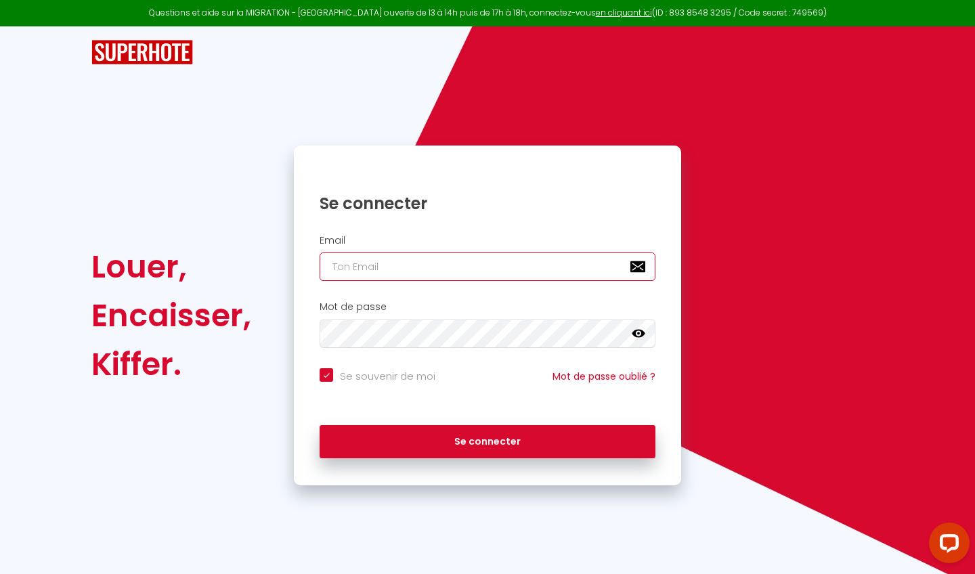
type input "[EMAIL_ADDRESS][DOMAIN_NAME]"
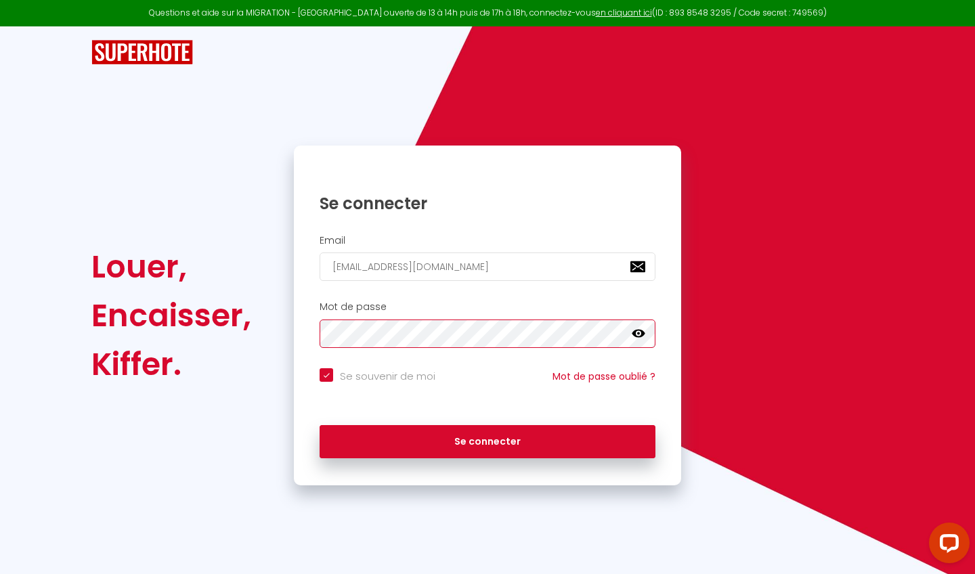
click at [488, 440] on button "Se connecter" at bounding box center [488, 442] width 336 height 34
checkbox input "true"
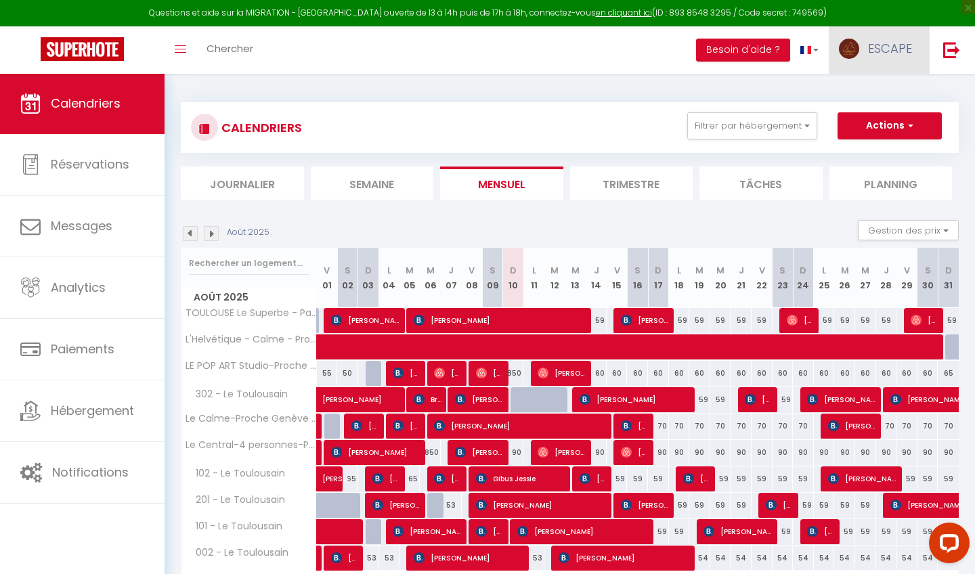
click at [866, 66] on link "ESCAPE" at bounding box center [879, 49] width 100 height 47
click at [866, 116] on link "Équipe" at bounding box center [875, 118] width 100 height 23
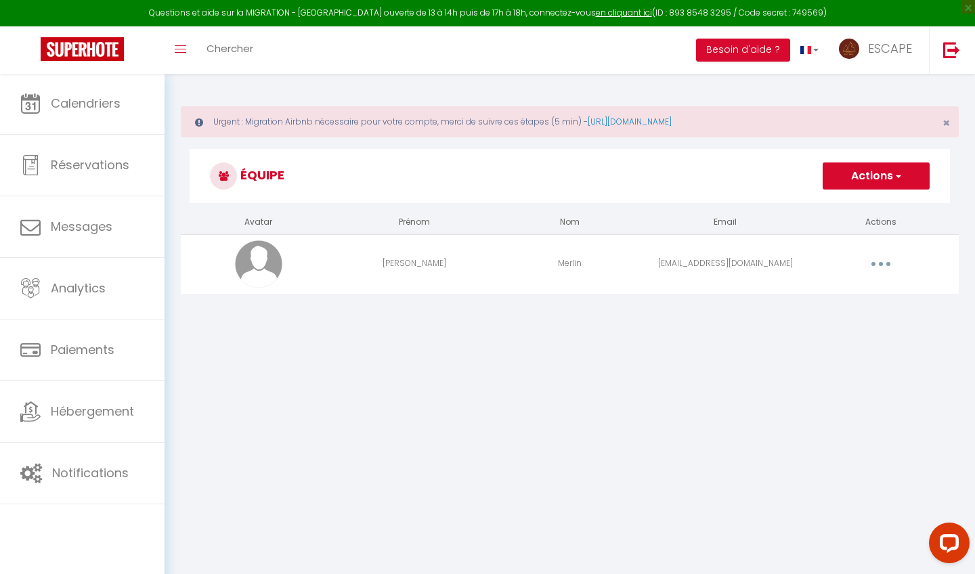
click at [866, 266] on button "button" at bounding box center [881, 264] width 38 height 22
click at [843, 289] on link "Editer" at bounding box center [846, 295] width 100 height 23
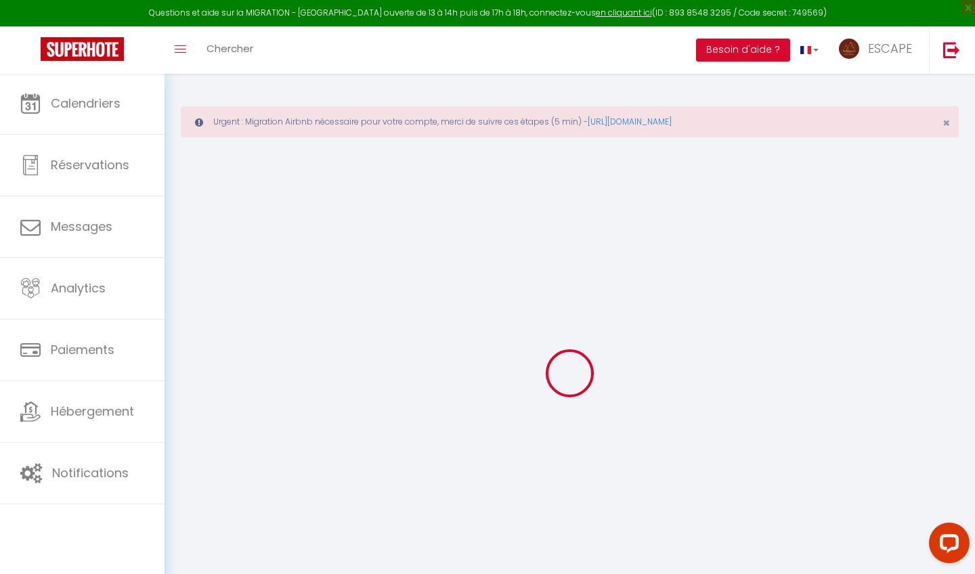
type input "[PERSON_NAME]"
type input "Merlin"
type input "[EMAIL_ADDRESS][DOMAIN_NAME]"
type textarea "[URL][DOMAIN_NAME]"
checkbox input "false"
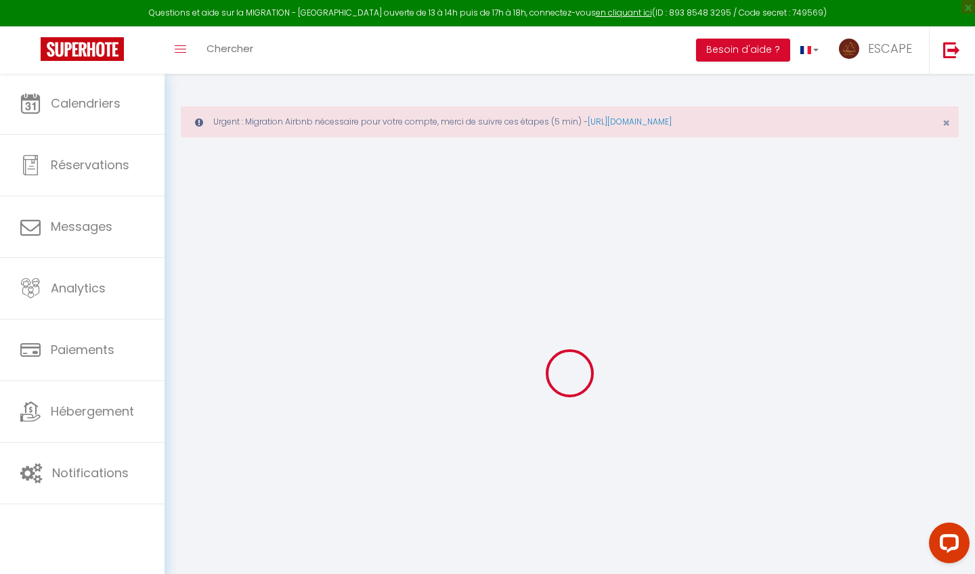
checkbox input "false"
checkbox input "true"
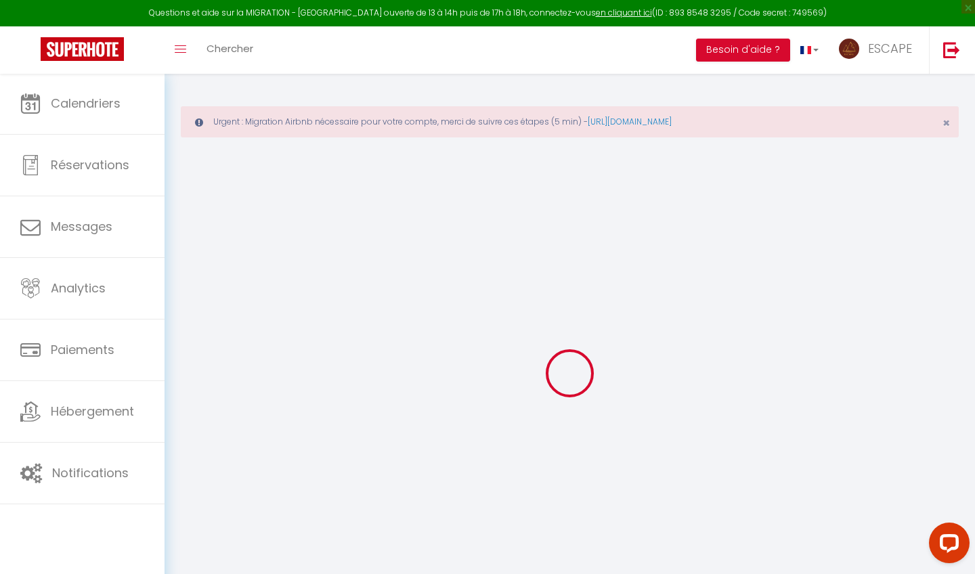
checkbox input "true"
checkbox input "false"
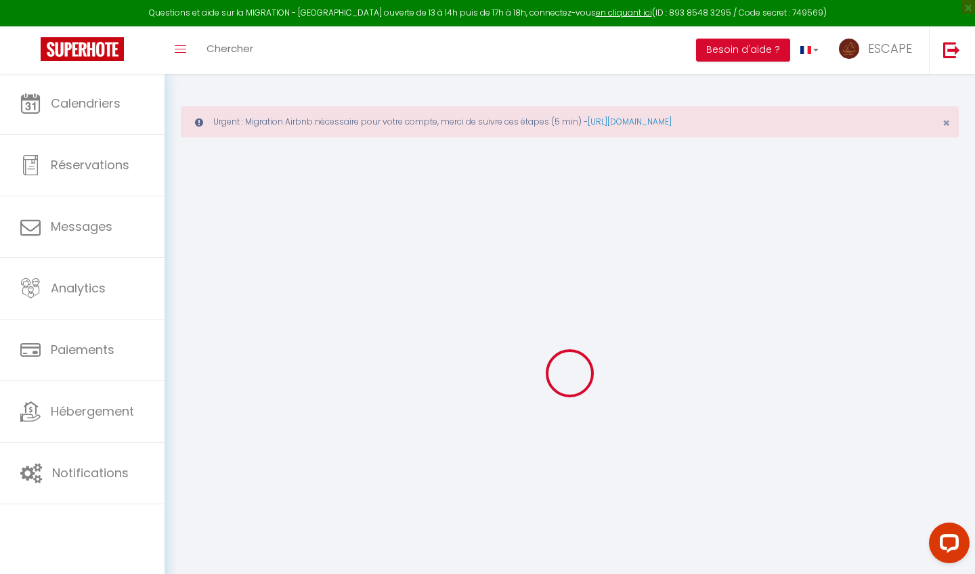
checkbox input "false"
select select
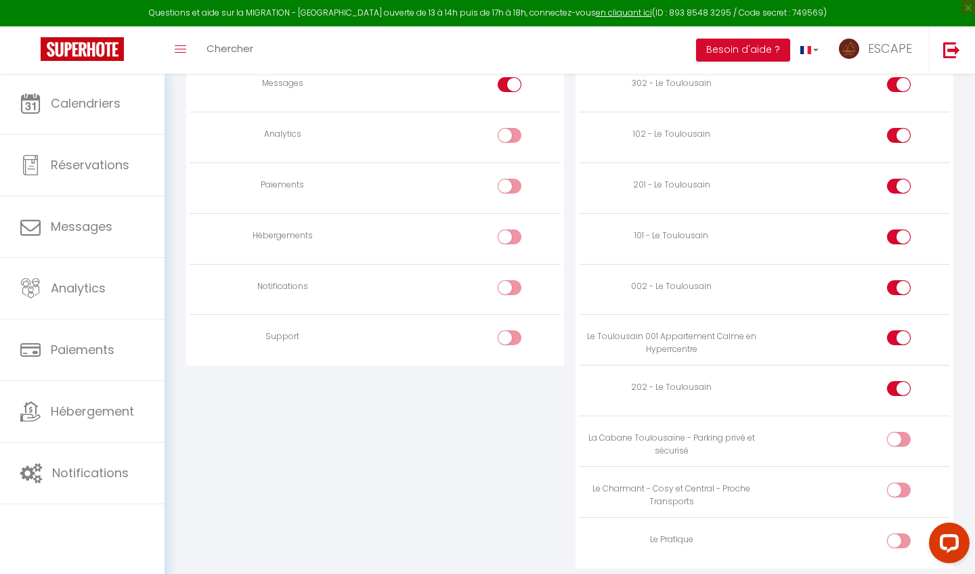
scroll to position [1213, 0]
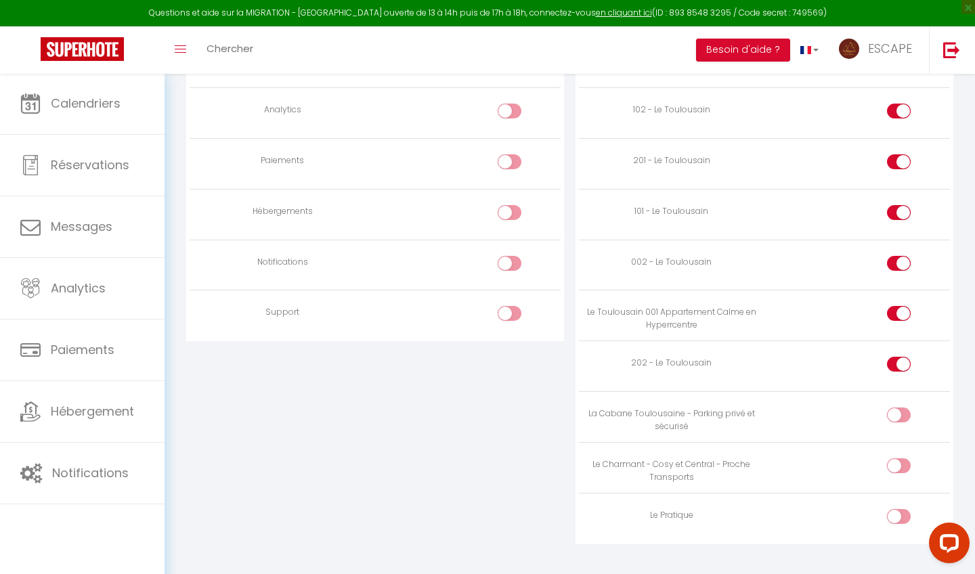
click at [866, 408] on div at bounding box center [899, 415] width 24 height 15
click at [866, 408] on input "checkbox" at bounding box center [911, 418] width 24 height 20
checkbox input "true"
click at [866, 459] on div at bounding box center [899, 466] width 24 height 15
click at [866, 459] on input "checkbox" at bounding box center [911, 469] width 24 height 20
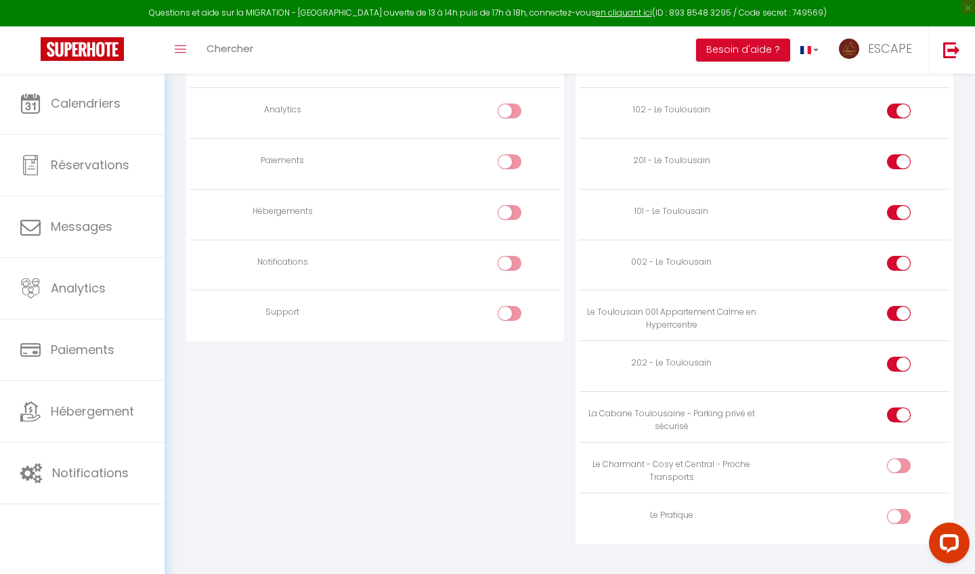
checkbox input "true"
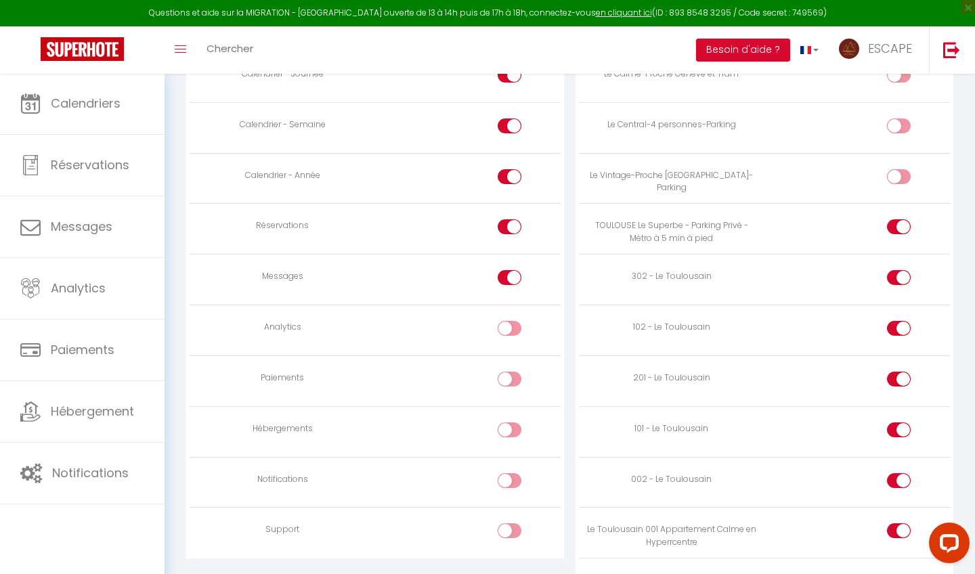
scroll to position [991, 0]
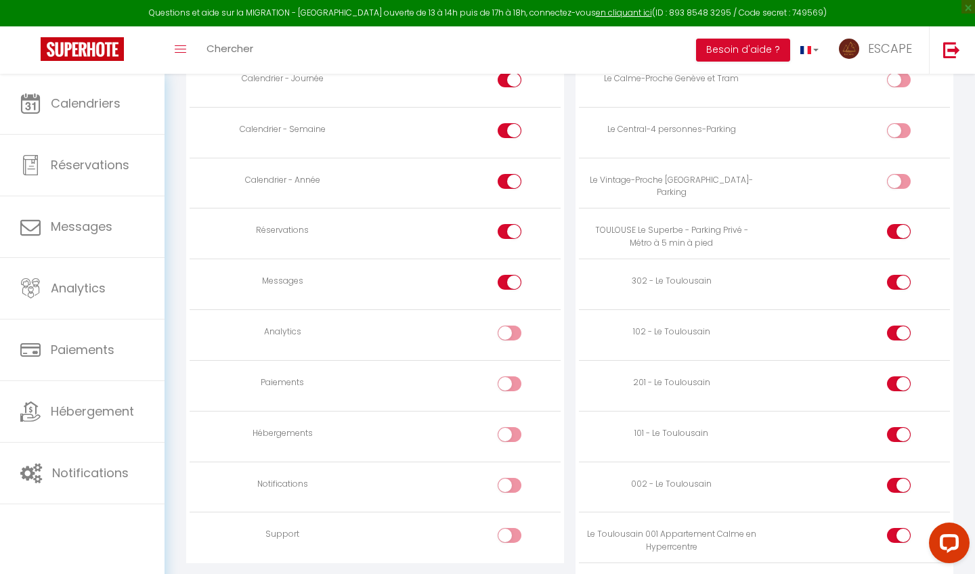
click at [506, 478] on div at bounding box center [510, 485] width 24 height 15
click at [510, 478] on input "checkbox" at bounding box center [522, 488] width 24 height 20
checkbox input "true"
click at [501, 427] on div at bounding box center [510, 434] width 24 height 15
click at [510, 427] on input "checkbox" at bounding box center [522, 437] width 24 height 20
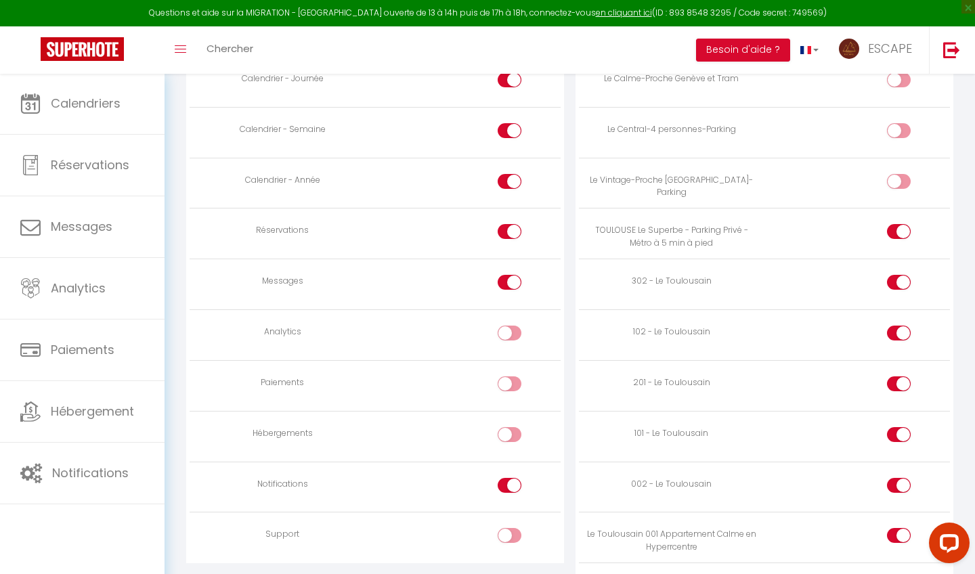
checkbox input "true"
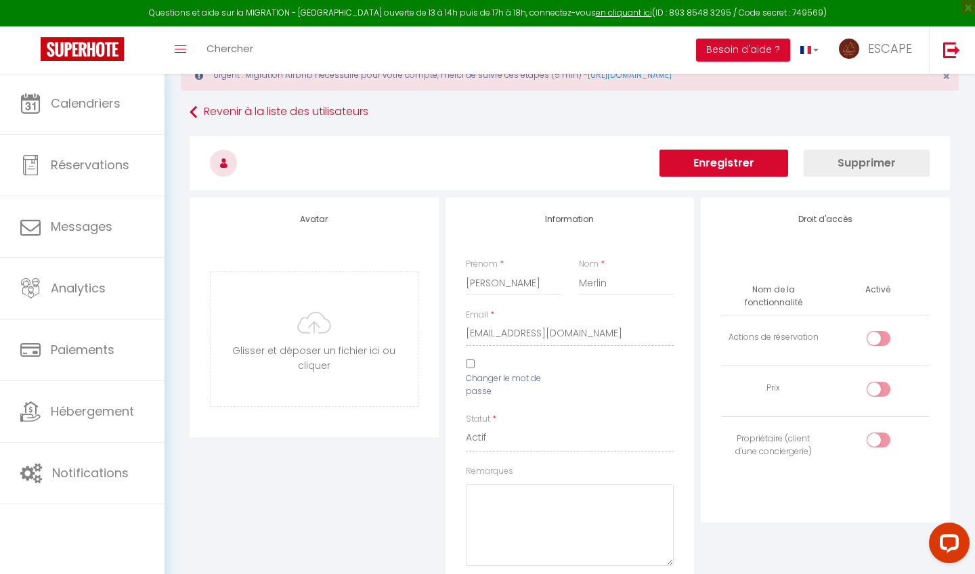
scroll to position [44, 0]
click at [734, 167] on button "Enregistrer" at bounding box center [724, 165] width 129 height 27
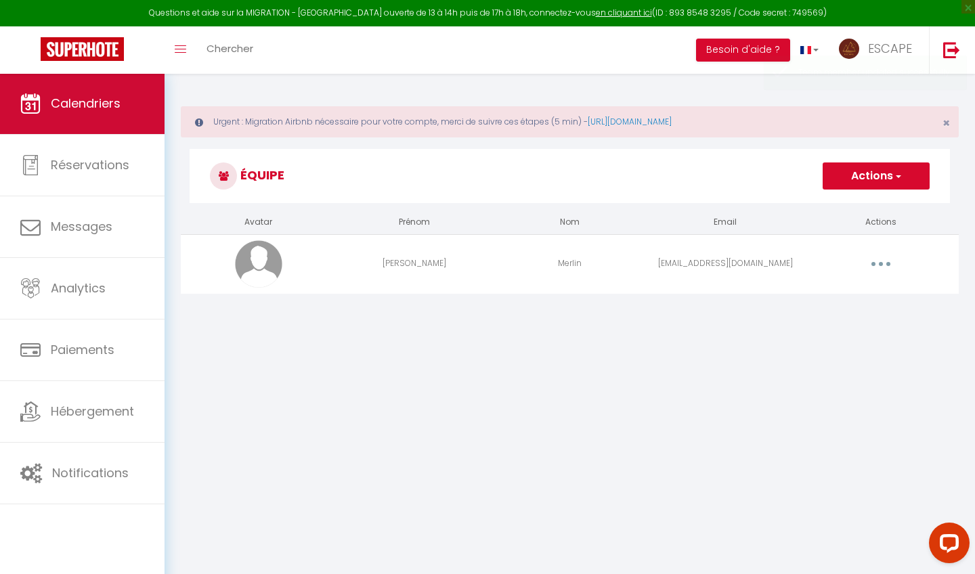
click at [127, 96] on link "Calendriers" at bounding box center [82, 103] width 165 height 61
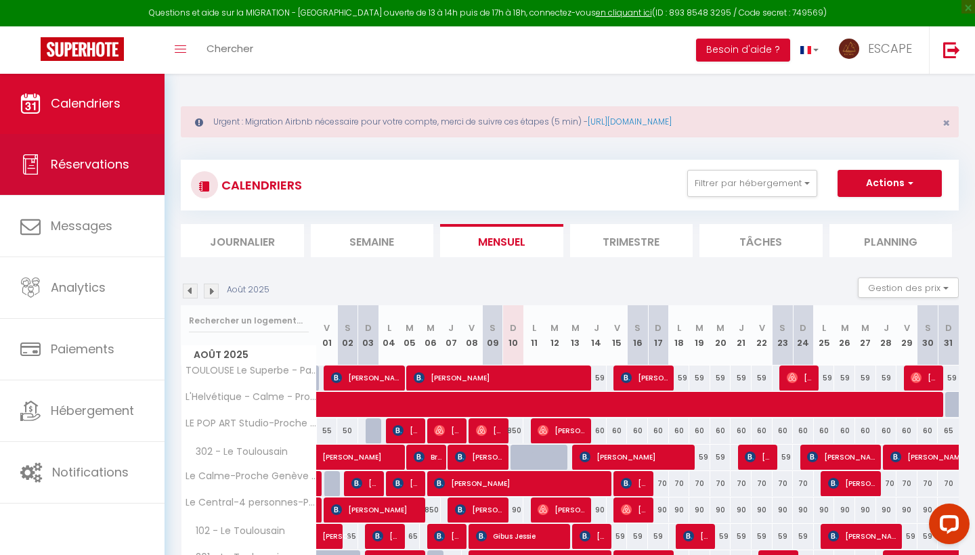
click at [108, 159] on span "Réservations" at bounding box center [90, 164] width 79 height 17
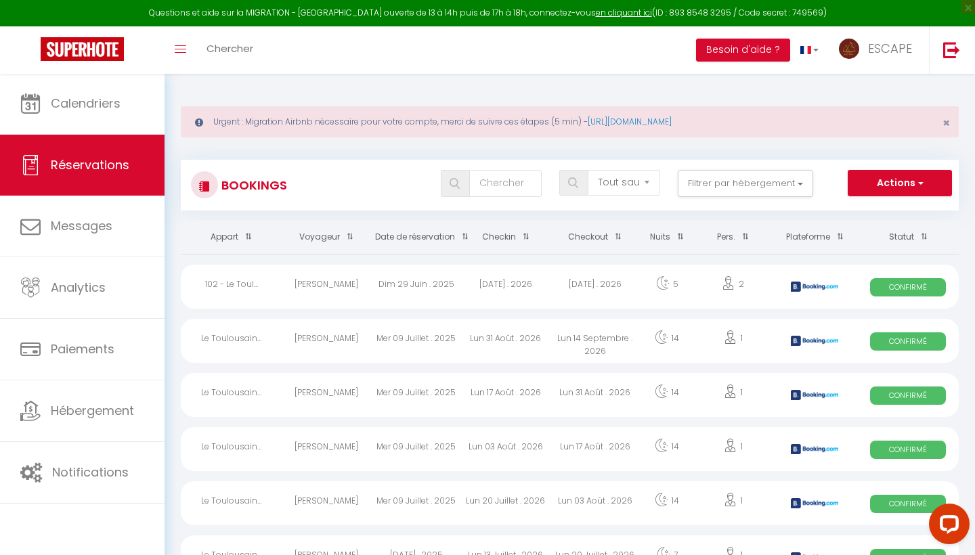
click at [866, 191] on button "Actions" at bounding box center [900, 183] width 104 height 27
click at [866, 209] on link "Nouvelle Réservation" at bounding box center [879, 213] width 145 height 18
select select
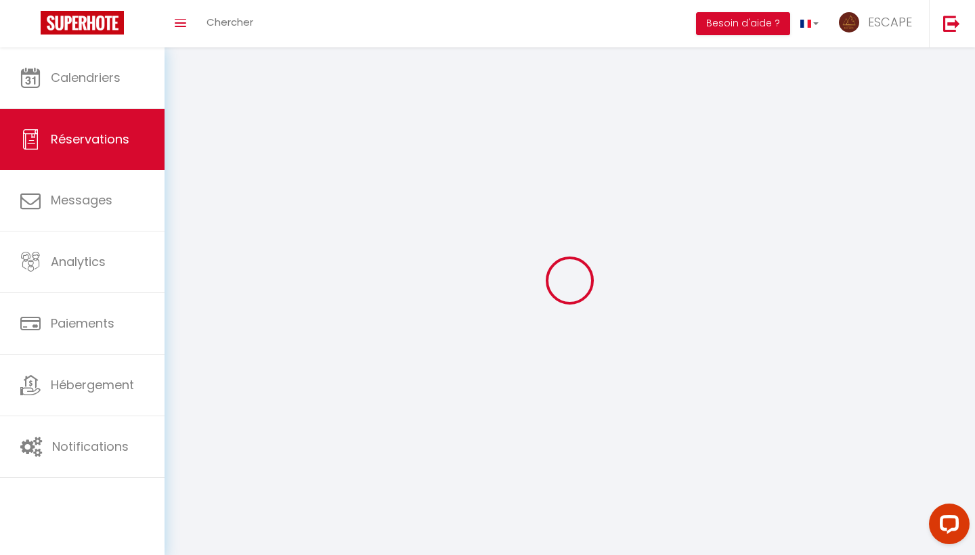
select select
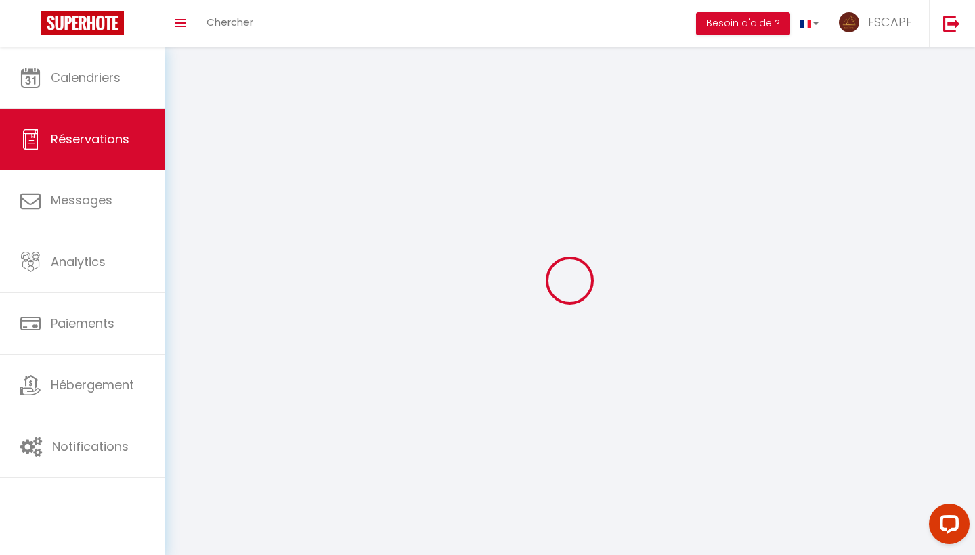
select select
checkbox input "false"
select select
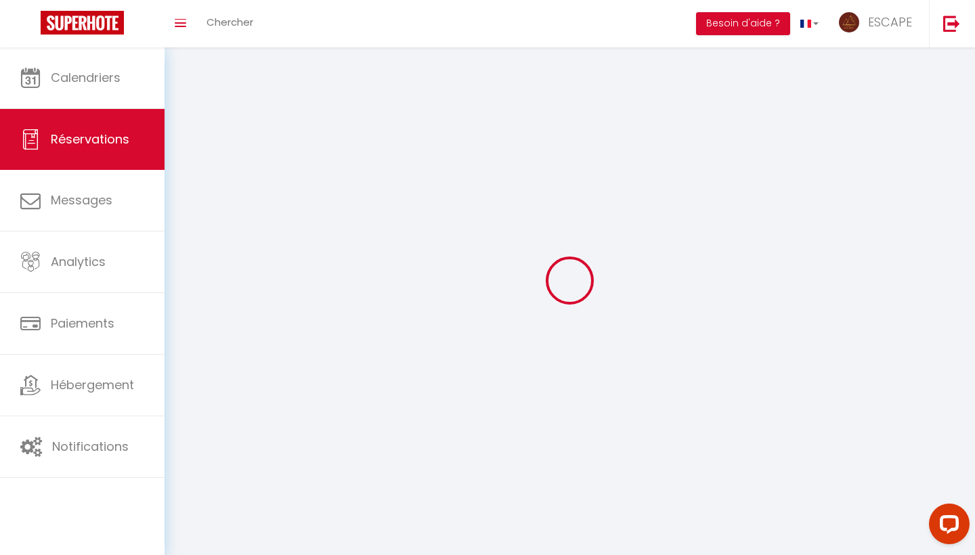
select select
checkbox input "false"
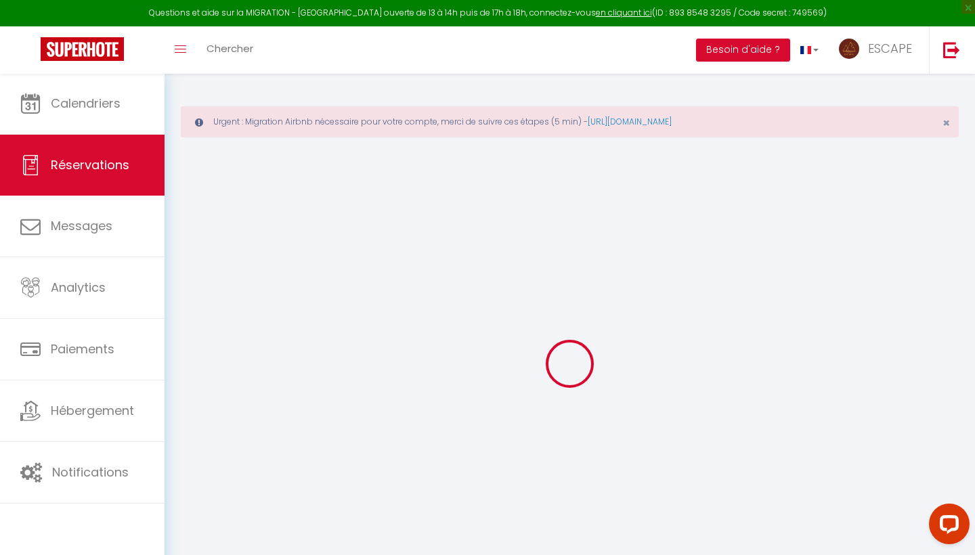
select select
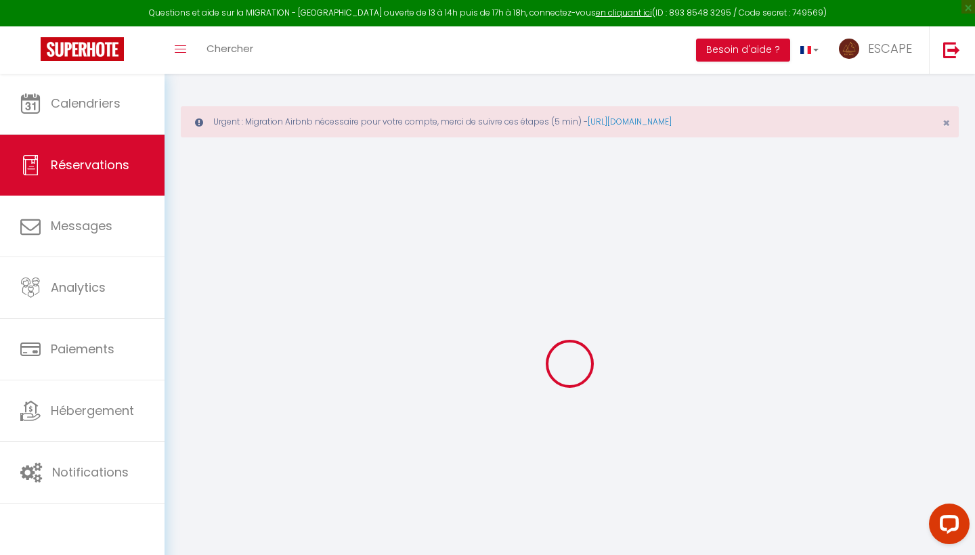
select select
checkbox input "false"
select select
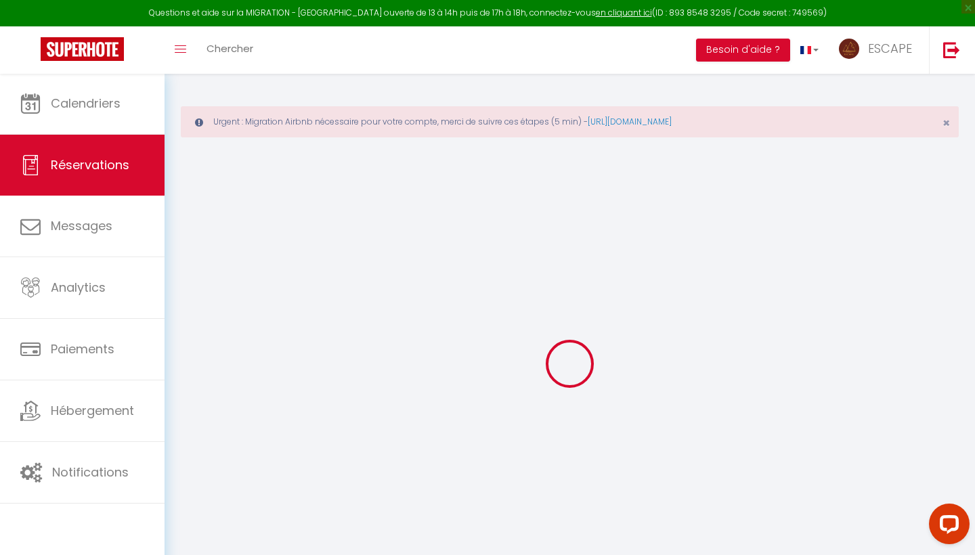
select select
checkbox input "false"
select select
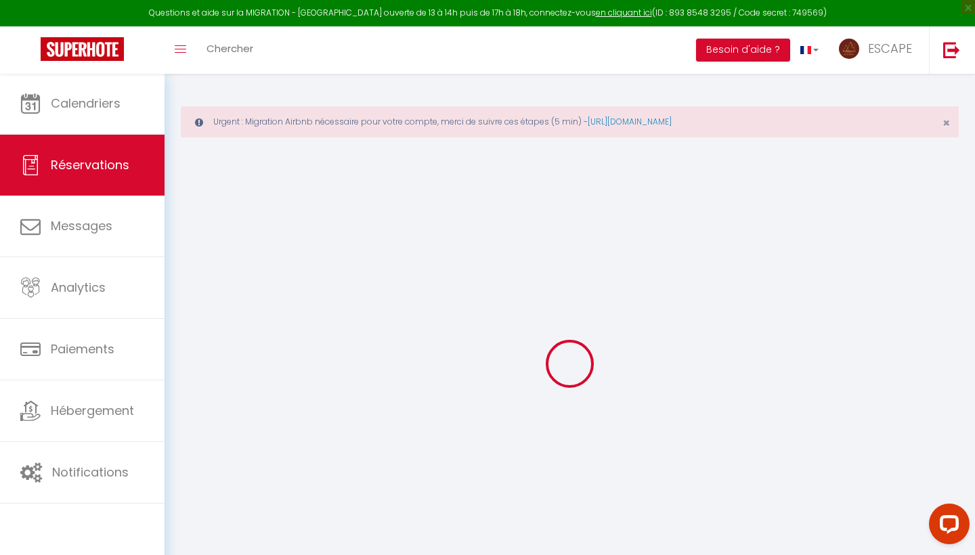
select select
checkbox input "false"
select select
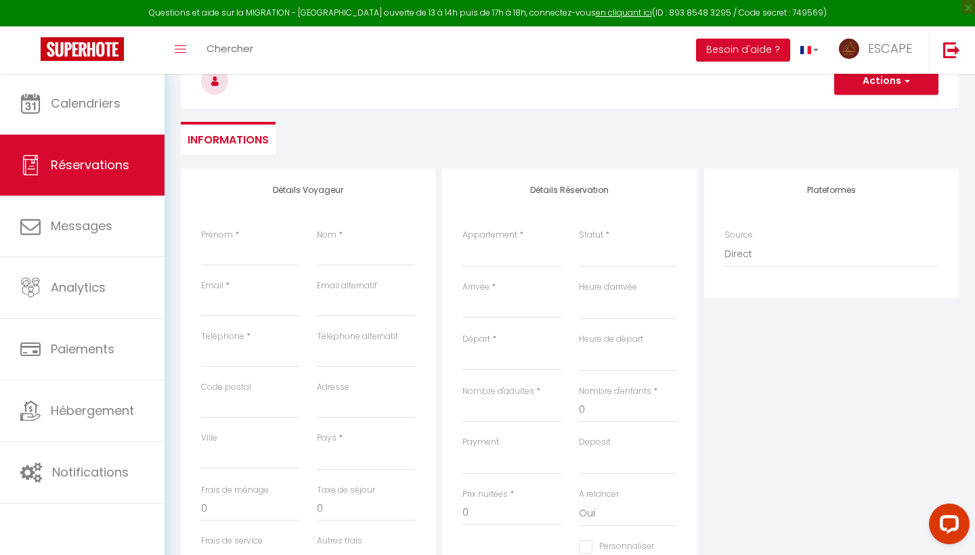
scroll to position [138, 0]
type input "L"
select select
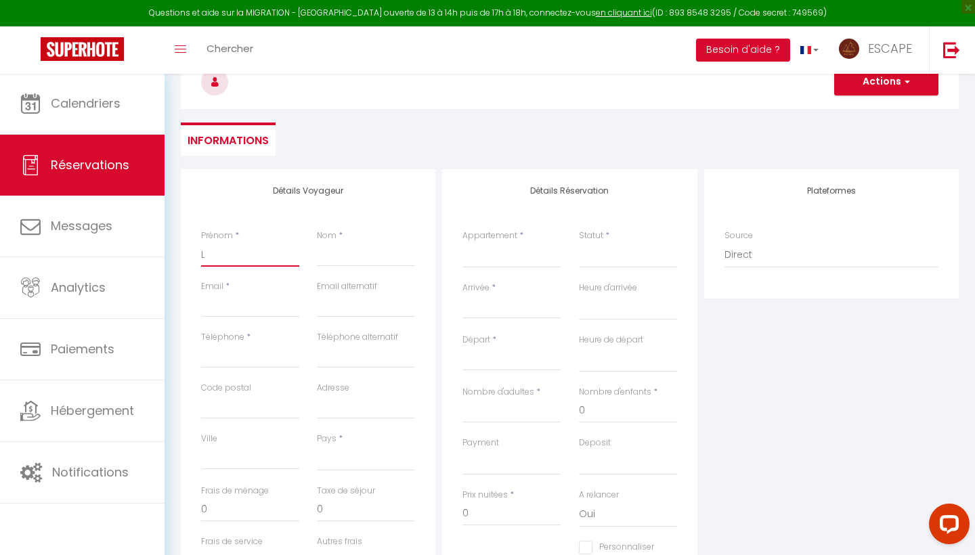
select select
checkbox input "false"
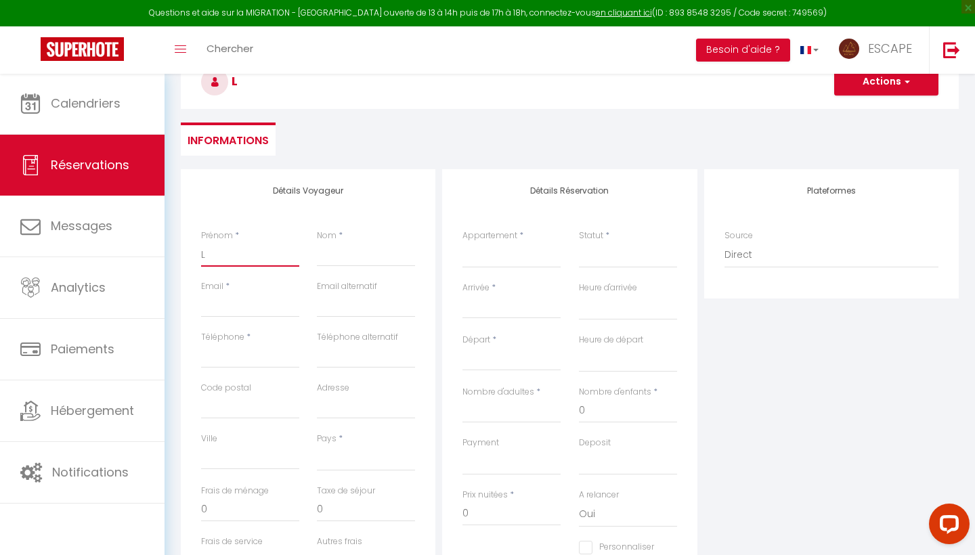
type input "La"
select select
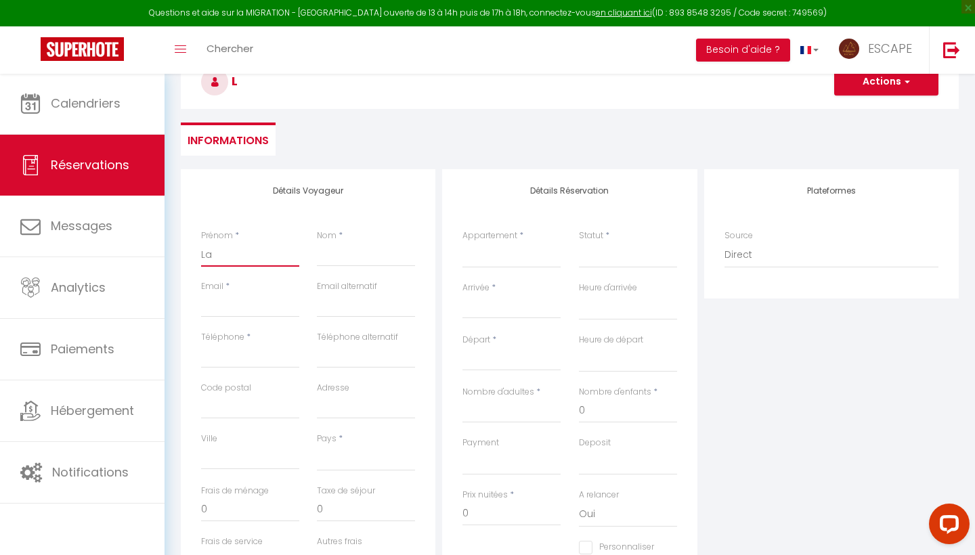
select select
checkbox input "false"
type input "Lau"
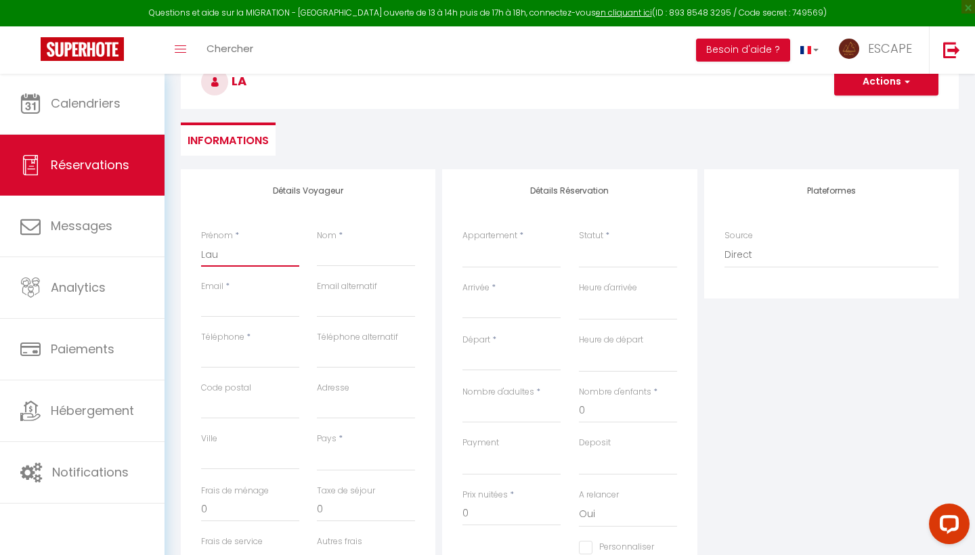
select select
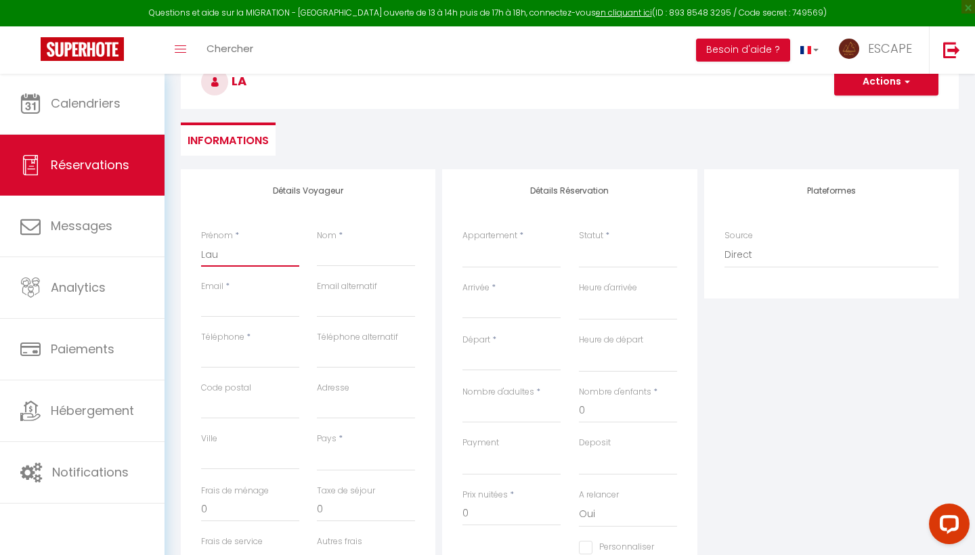
select select
checkbox input "false"
type input "Laur"
select select
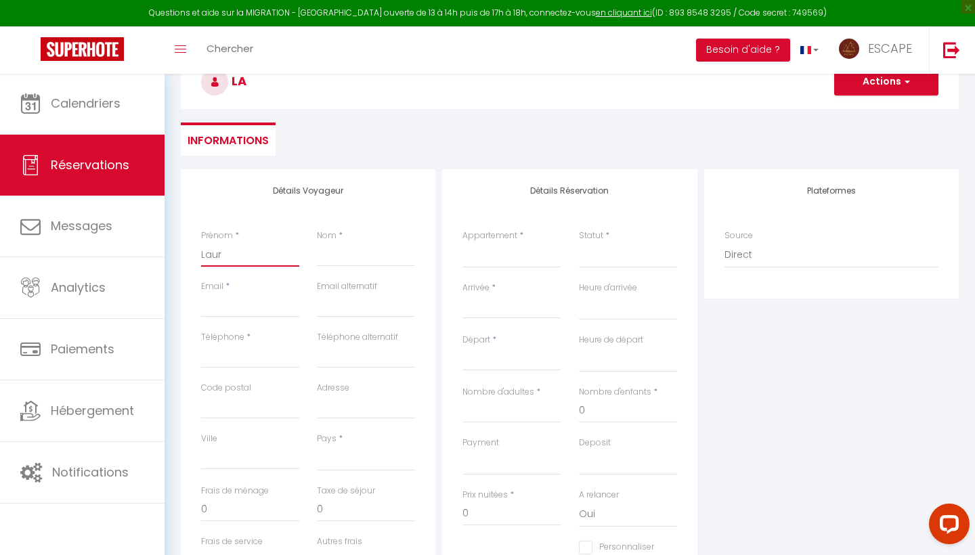
select select
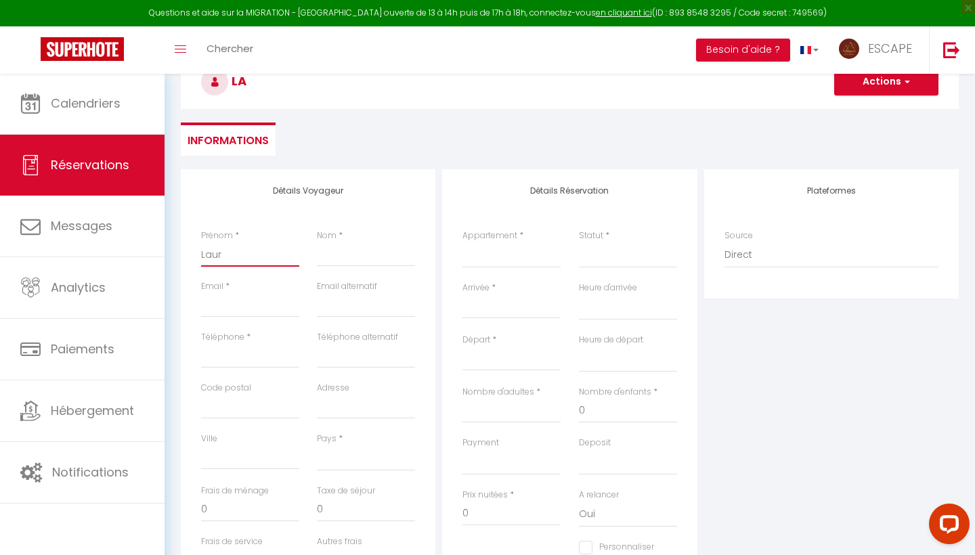
select select
checkbox input "false"
type input "Laure"
select select
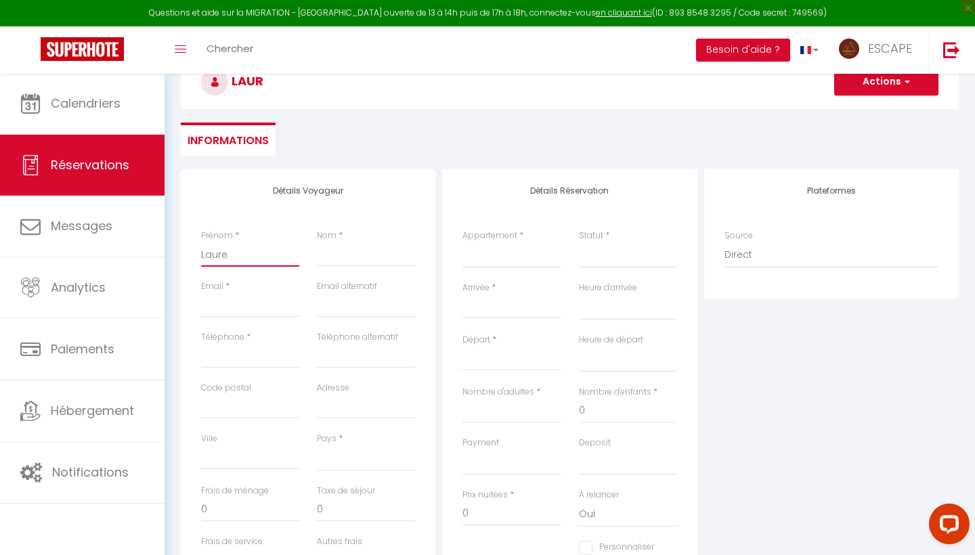
select select
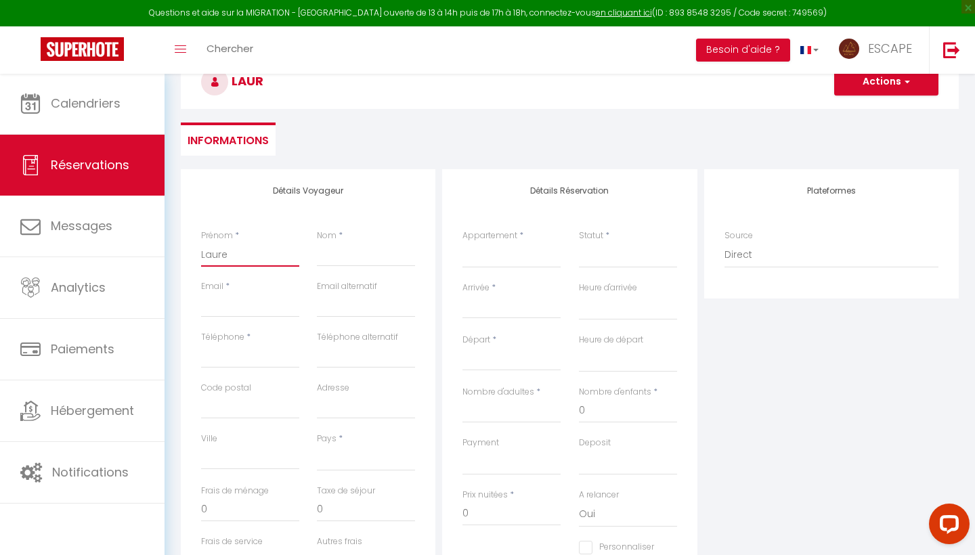
checkbox input "false"
type input "Lauren"
select select
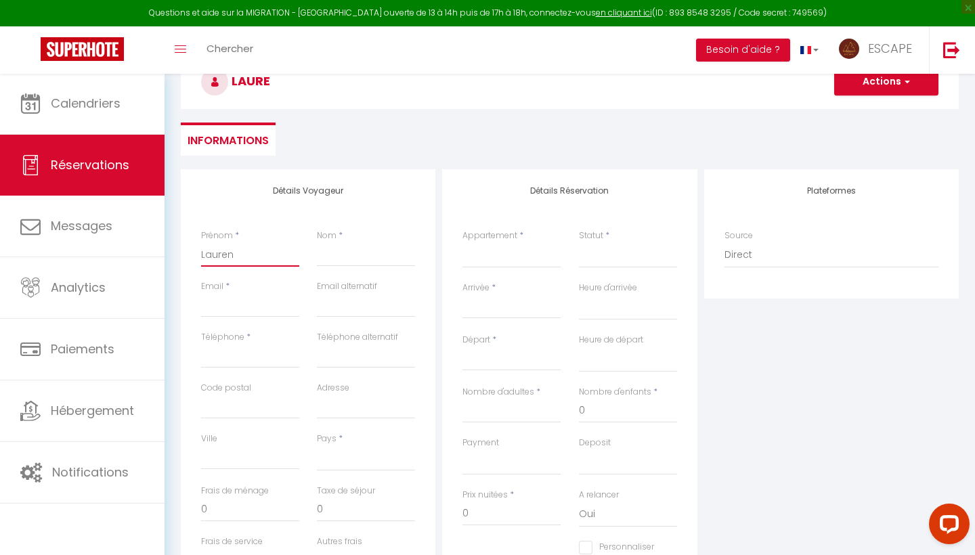
select select
checkbox input "false"
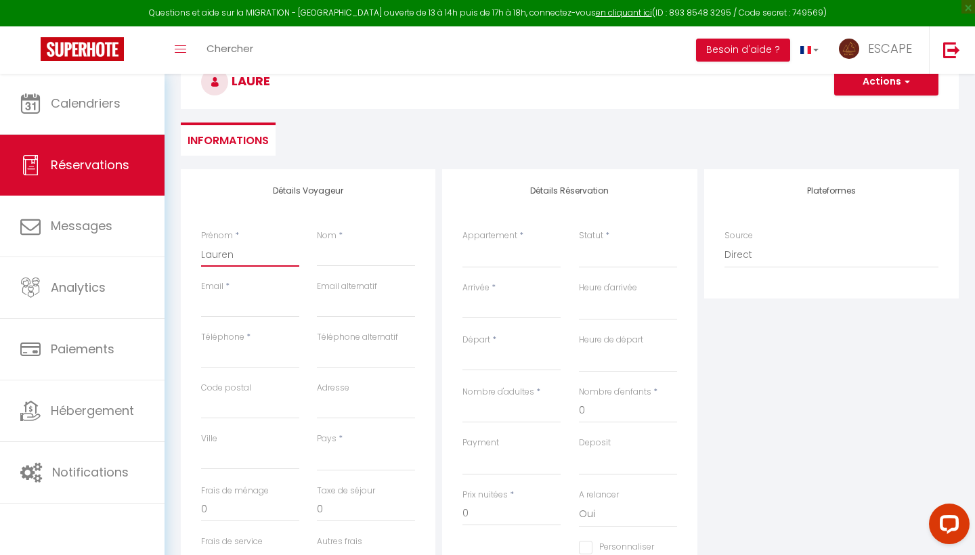
type input "Laurenc"
select select
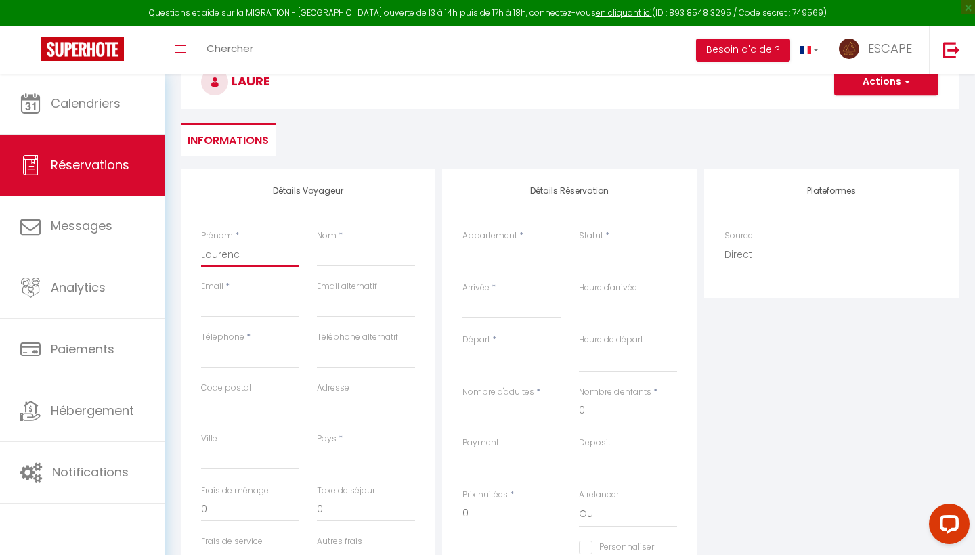
select select
checkbox input "false"
type input "[PERSON_NAME]"
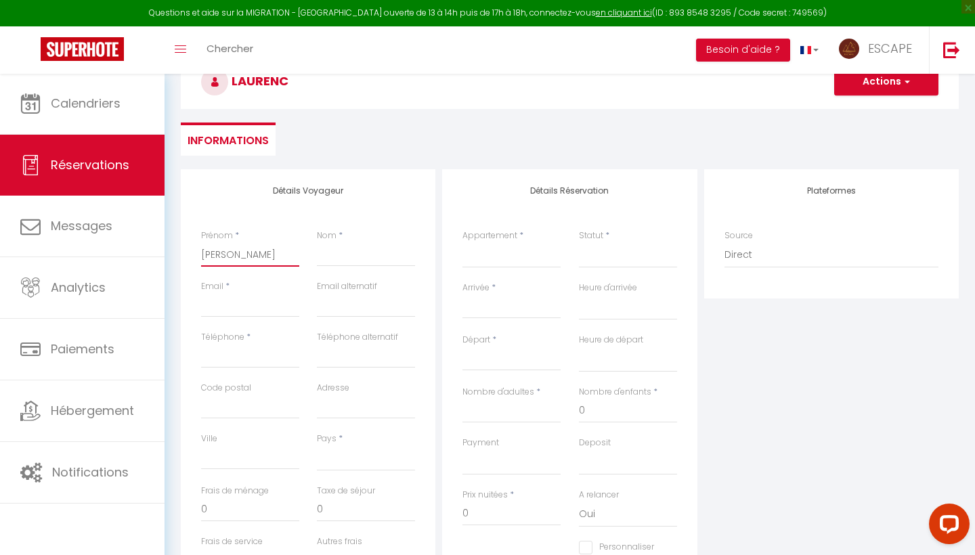
select select
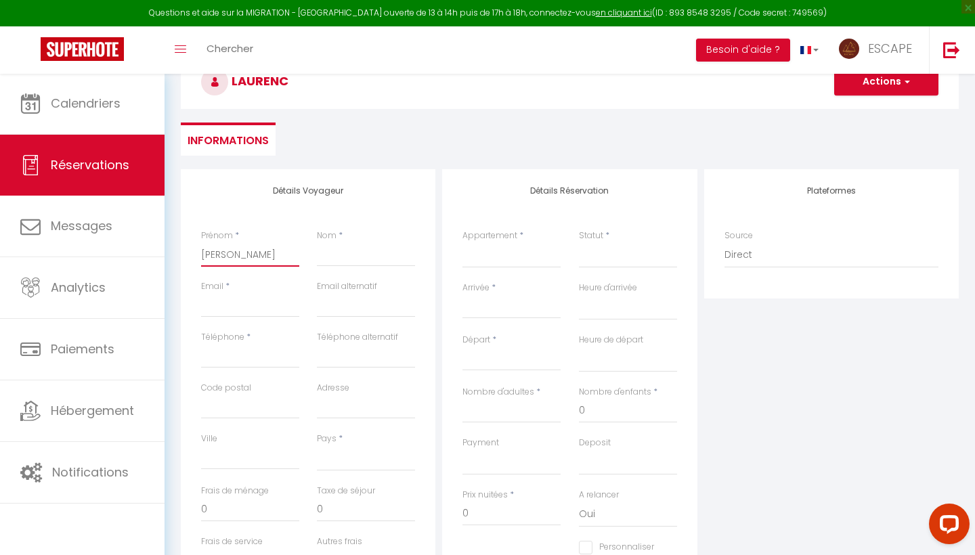
select select
checkbox input "false"
type input "[PERSON_NAME]"
type input "P"
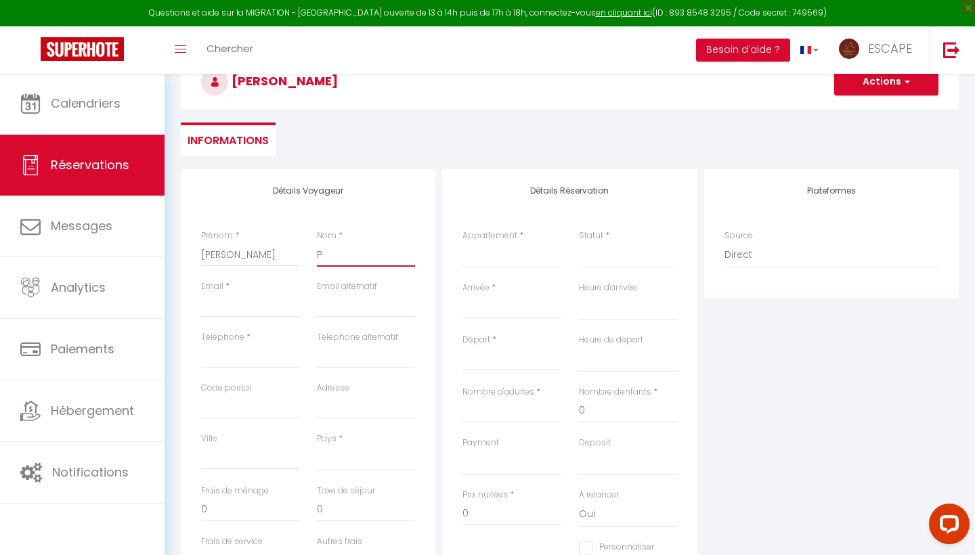
select select
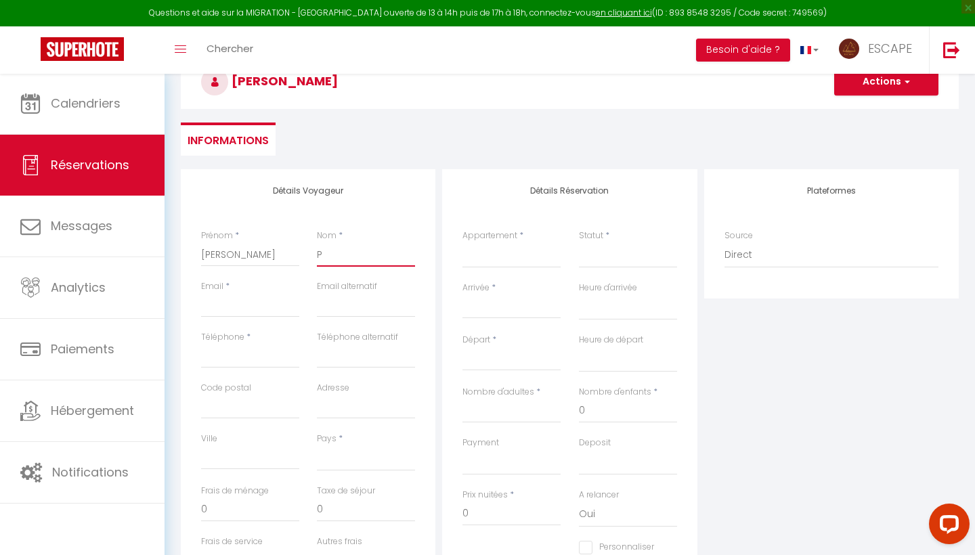
select select
checkbox input "false"
type input "Pa"
select select
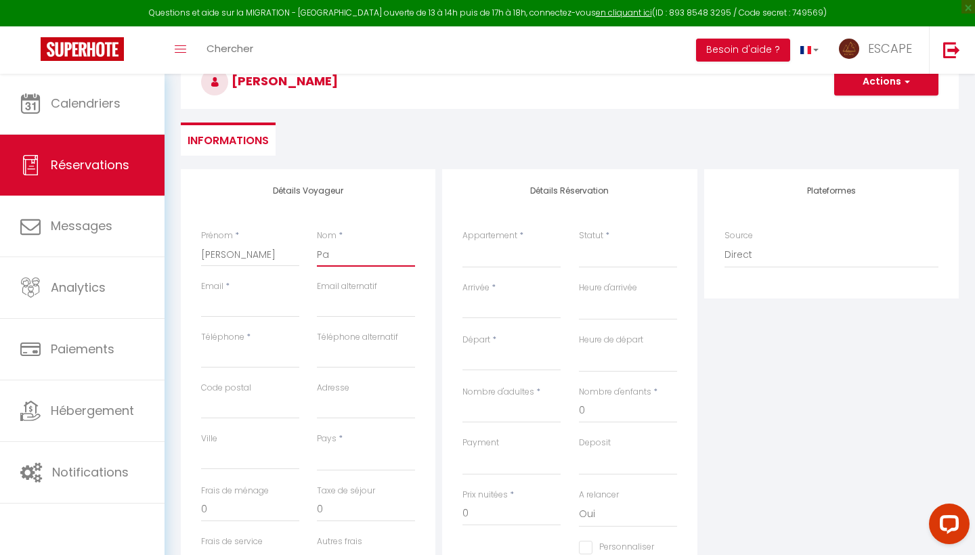
select select
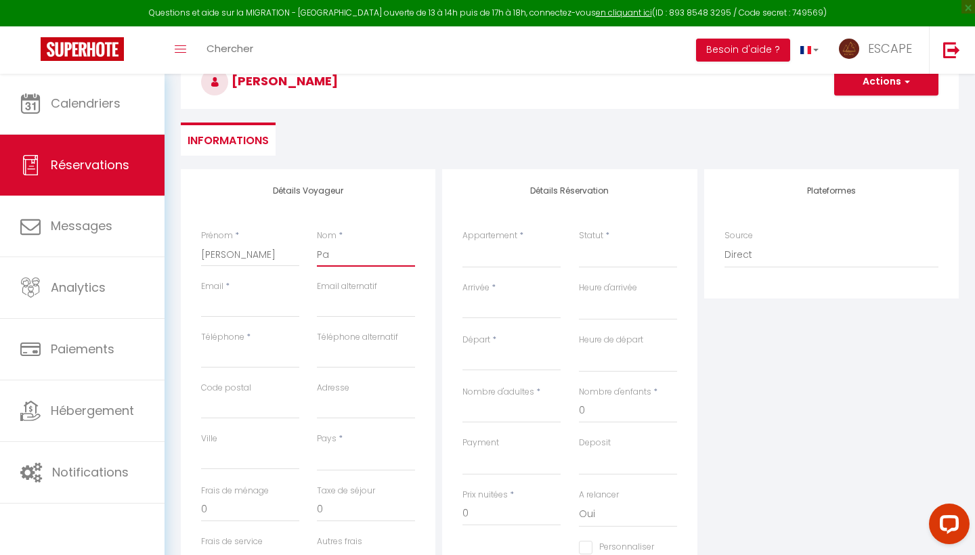
select select
checkbox input "false"
type input "Pay"
select select
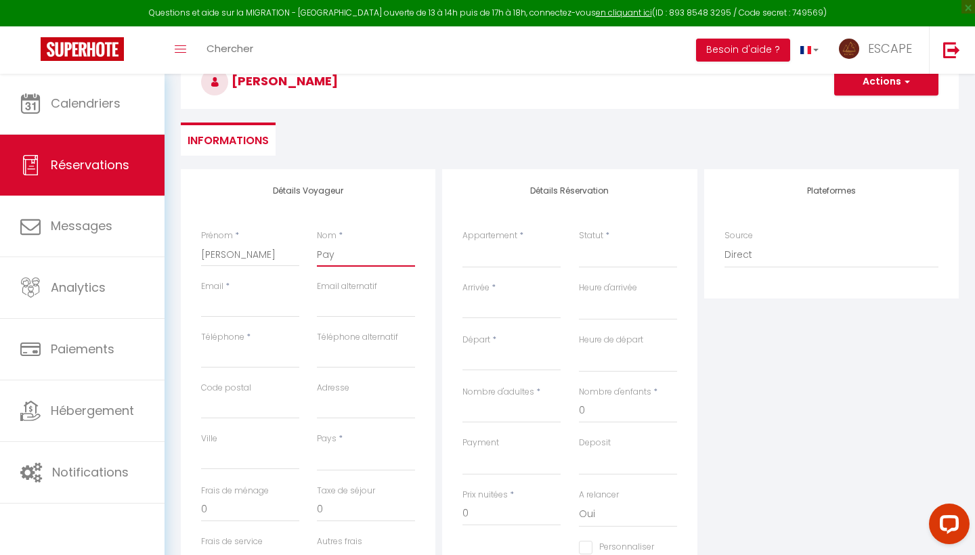
select select
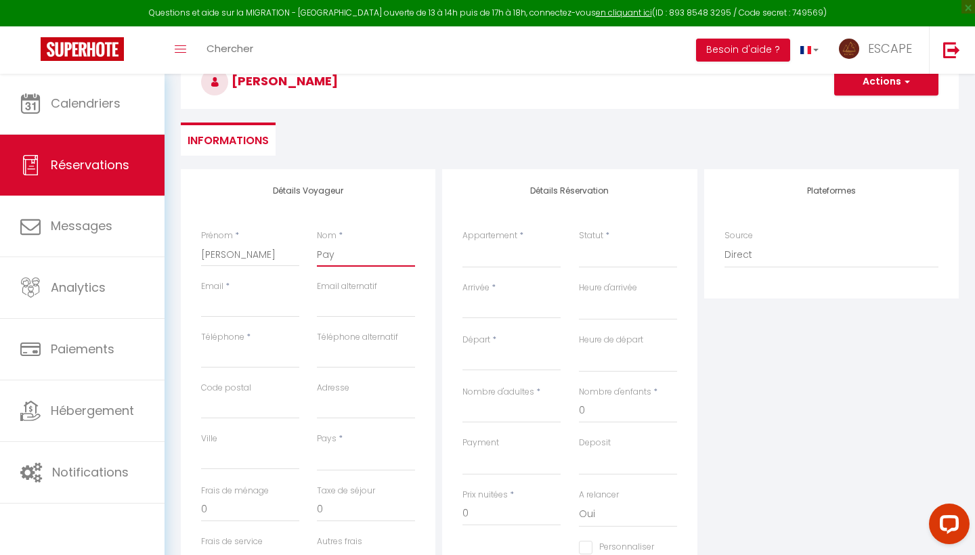
checkbox input "false"
type input "Paye"
select select
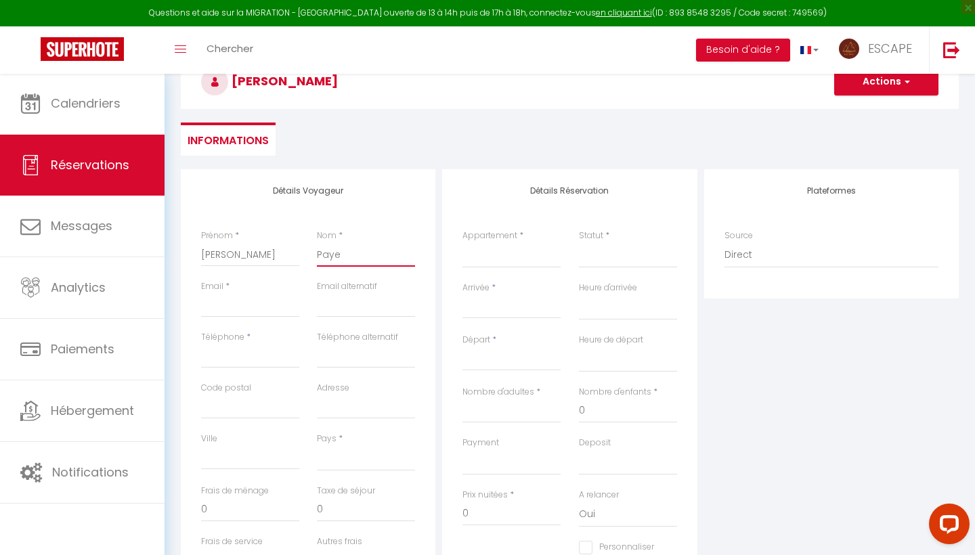
select select
checkbox input "false"
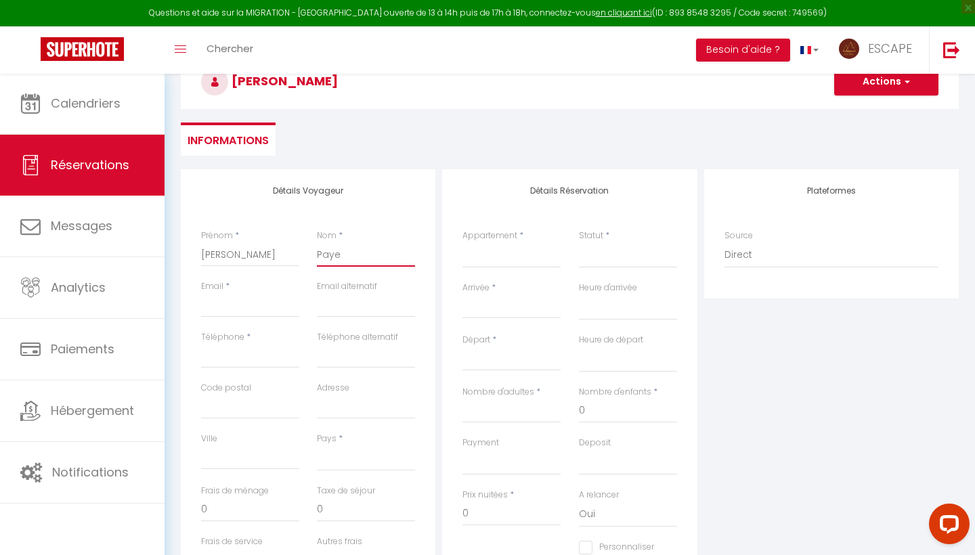
type input "Payet"
select select
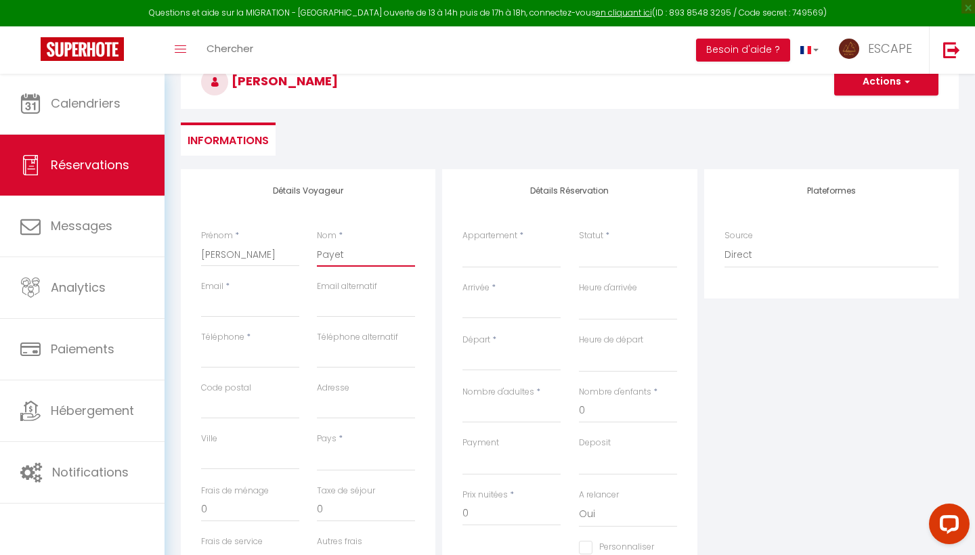
select select
checkbox input "false"
type input "Payet"
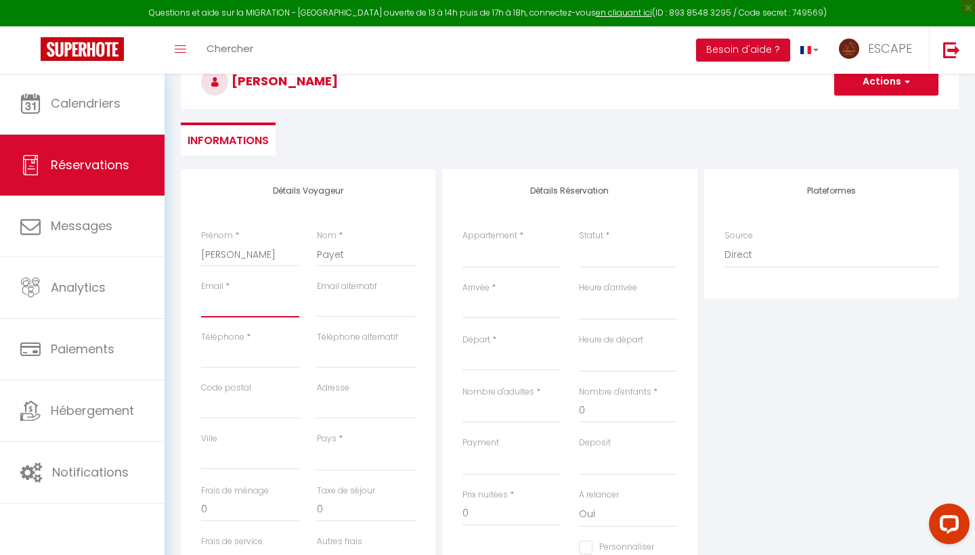
type input "[EMAIL_ADDRESS][DOMAIN_NAME]"
select select
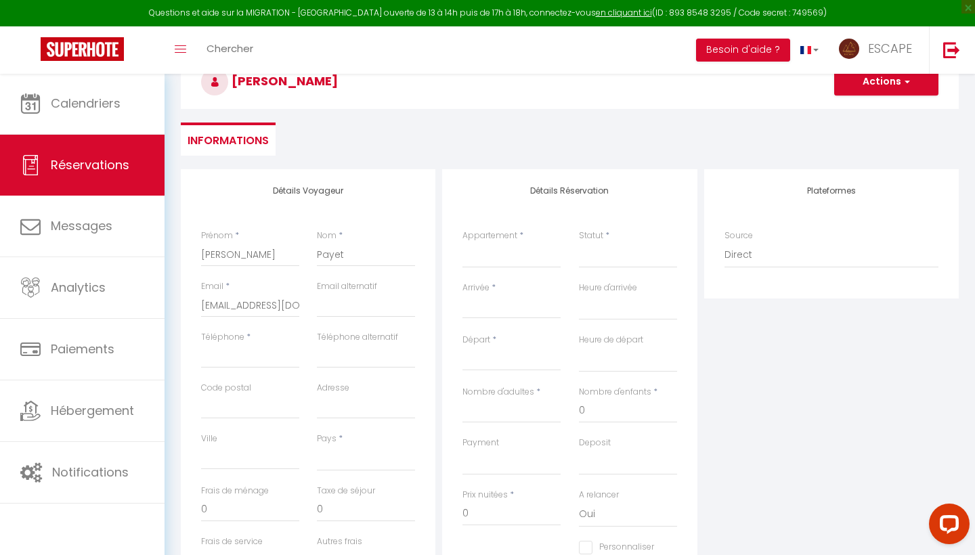
select select
checkbox input "false"
type input "0"
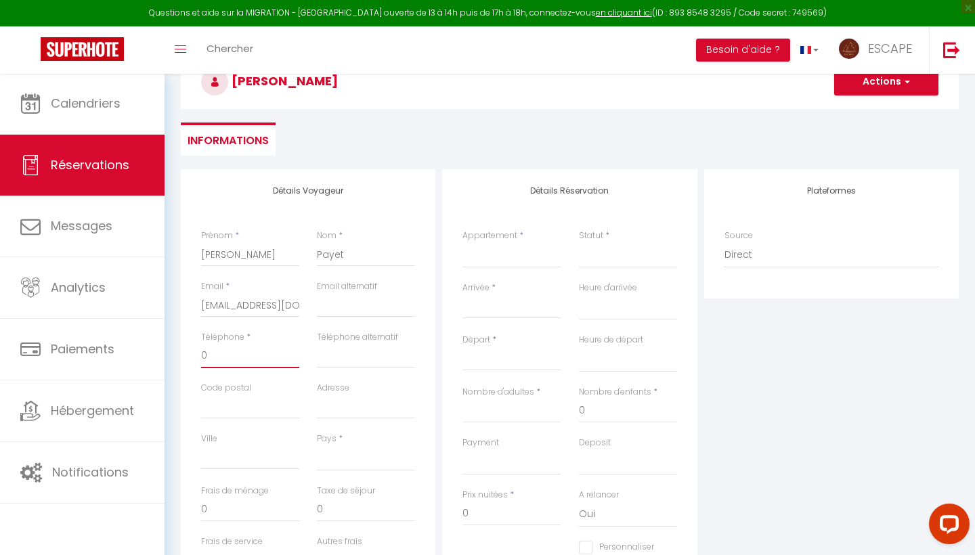
select select
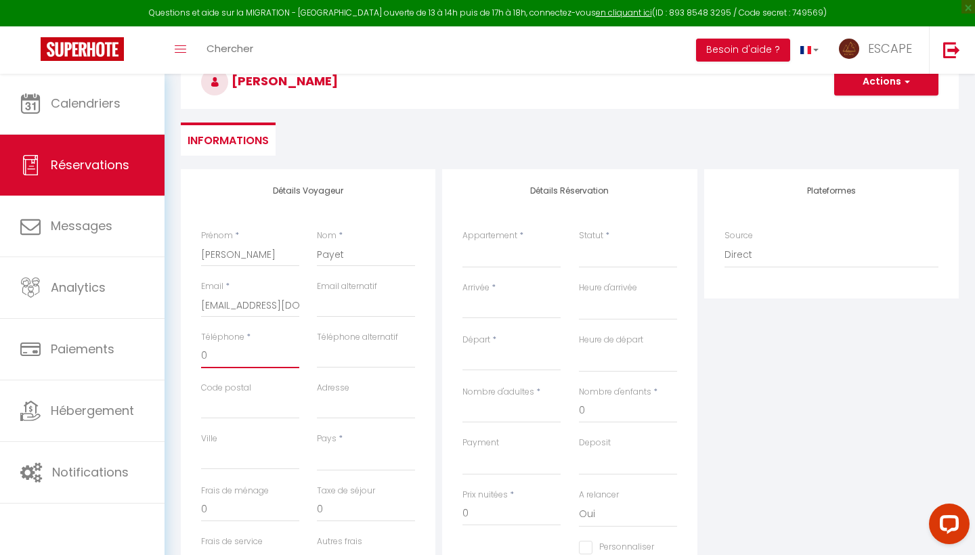
select select
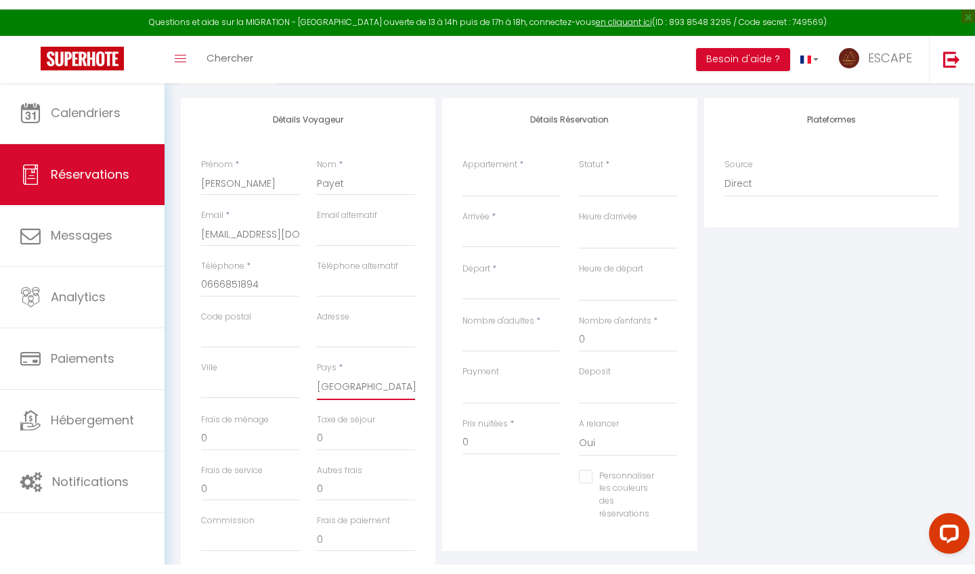
scroll to position [211, 0]
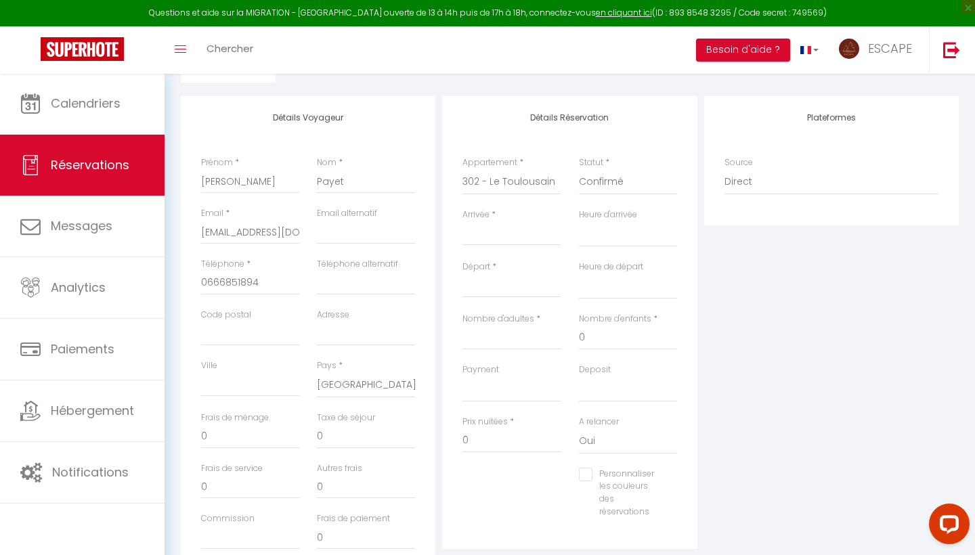
click at [499, 233] on input "Arrivée" at bounding box center [512, 235] width 98 height 18
click at [772, 347] on div "Plateformes Source Direct [DOMAIN_NAME] [DOMAIN_NAME] Chalet montagne Expedia G…" at bounding box center [831, 338] width 261 height 484
click at [497, 226] on input "Arrivée" at bounding box center [512, 235] width 98 height 18
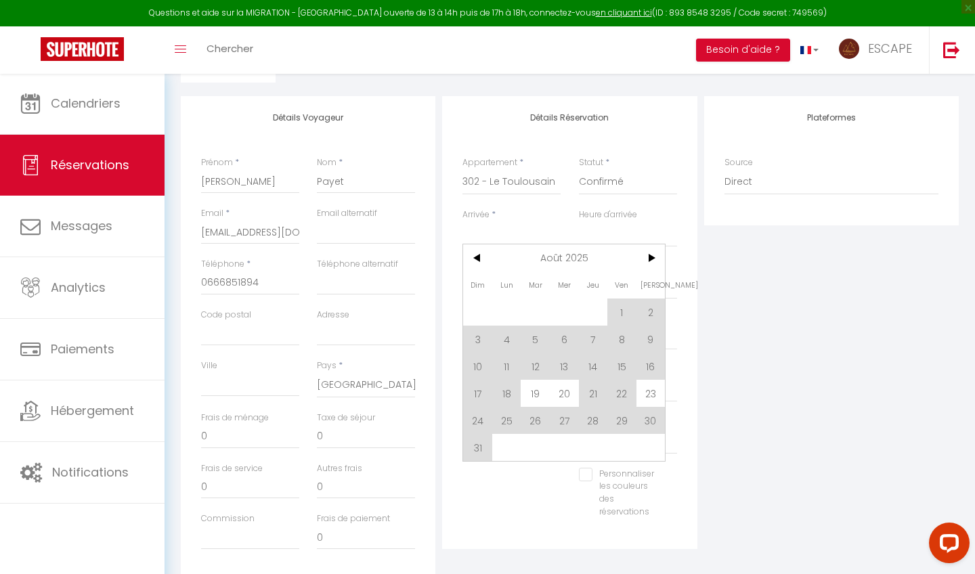
click at [776, 312] on div "Plateformes Source Direct [DOMAIN_NAME] [DOMAIN_NAME] Chalet montagne Expedia G…" at bounding box center [831, 338] width 261 height 484
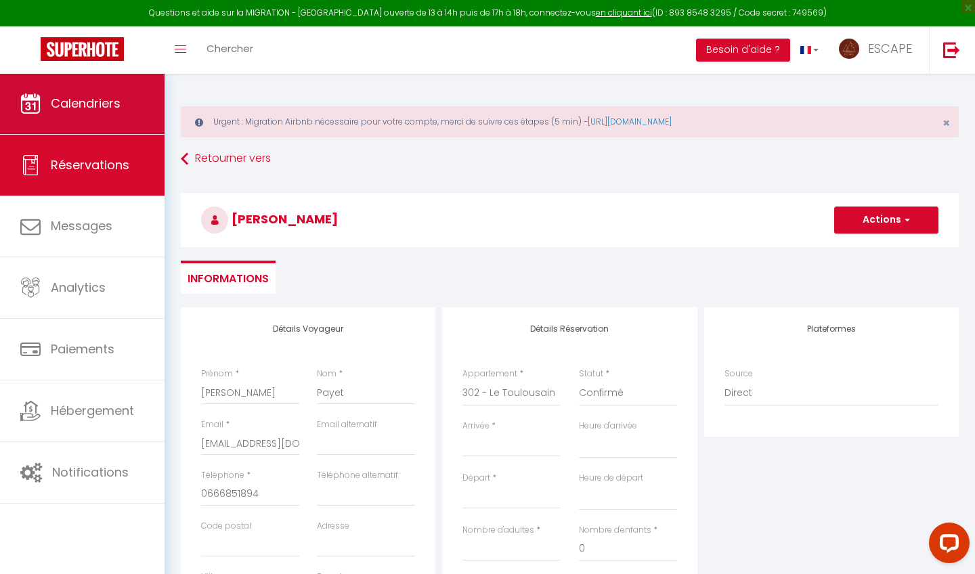
scroll to position [0, 0]
click at [77, 89] on link "Calendriers" at bounding box center [82, 103] width 165 height 61
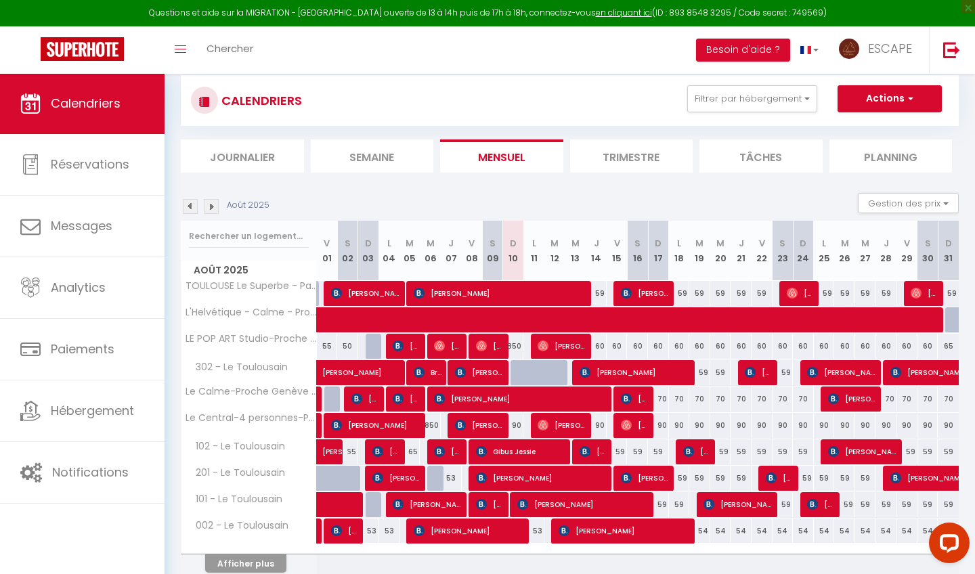
scroll to position [92, 0]
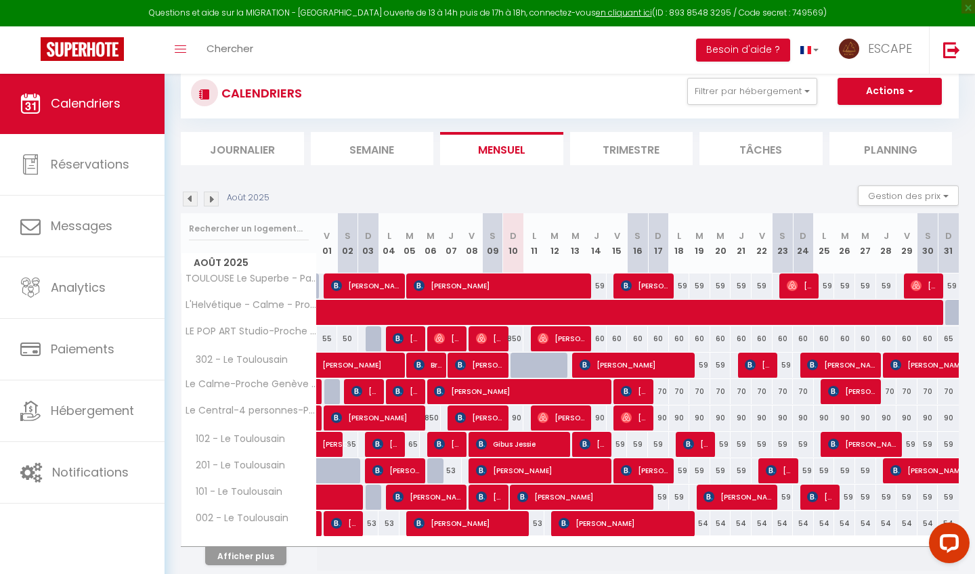
click at [518, 364] on div at bounding box center [521, 366] width 21 height 26
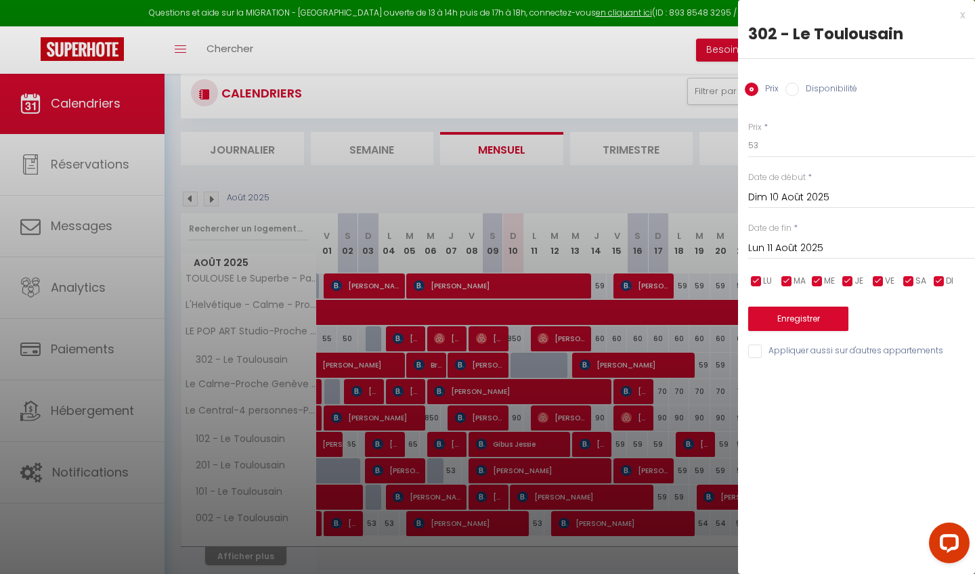
click at [794, 241] on input "Lun 11 Août 2025" at bounding box center [862, 249] width 227 height 18
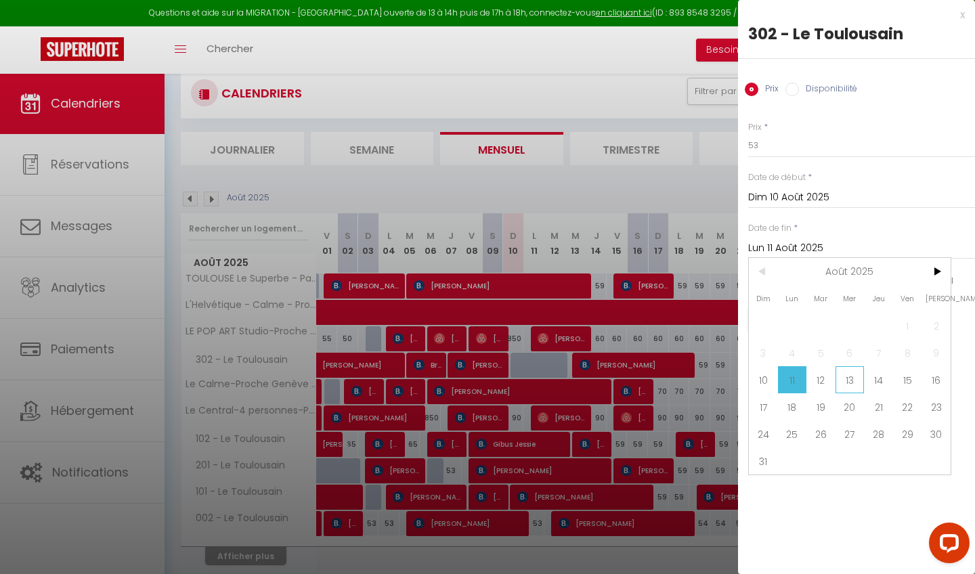
click at [860, 377] on span "13" at bounding box center [850, 379] width 29 height 27
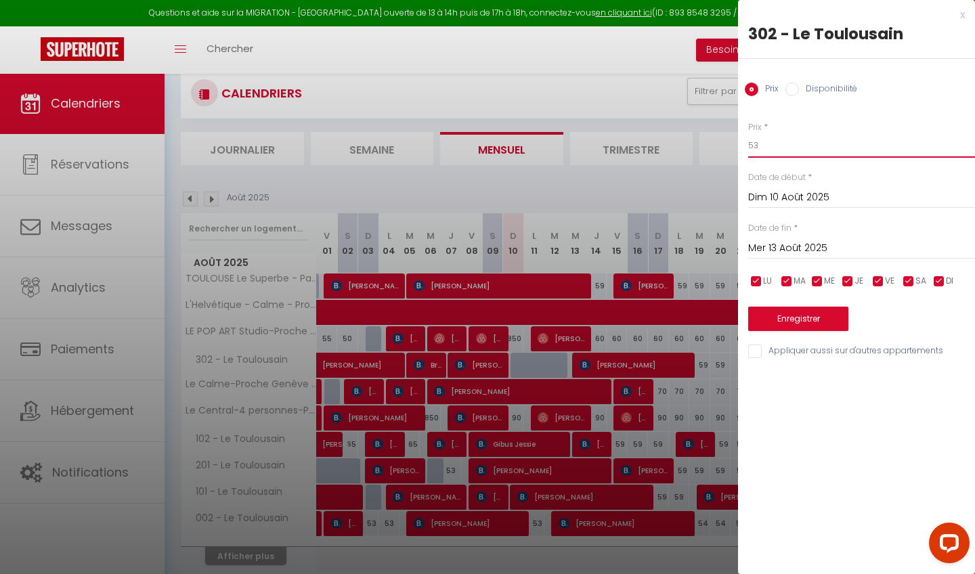
click at [801, 144] on input "53" at bounding box center [862, 145] width 227 height 24
click at [797, 314] on button "Enregistrer" at bounding box center [799, 319] width 100 height 24
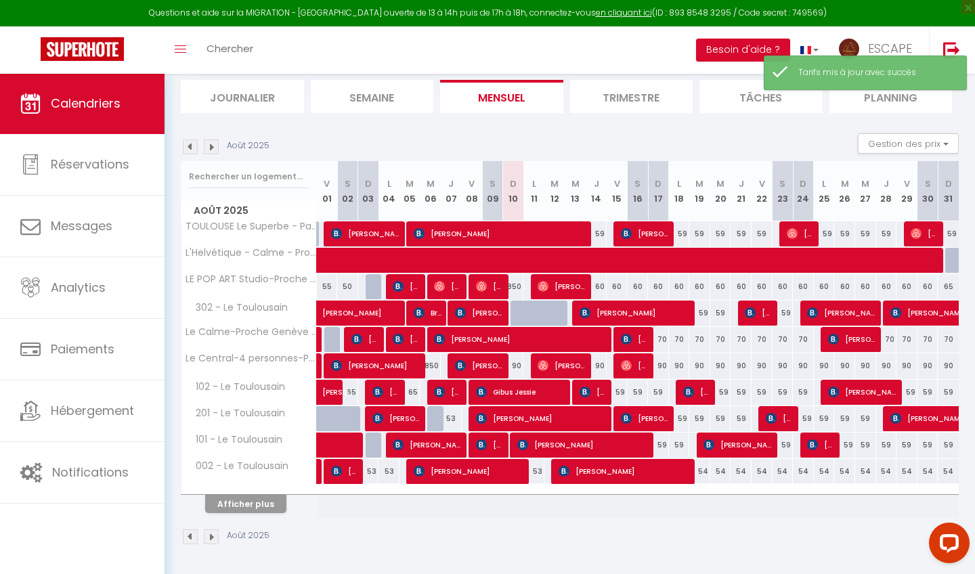
scroll to position [144, 0]
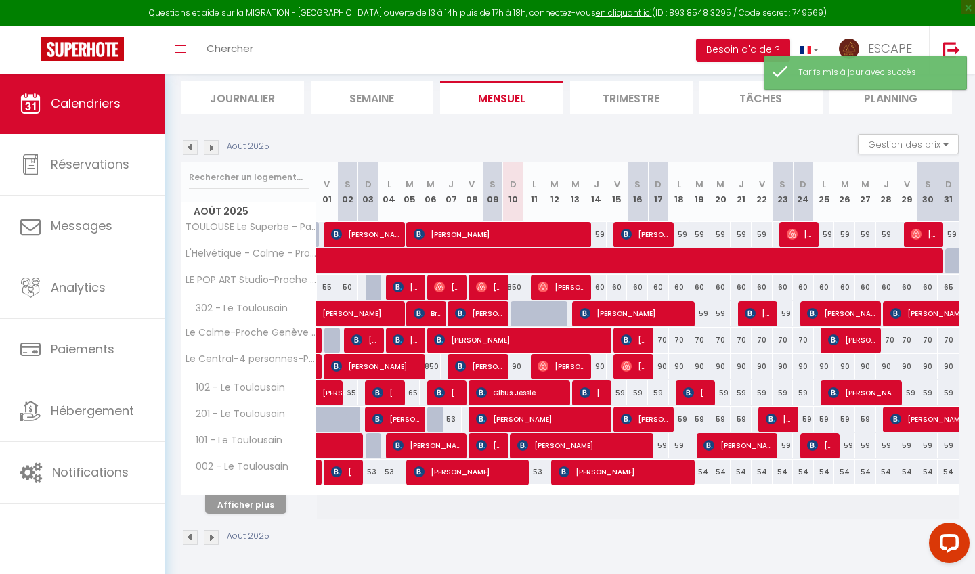
click at [264, 478] on button "Afficher plus" at bounding box center [245, 505] width 81 height 18
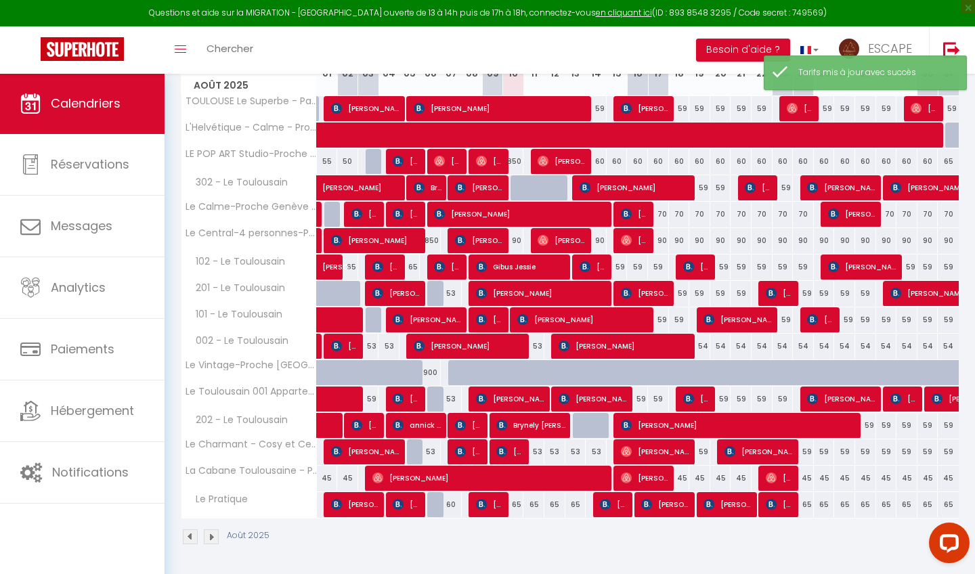
scroll to position [269, 0]
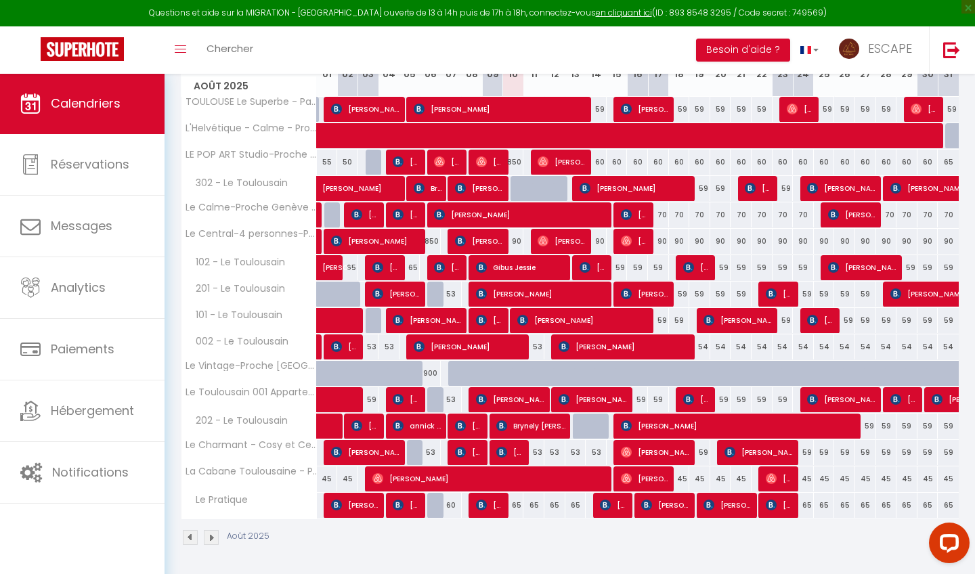
click at [651, 478] on span "[PERSON_NAME]" at bounding box center [645, 479] width 49 height 26
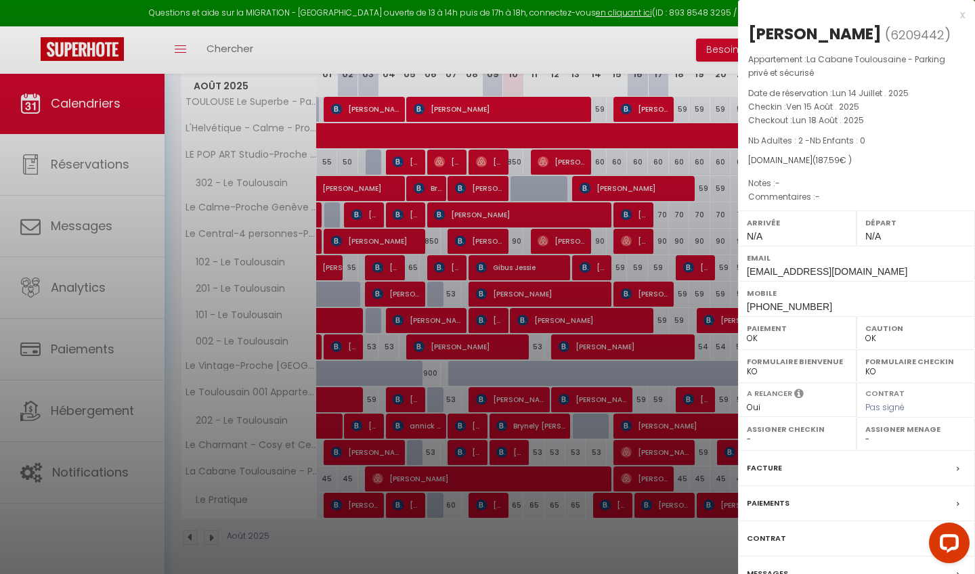
click at [581, 478] on div at bounding box center [487, 287] width 975 height 574
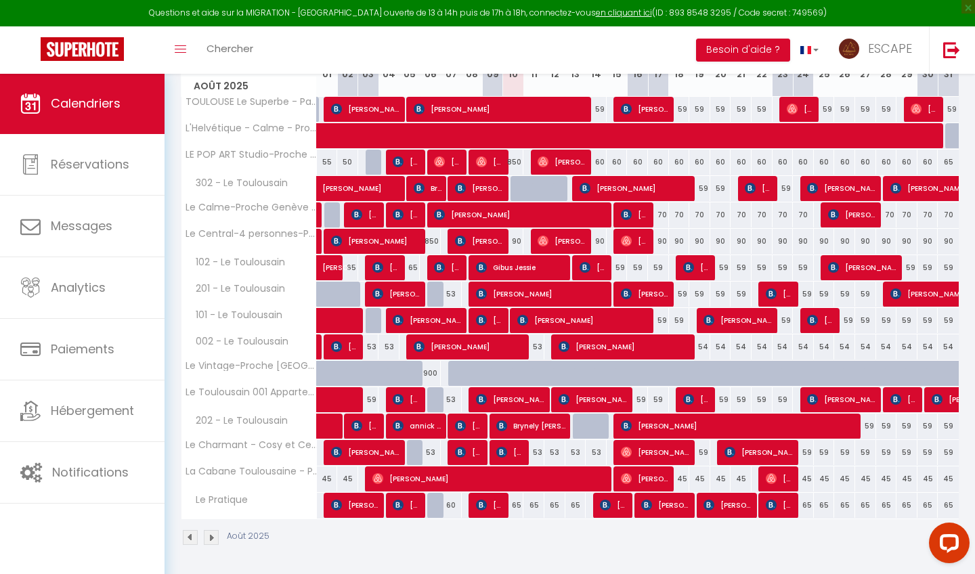
click at [584, 264] on img at bounding box center [585, 267] width 11 height 11
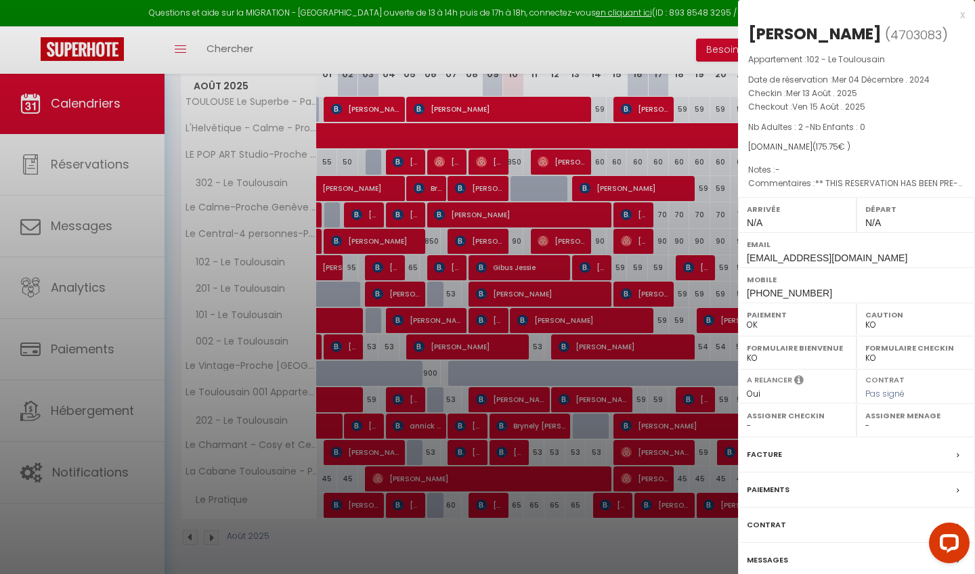
click at [562, 478] on div at bounding box center [487, 287] width 975 height 574
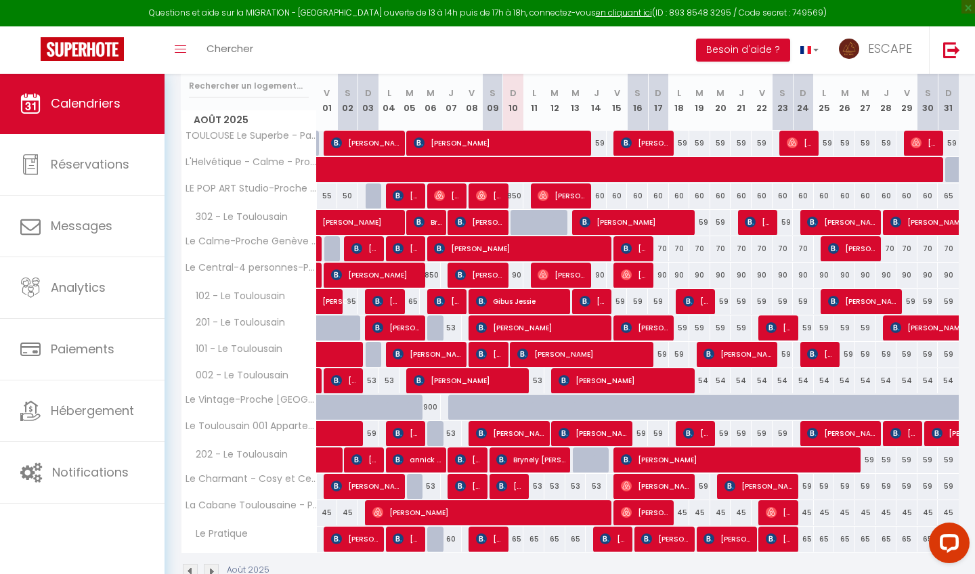
scroll to position [222, 0]
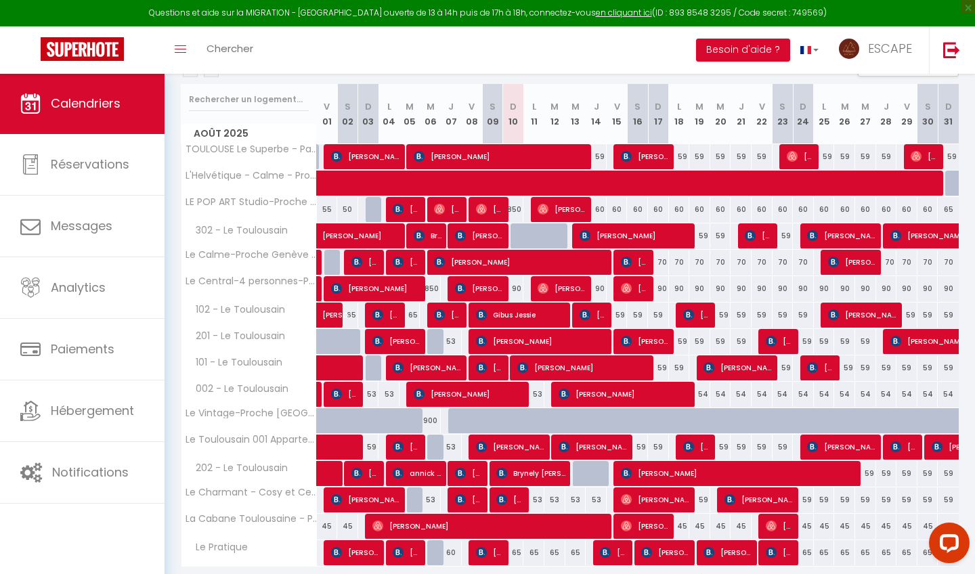
click at [519, 236] on div at bounding box center [521, 237] width 21 height 26
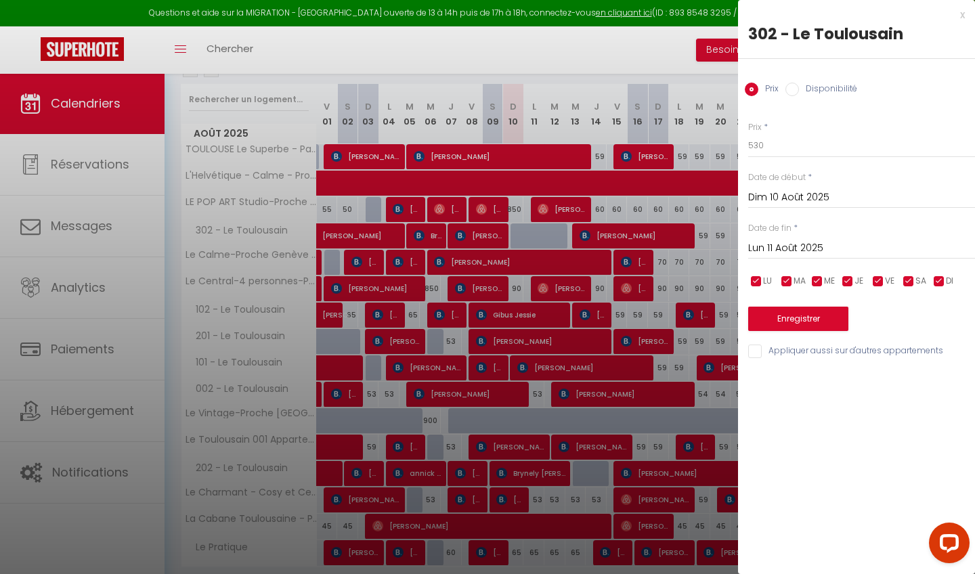
click at [794, 89] on input "Disponibilité" at bounding box center [793, 90] width 14 height 14
click at [790, 245] on input "Lun 11 Août 2025" at bounding box center [862, 250] width 227 height 18
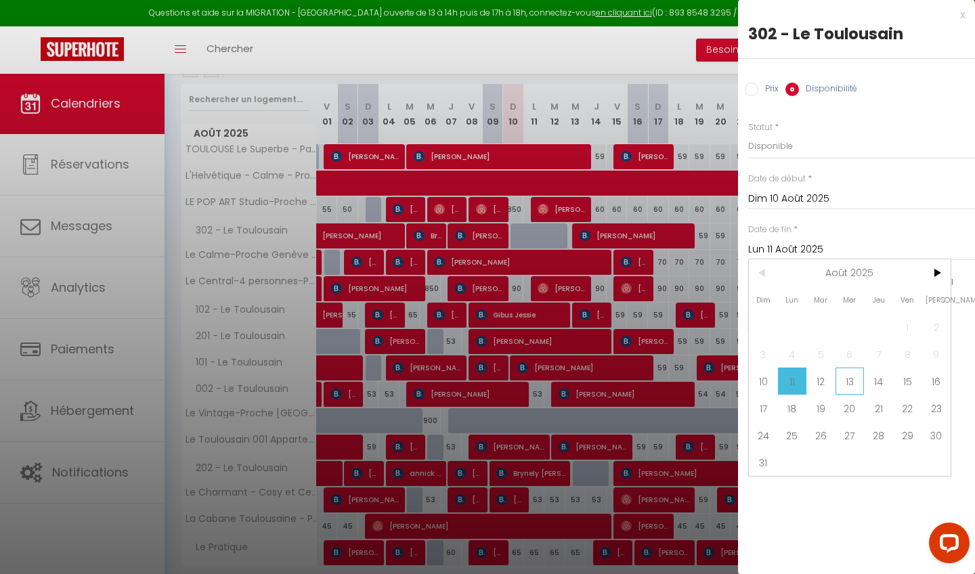
click at [846, 379] on span "13" at bounding box center [850, 381] width 29 height 27
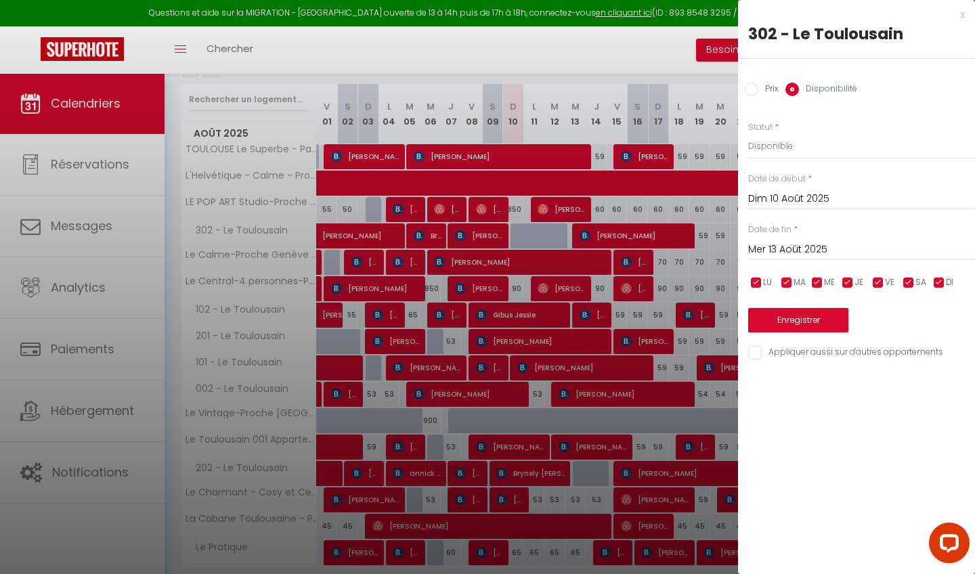
click at [806, 319] on button "Enregistrer" at bounding box center [799, 320] width 100 height 24
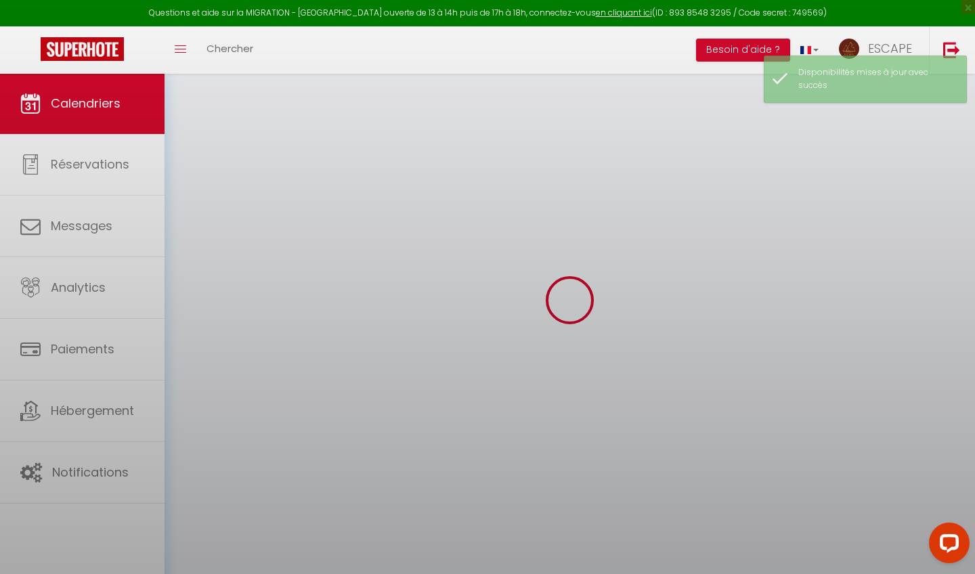
scroll to position [73, 0]
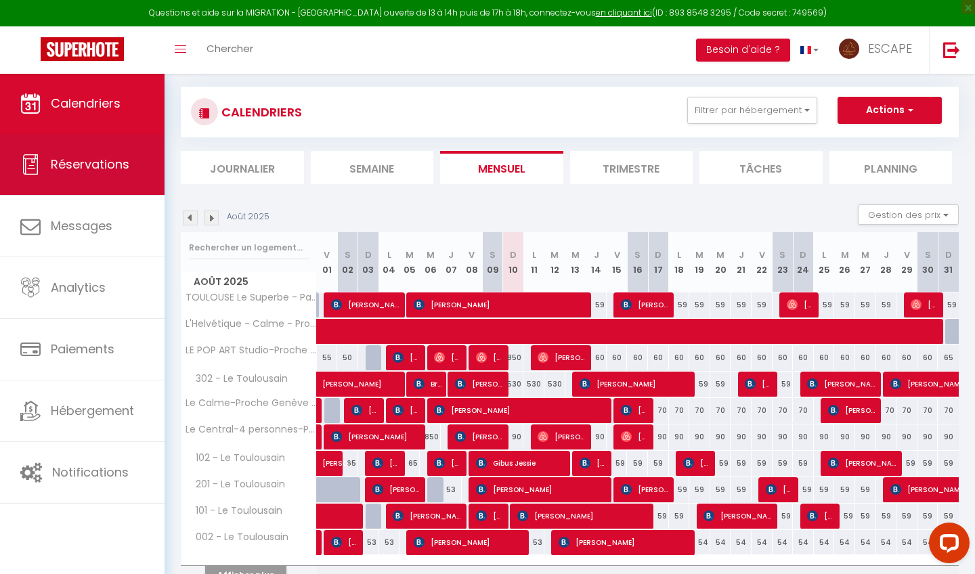
click at [125, 164] on span "Réservations" at bounding box center [90, 164] width 79 height 17
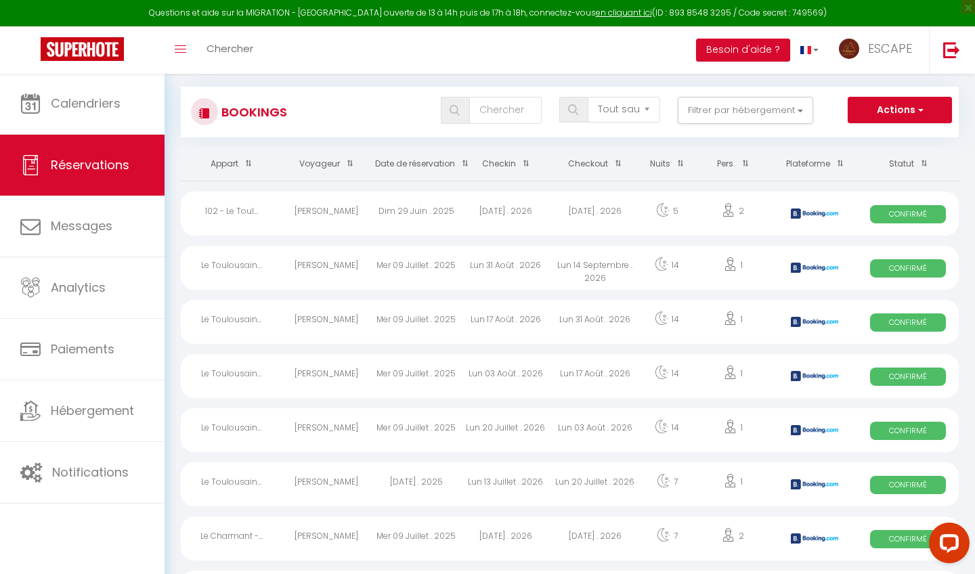
click at [866, 116] on button "Actions" at bounding box center [900, 110] width 104 height 27
click at [866, 138] on link "Nouvelle Réservation" at bounding box center [879, 140] width 145 height 18
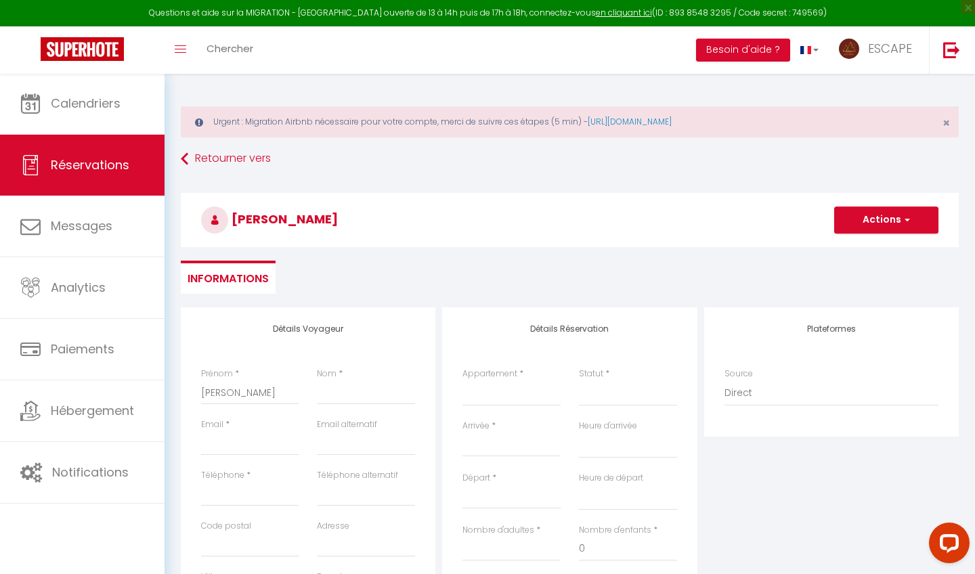
click at [339, 269] on ul "Informations" at bounding box center [570, 277] width 778 height 33
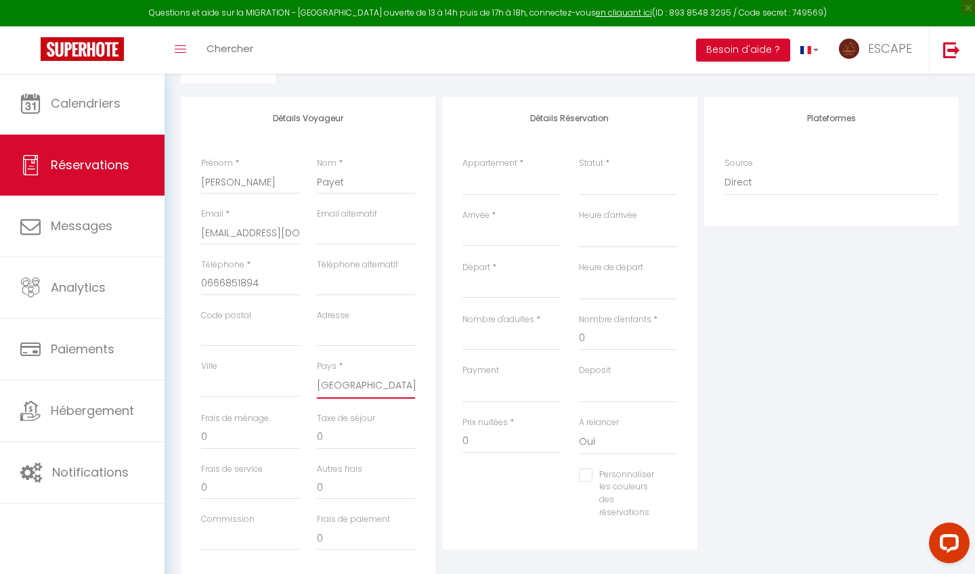
scroll to position [209, 0]
click at [495, 226] on div "< [DATE] > Dim Lun Mar Mer Jeu Ven Sam 1 2 3 4 5 6 7 8 9 10 11 12 13 14 15 16 1…" at bounding box center [512, 236] width 98 height 24
click at [483, 234] on input "Arrivée" at bounding box center [512, 238] width 98 height 18
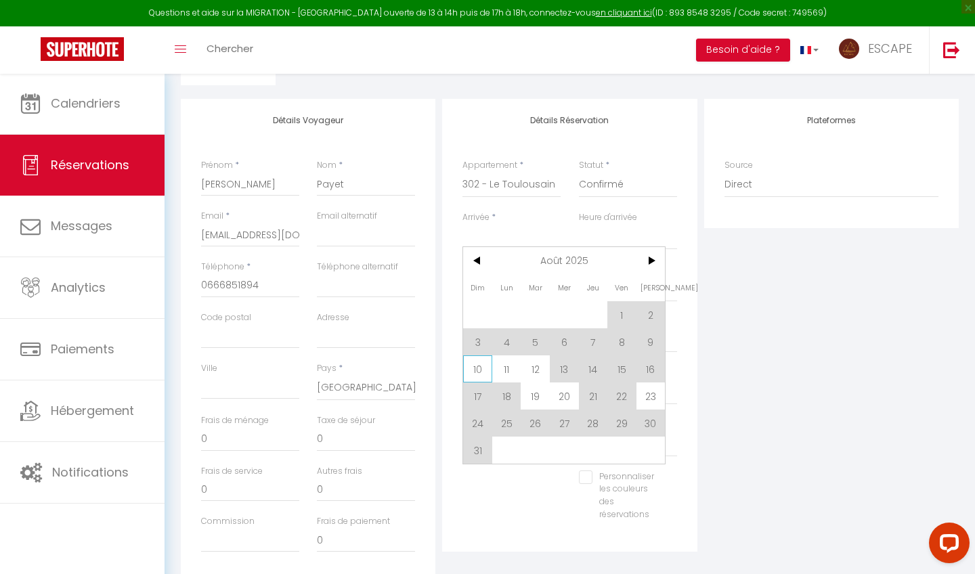
click at [482, 366] on span "10" at bounding box center [477, 369] width 29 height 27
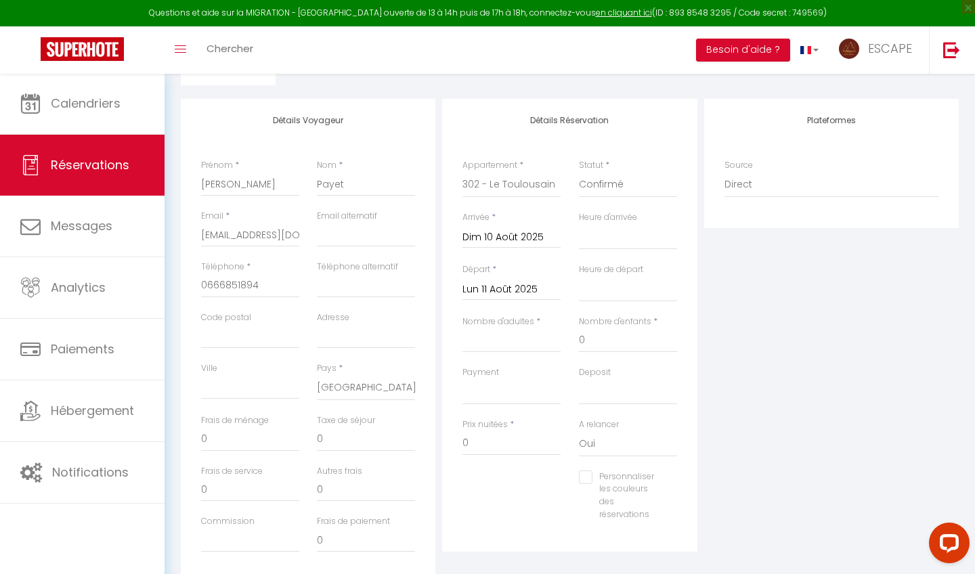
click at [525, 286] on input "Lun 11 Août 2025" at bounding box center [512, 290] width 98 height 18
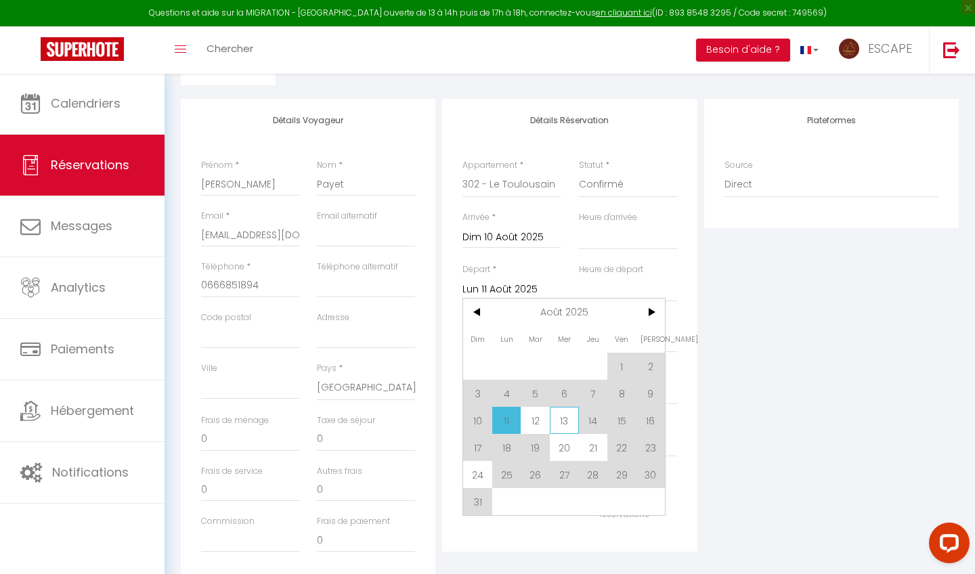
click at [565, 416] on span "13" at bounding box center [564, 420] width 29 height 27
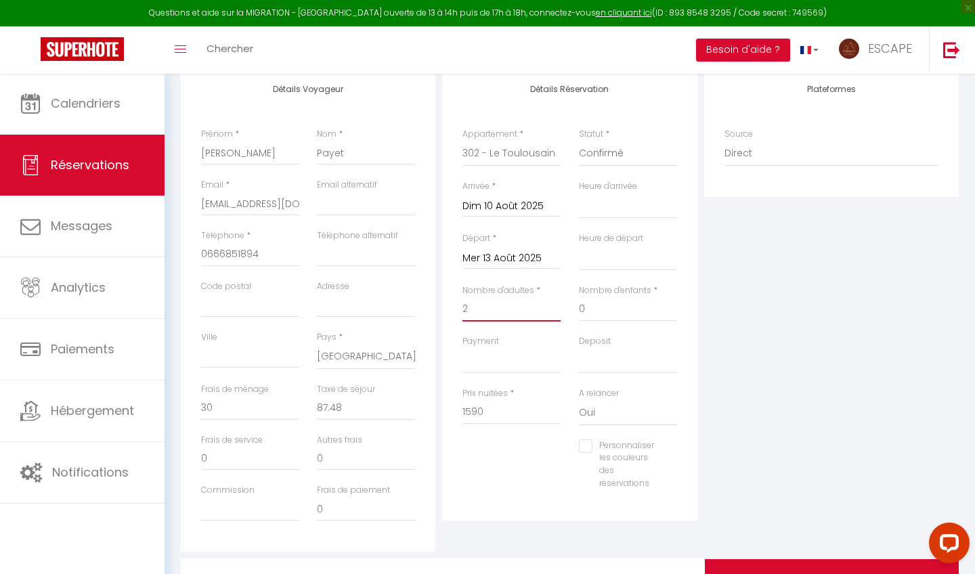
scroll to position [266, 0]
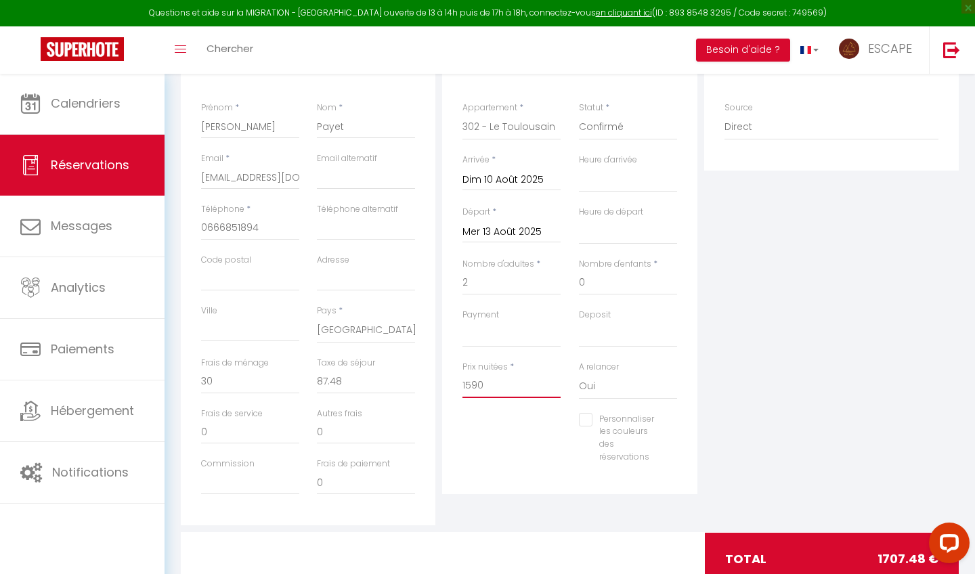
drag, startPoint x: 499, startPoint y: 379, endPoint x: 415, endPoint y: 375, distance: 83.4
click at [415, 375] on div "Détails Voyageur Prénom * [PERSON_NAME] * Payet Email * [EMAIL_ADDRESS][DOMAIN_…" at bounding box center [569, 283] width 785 height 484
click at [781, 360] on div "Plateformes Source Direct [DOMAIN_NAME] [DOMAIN_NAME] Chalet montagne Expedia G…" at bounding box center [831, 283] width 261 height 484
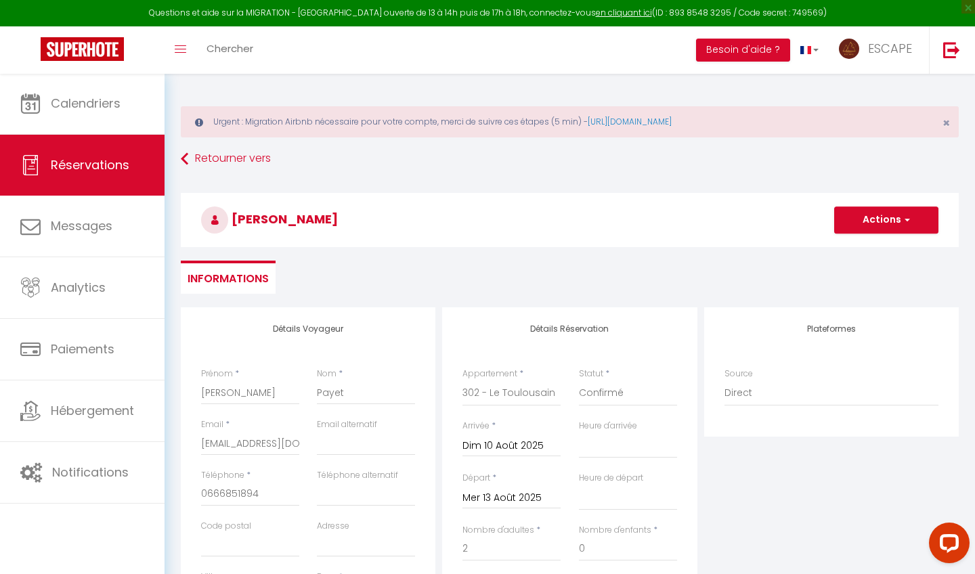
scroll to position [0, 0]
click at [866, 226] on button "Actions" at bounding box center [887, 220] width 104 height 27
click at [860, 247] on link "Enregistrer" at bounding box center [873, 250] width 107 height 18
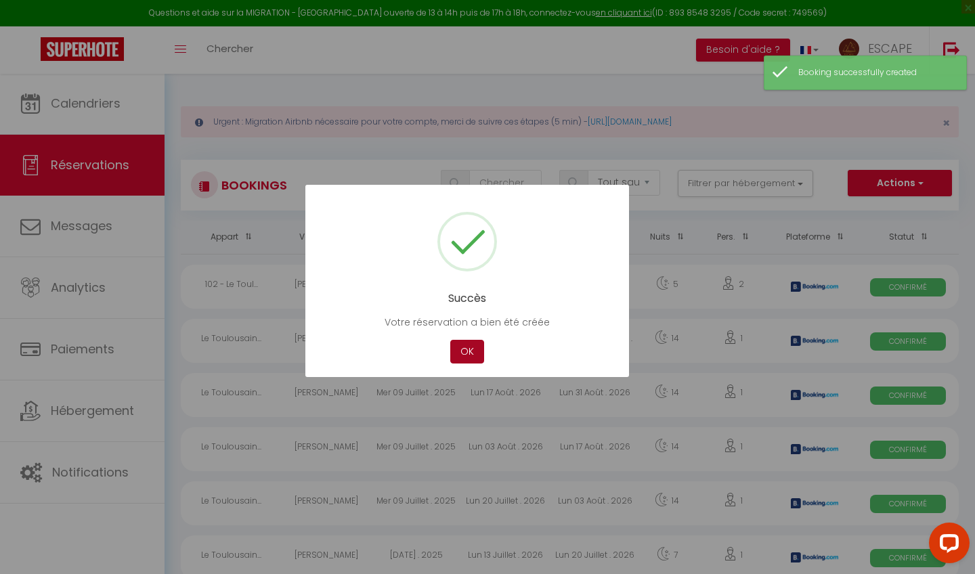
click at [474, 353] on button "OK" at bounding box center [467, 352] width 34 height 24
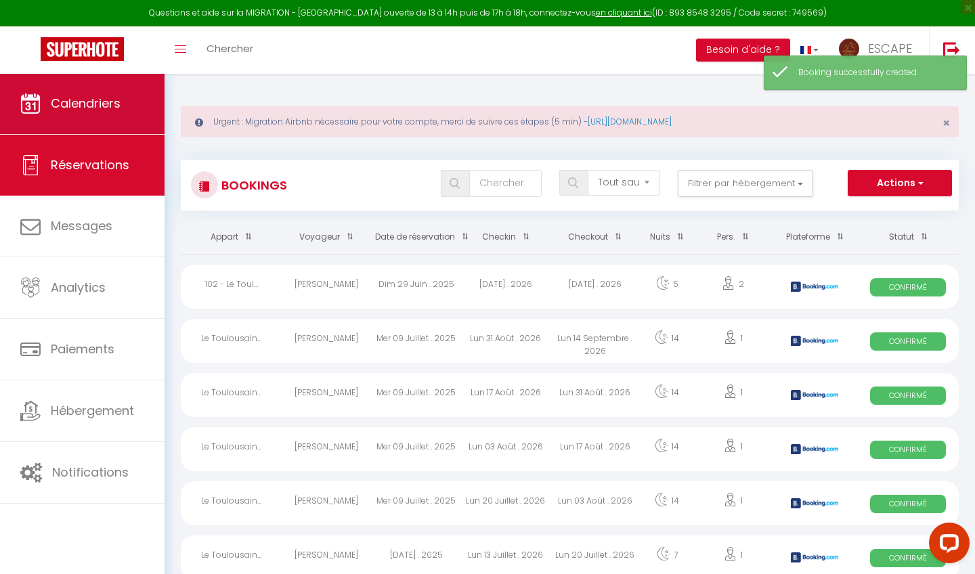
click at [76, 112] on link "Calendriers" at bounding box center [82, 103] width 165 height 61
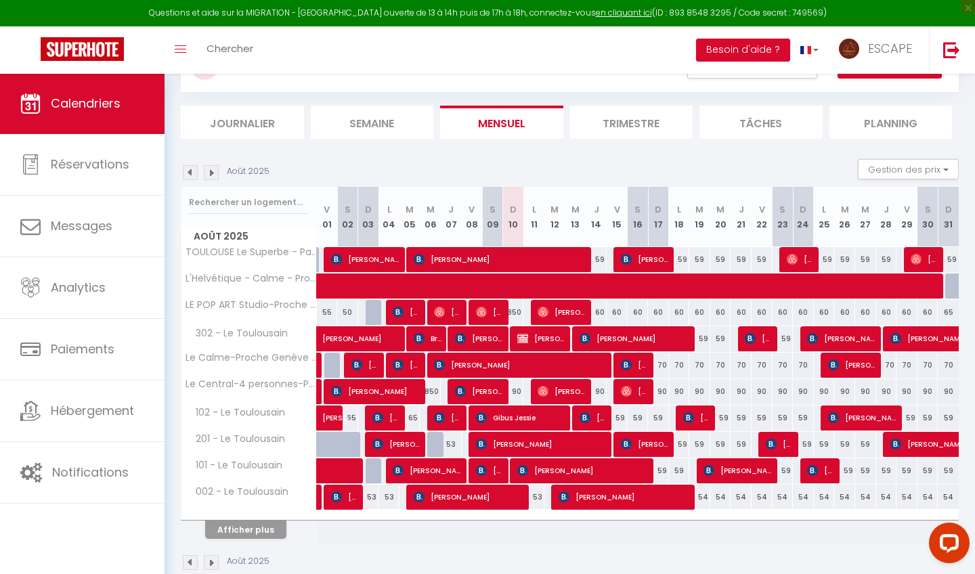
scroll to position [120, 0]
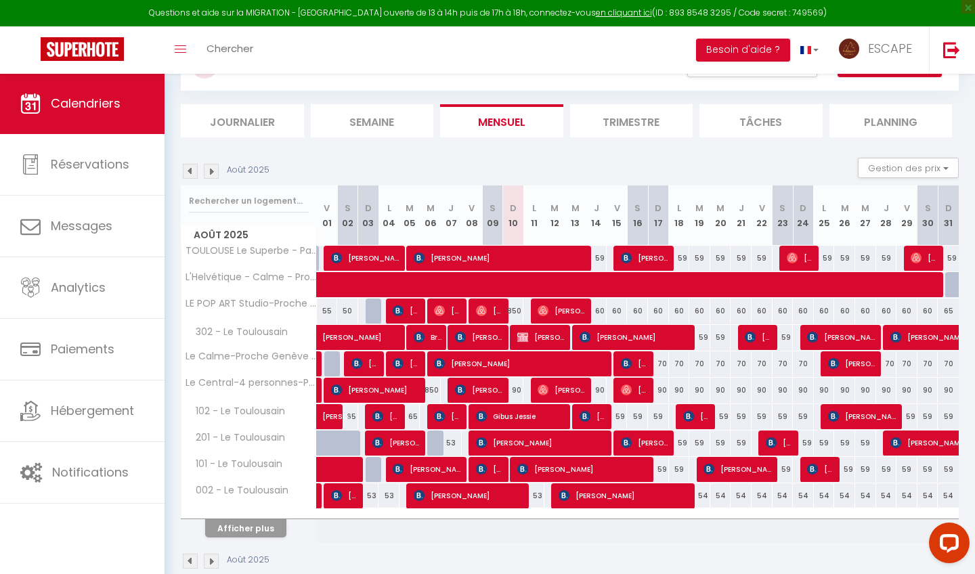
click at [259, 478] on button "Afficher plus" at bounding box center [245, 529] width 81 height 18
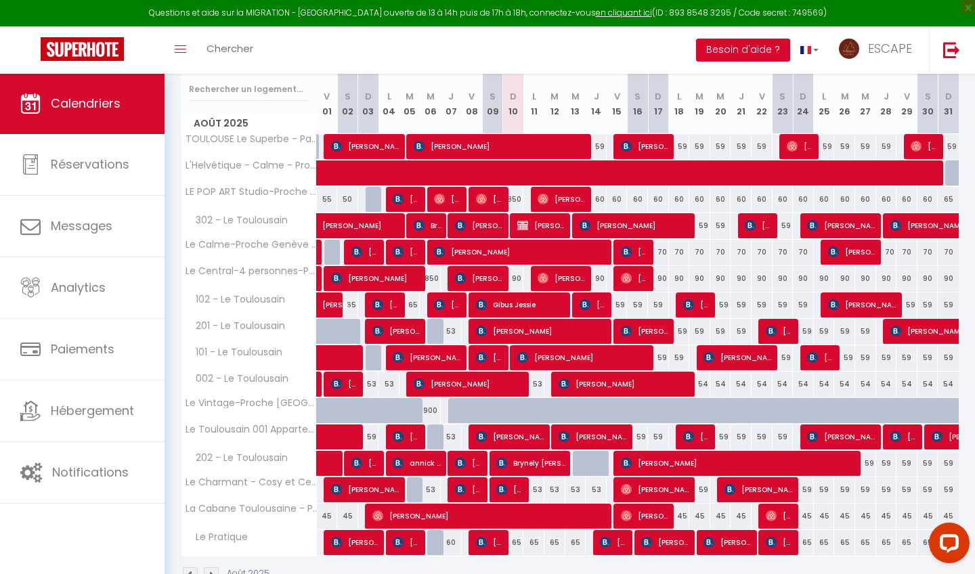
scroll to position [235, 0]
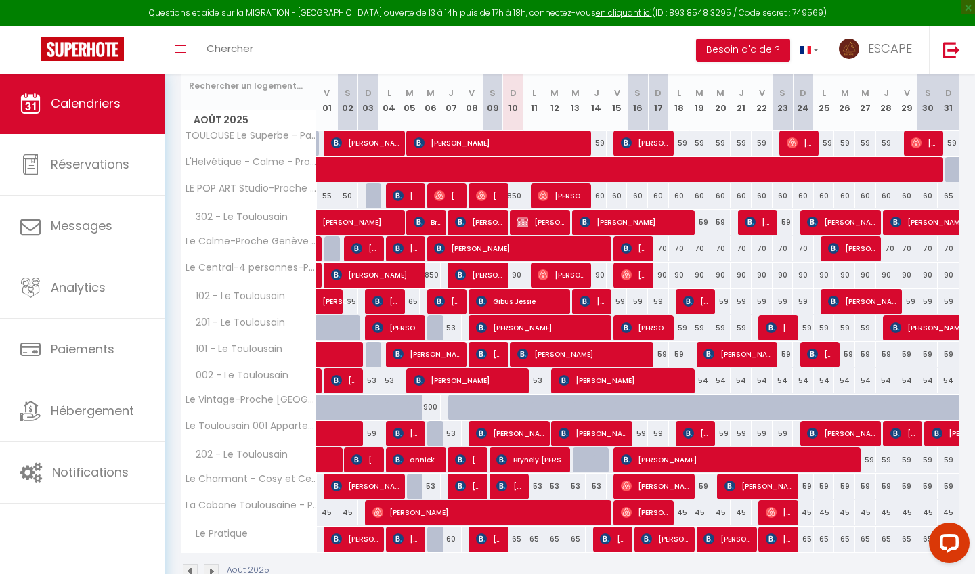
click at [576, 457] on div at bounding box center [583, 461] width 21 height 26
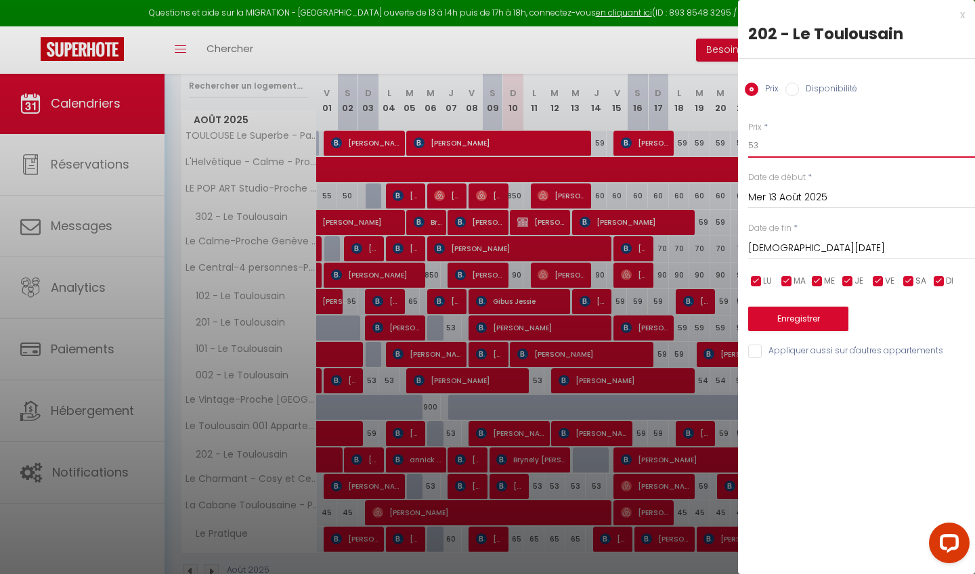
click at [782, 143] on input "53" at bounding box center [862, 145] width 227 height 24
click at [776, 249] on input "[DEMOGRAPHIC_DATA][DATE]" at bounding box center [862, 249] width 227 height 18
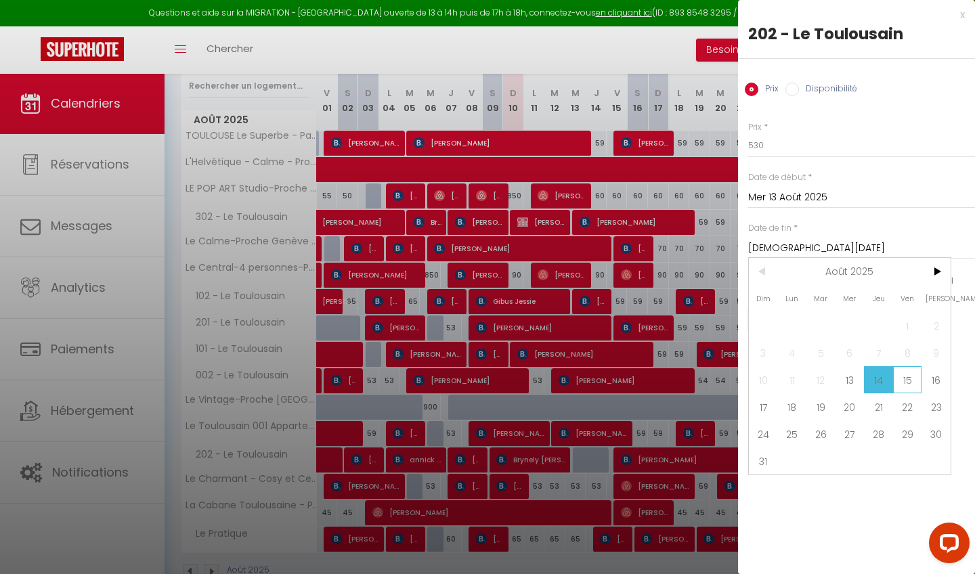
click at [866, 379] on span "15" at bounding box center [908, 379] width 29 height 27
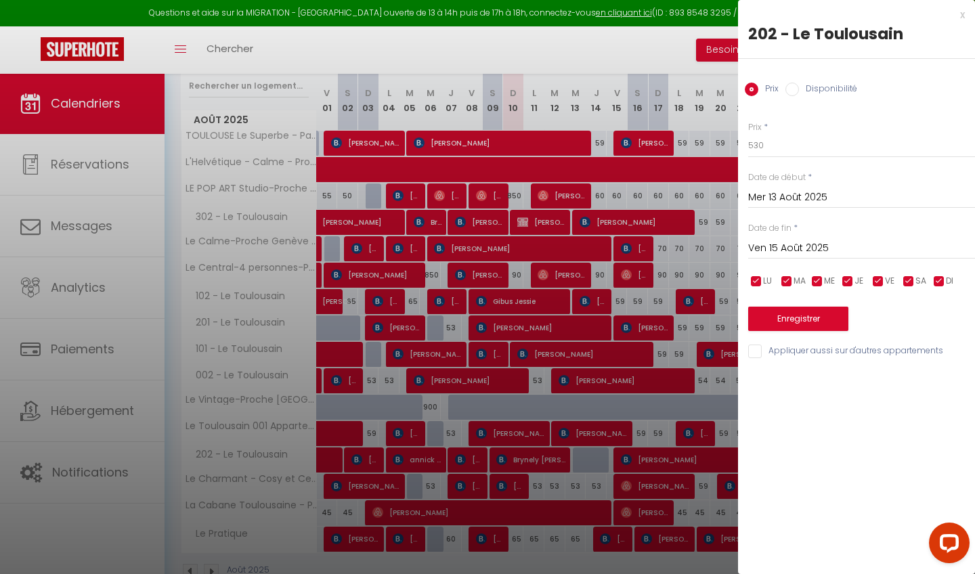
click at [789, 85] on input "Disponibilité" at bounding box center [793, 90] width 14 height 14
click at [797, 312] on button "Enregistrer" at bounding box center [799, 320] width 100 height 24
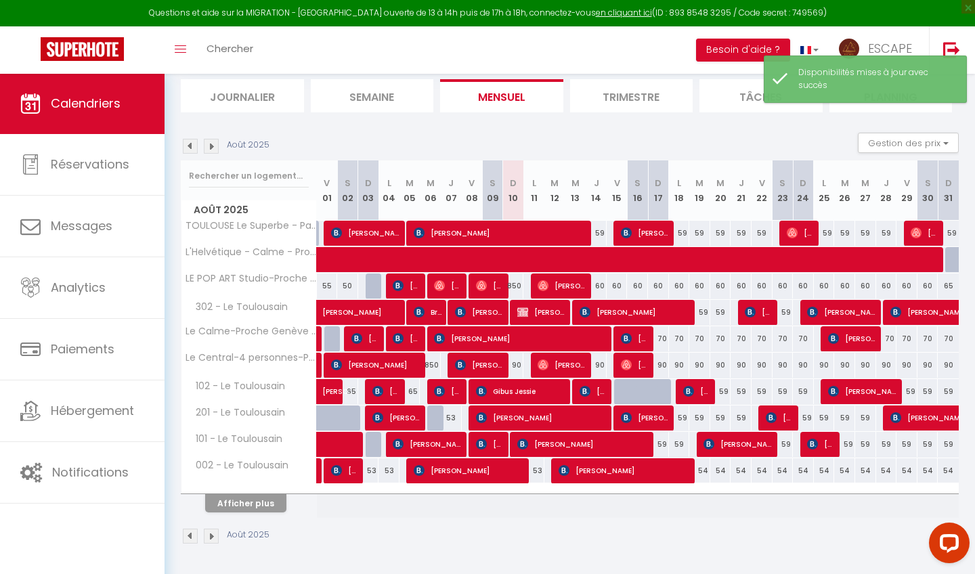
scroll to position [144, 0]
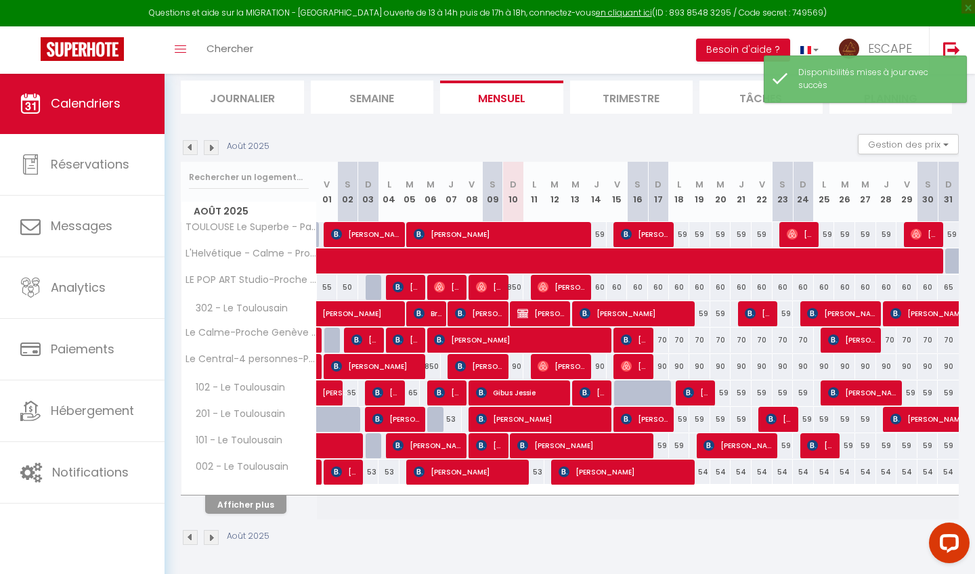
click at [281, 478] on button "Afficher plus" at bounding box center [245, 505] width 81 height 18
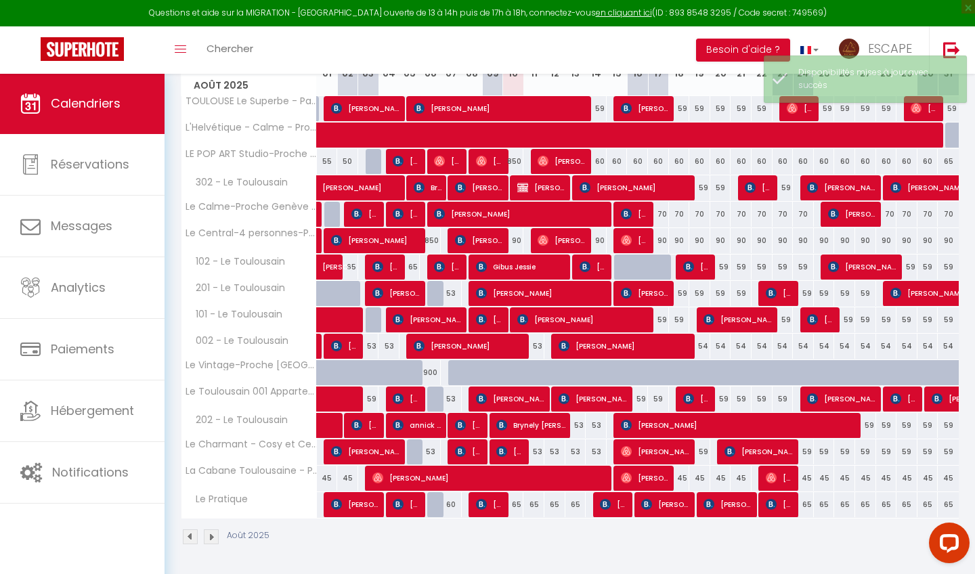
scroll to position [269, 0]
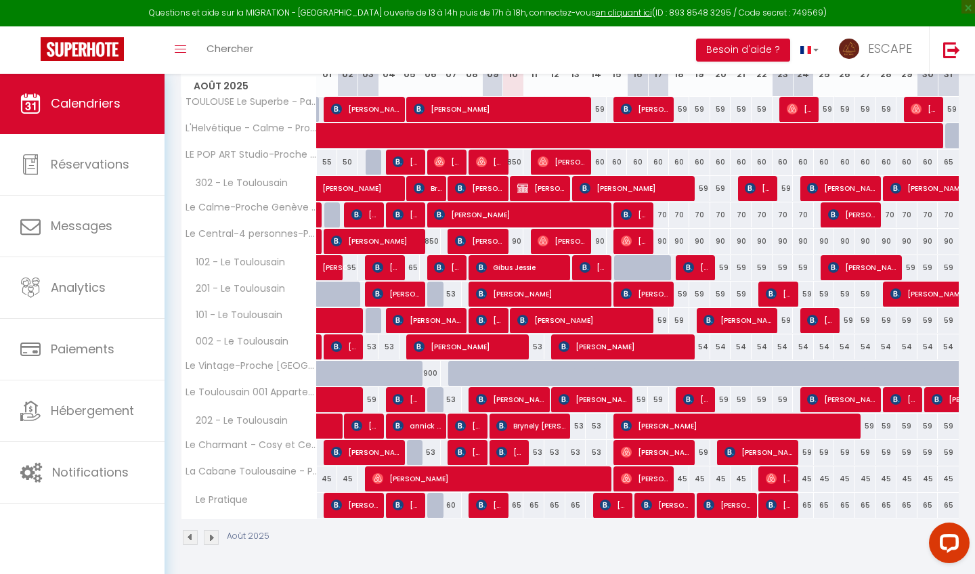
click at [572, 427] on div "53" at bounding box center [576, 426] width 21 height 25
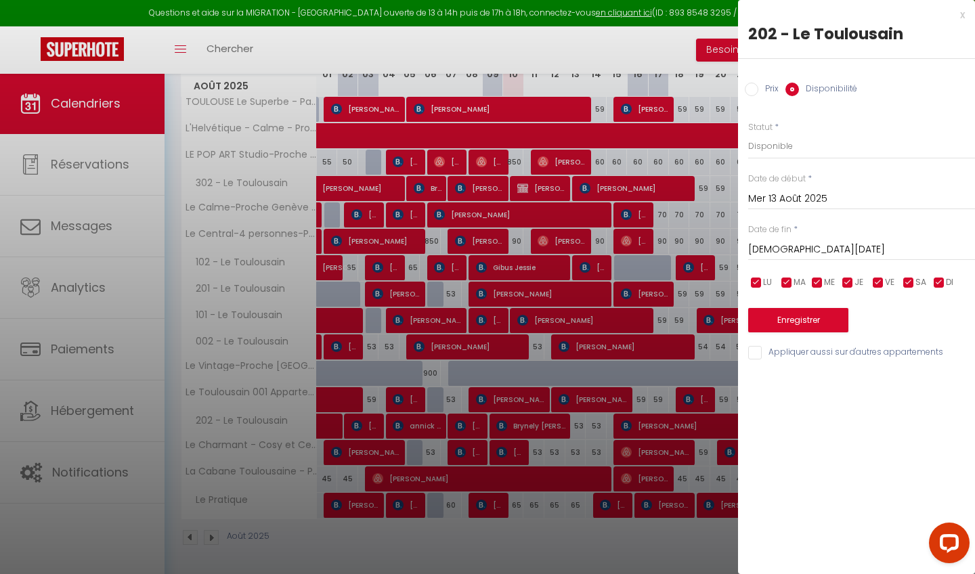
click at [590, 423] on div at bounding box center [487, 287] width 975 height 574
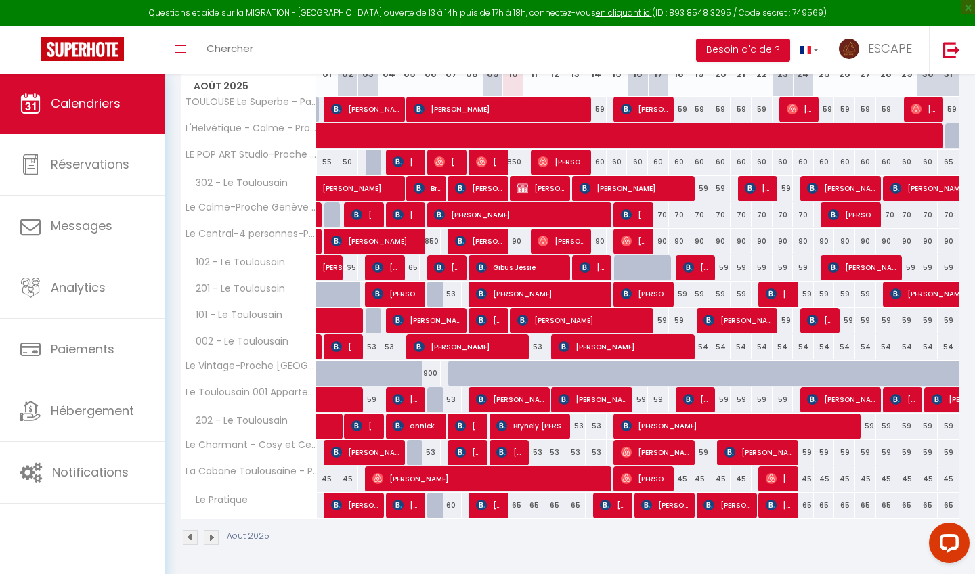
click at [580, 423] on div "53" at bounding box center [576, 426] width 21 height 25
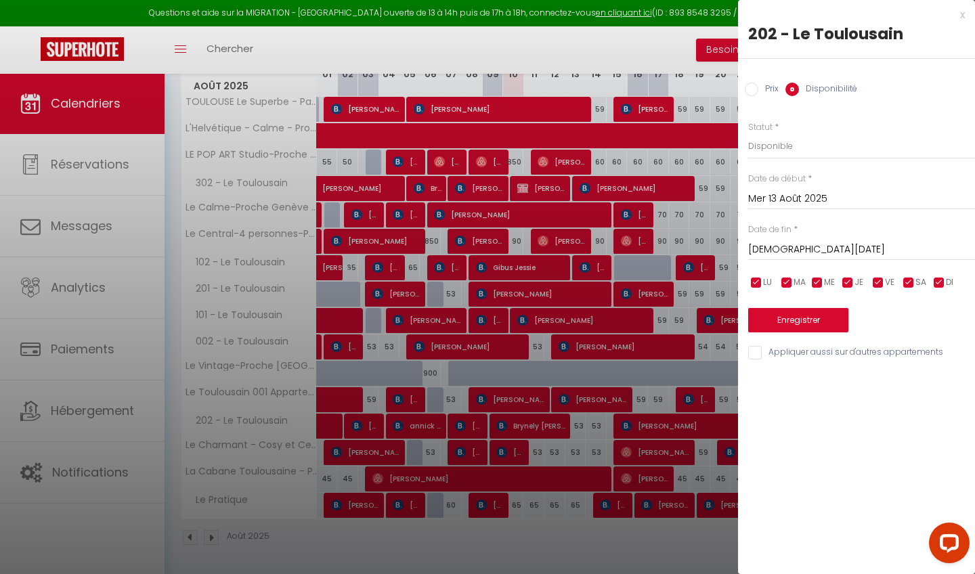
click at [758, 89] on input "Prix" at bounding box center [752, 90] width 14 height 14
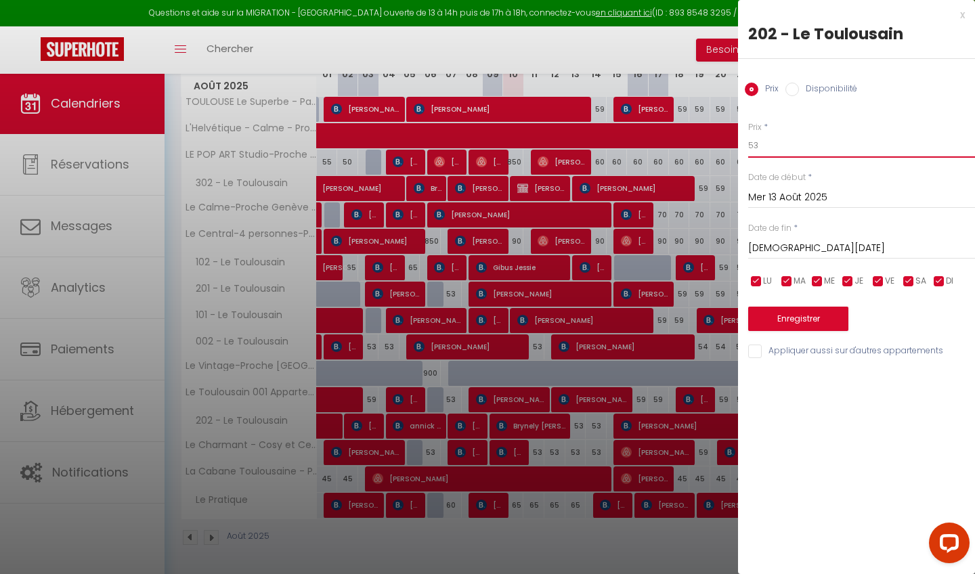
click at [784, 144] on input "53" at bounding box center [862, 145] width 227 height 24
click at [791, 318] on button "Enregistrer" at bounding box center [799, 319] width 100 height 24
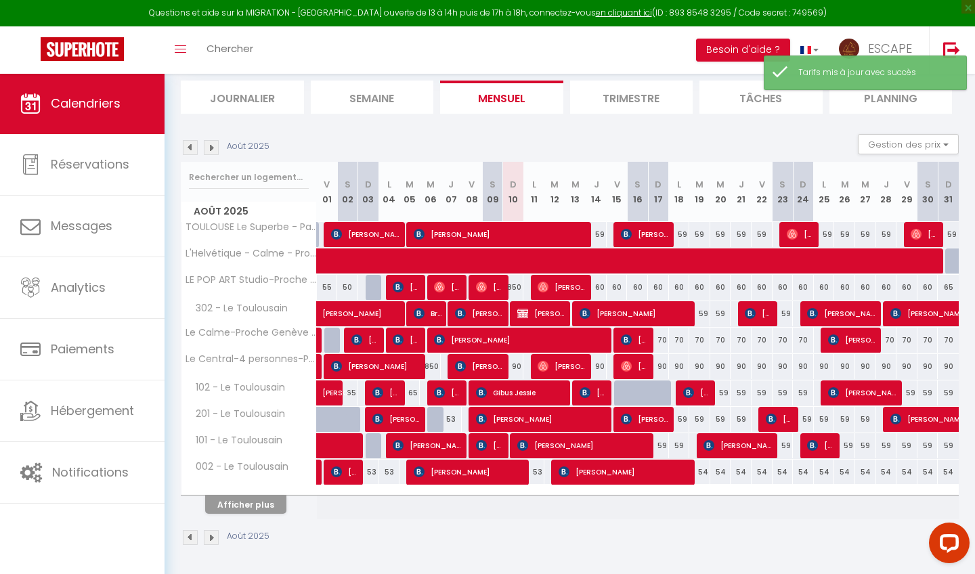
click at [270, 478] on button "Afficher plus" at bounding box center [245, 505] width 81 height 18
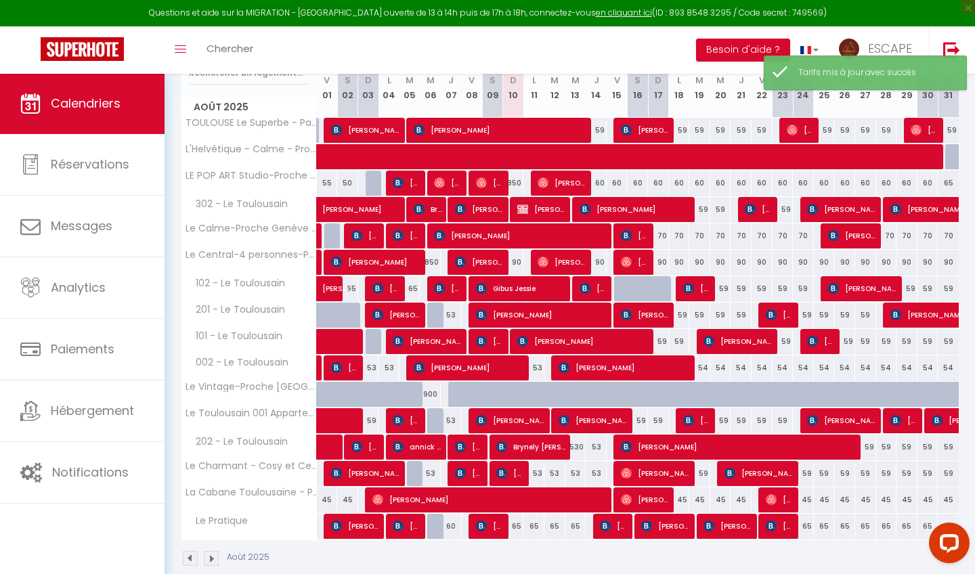
scroll to position [265, 0]
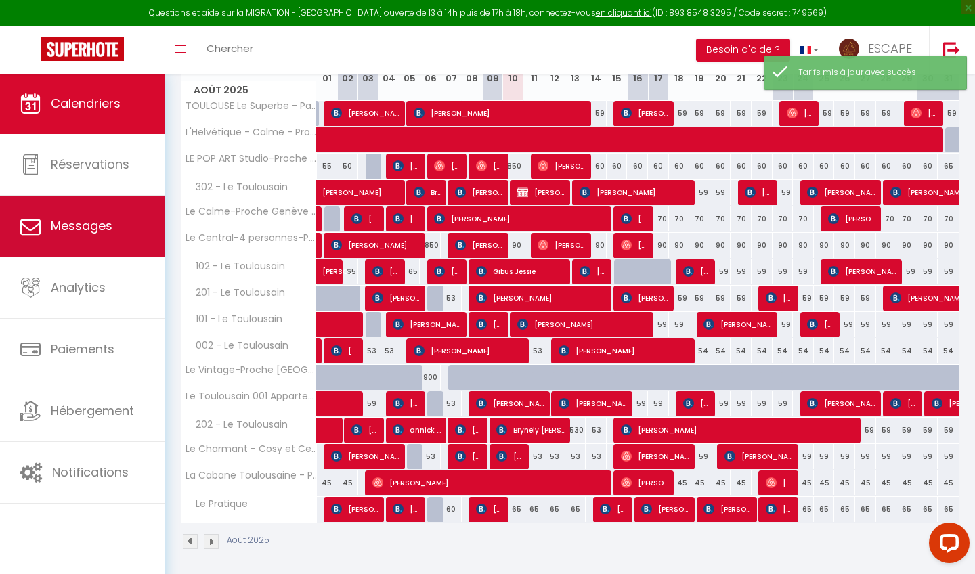
click at [106, 236] on link "Messages" at bounding box center [82, 226] width 165 height 61
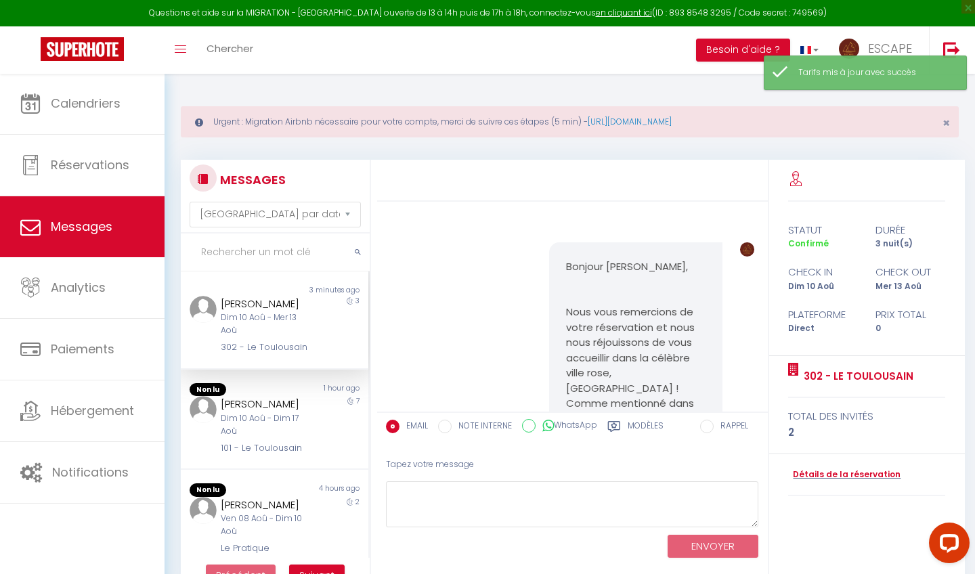
scroll to position [1046, 0]
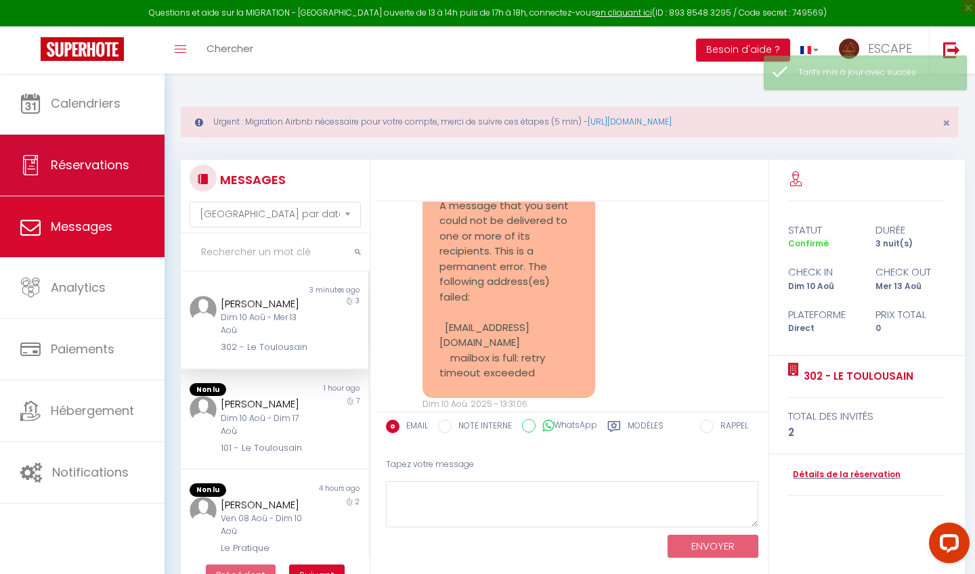
click at [110, 167] on span "Réservations" at bounding box center [90, 164] width 79 height 17
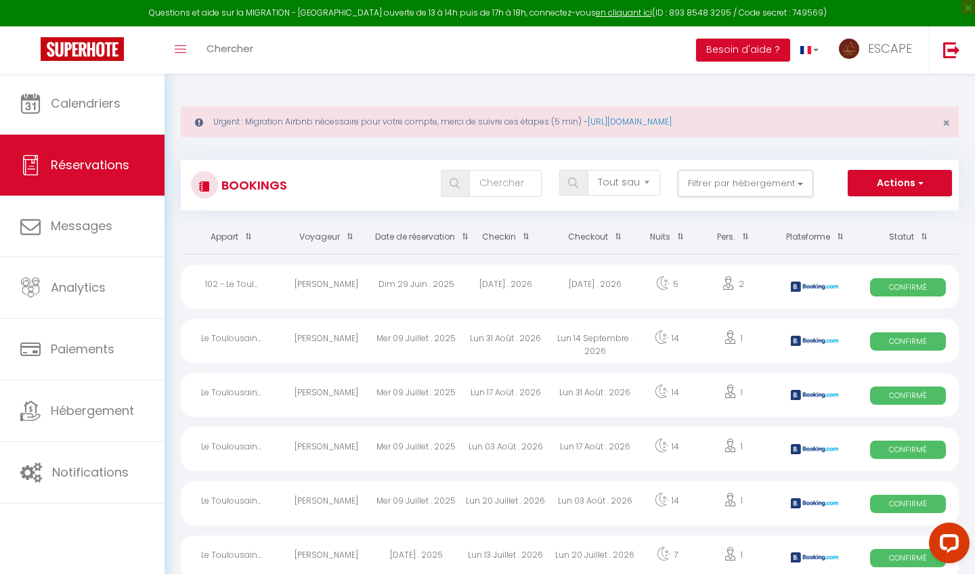
click at [866, 177] on button "Actions" at bounding box center [900, 183] width 104 height 27
click at [866, 209] on link "Nouvelle Réservation" at bounding box center [879, 213] width 145 height 18
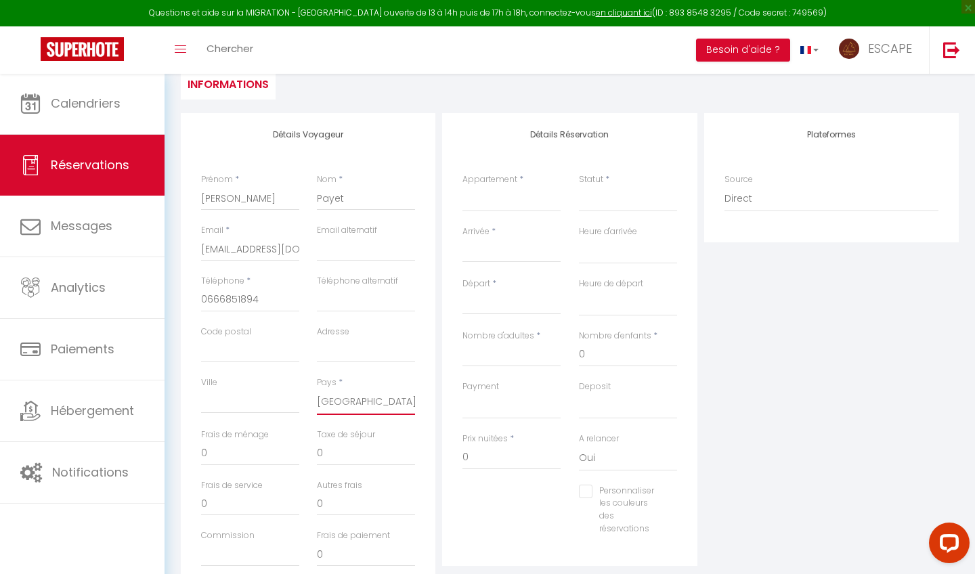
scroll to position [147, 0]
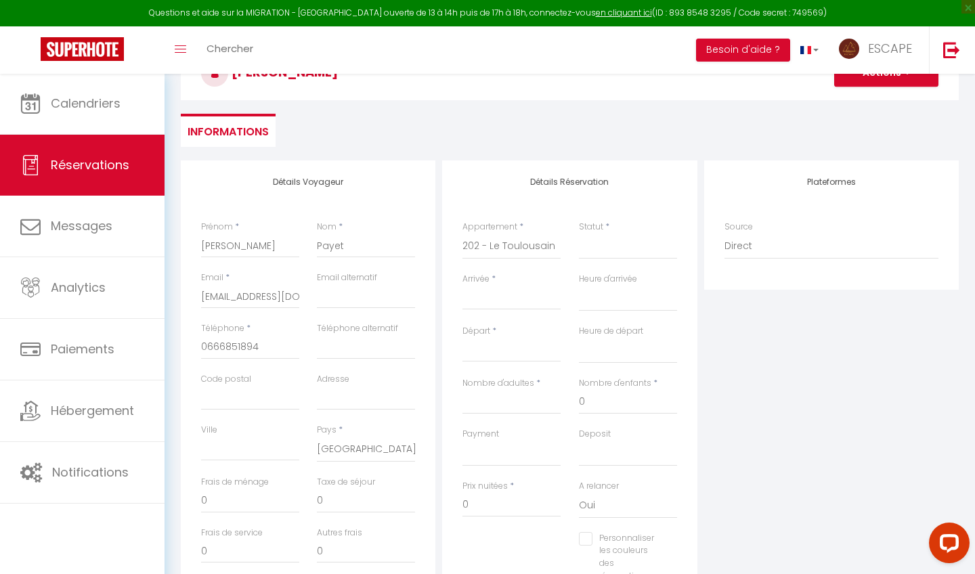
click at [502, 291] on input "Arrivée" at bounding box center [512, 300] width 98 height 18
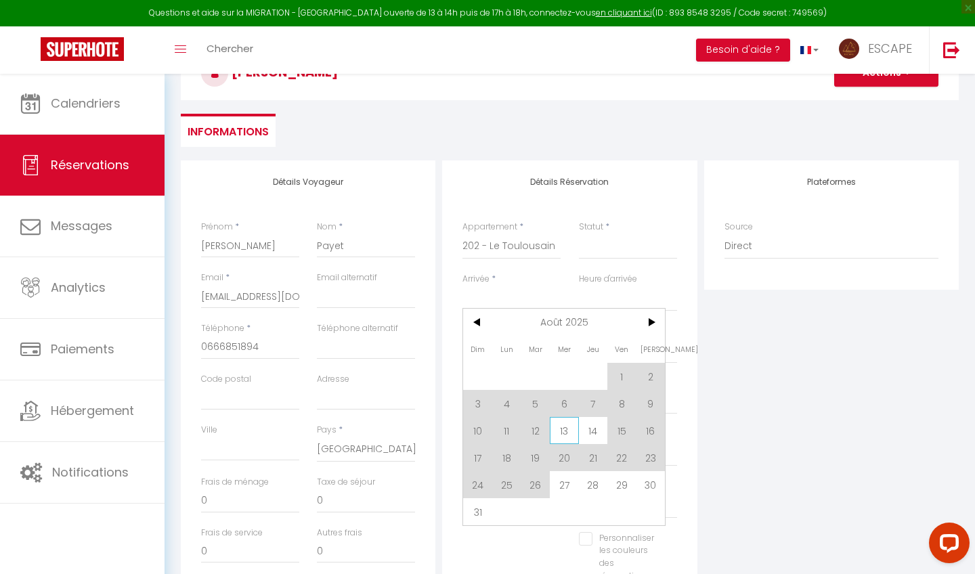
click at [572, 434] on span "13" at bounding box center [564, 430] width 29 height 27
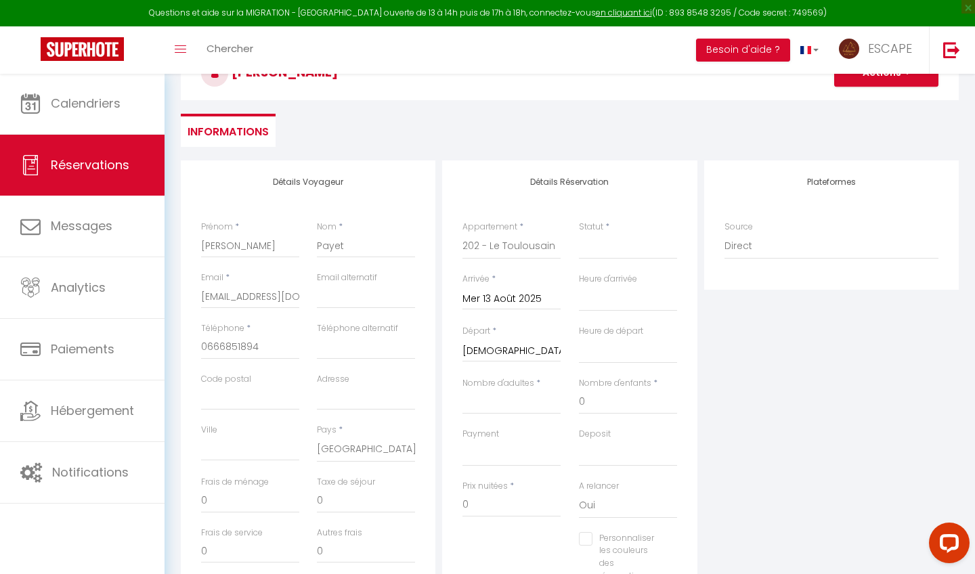
click at [521, 350] on input "[DEMOGRAPHIC_DATA][DATE]" at bounding box center [512, 352] width 98 height 18
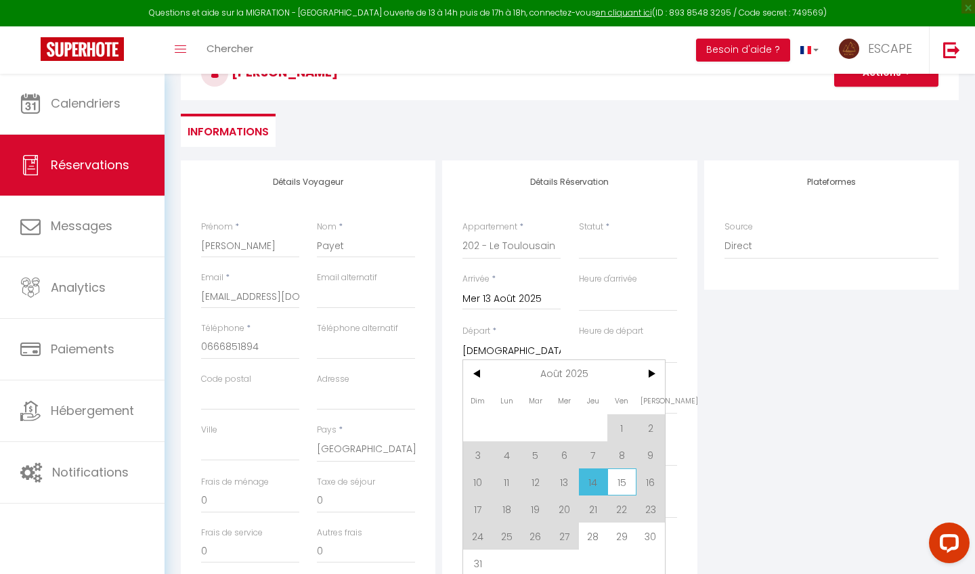
click at [632, 478] on span "15" at bounding box center [622, 482] width 29 height 27
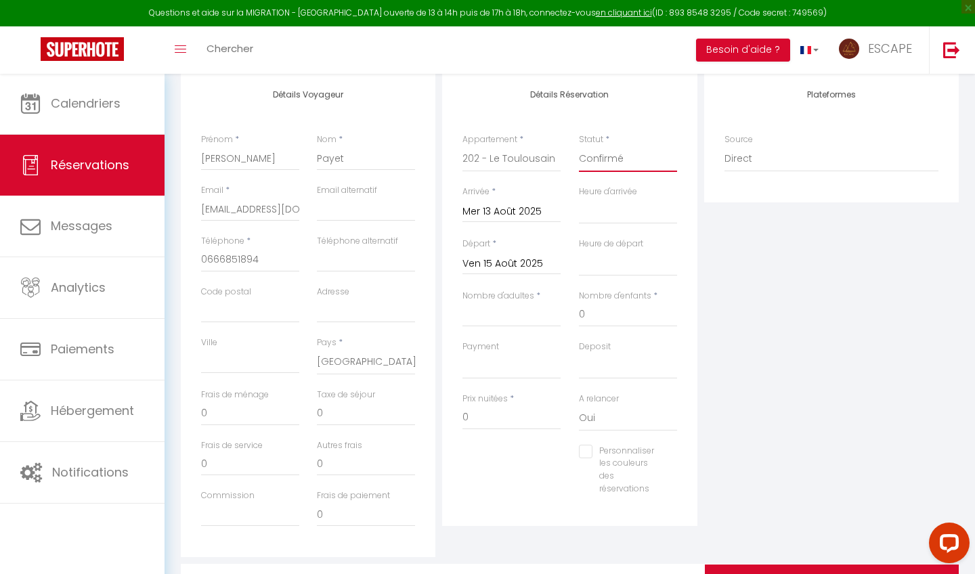
scroll to position [238, 0]
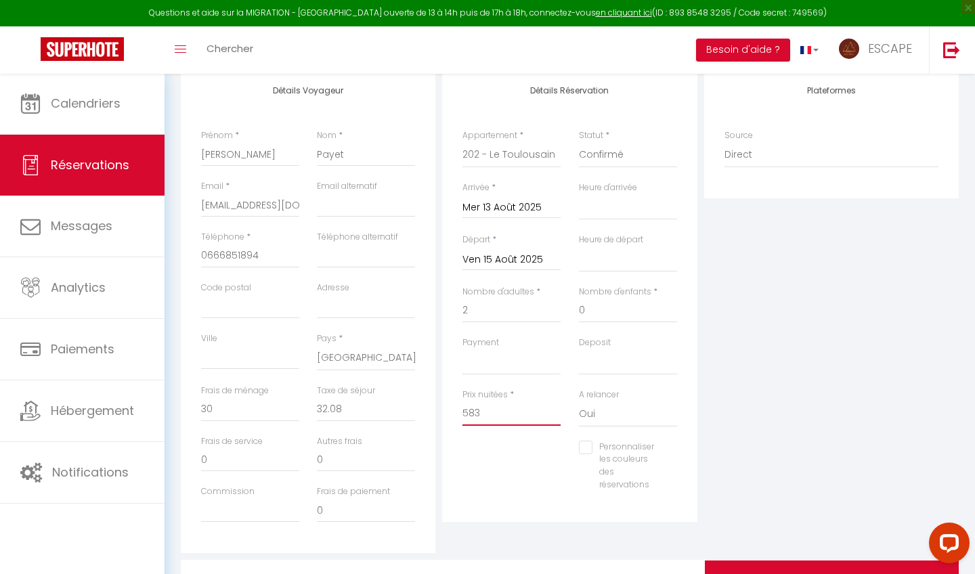
click at [493, 410] on input "583" at bounding box center [512, 414] width 98 height 24
click at [785, 362] on div "Plateformes Source Direct [DOMAIN_NAME] [DOMAIN_NAME] Chalet montagne Expedia G…" at bounding box center [831, 311] width 261 height 484
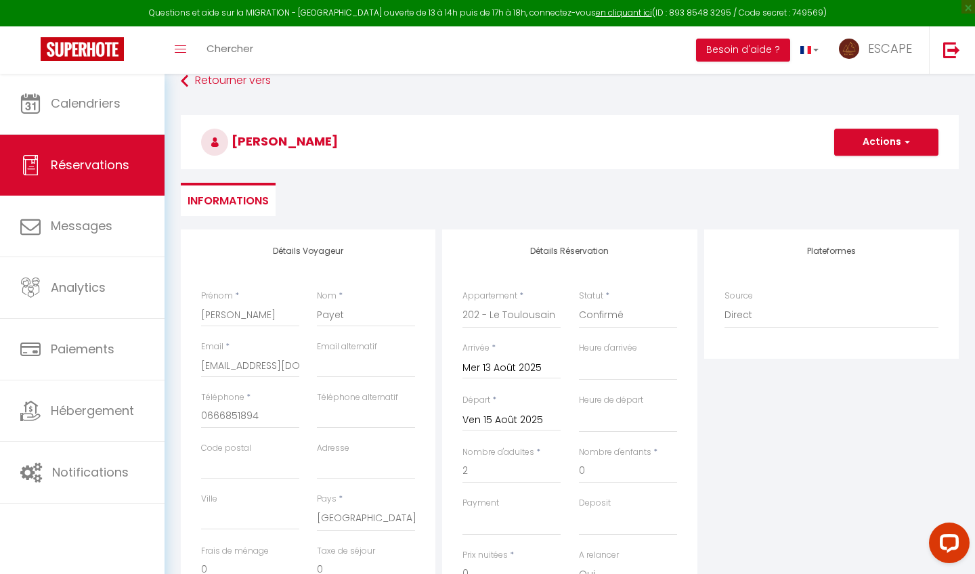
scroll to position [75, 0]
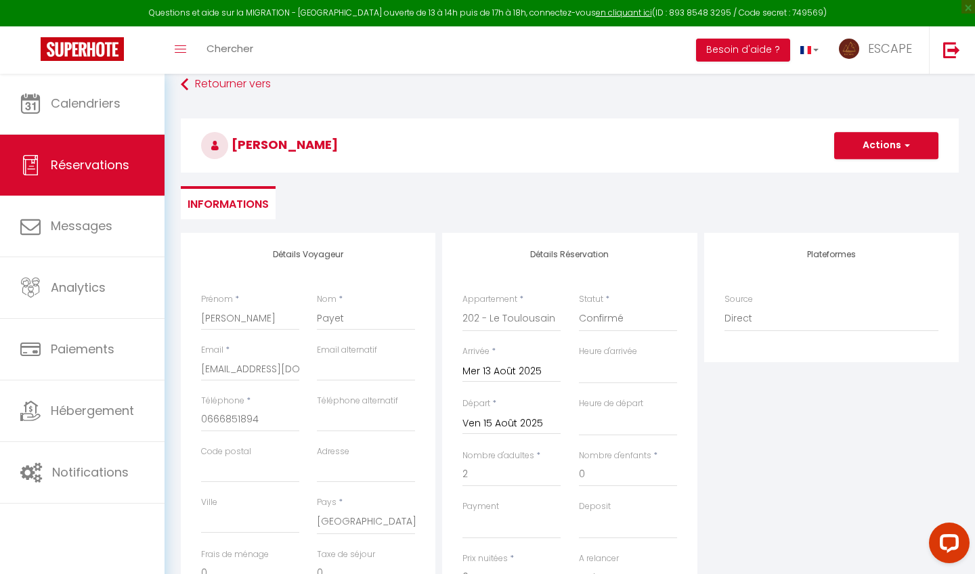
click at [866, 150] on button "Actions" at bounding box center [887, 145] width 104 height 27
click at [856, 175] on link "Enregistrer" at bounding box center [873, 176] width 107 height 18
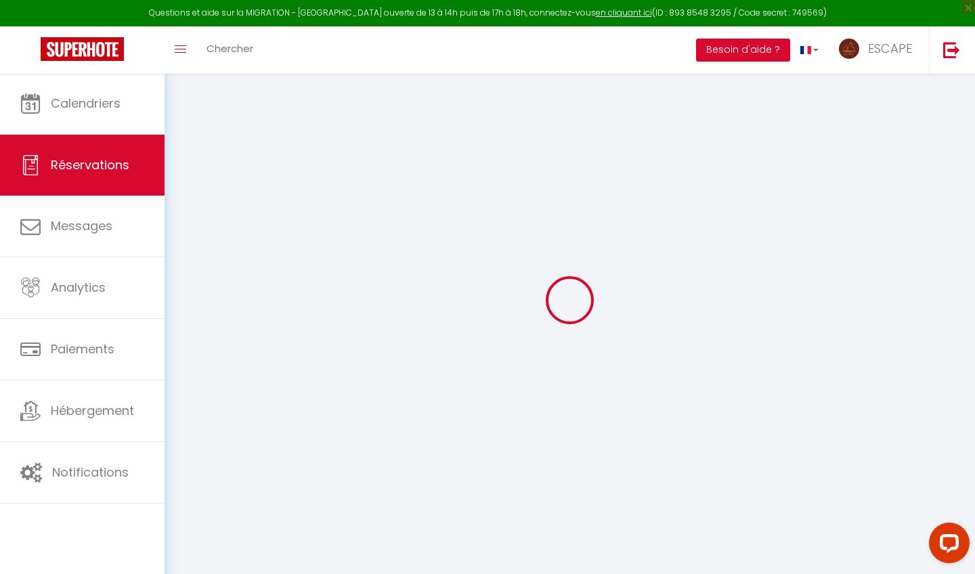
scroll to position [73, 0]
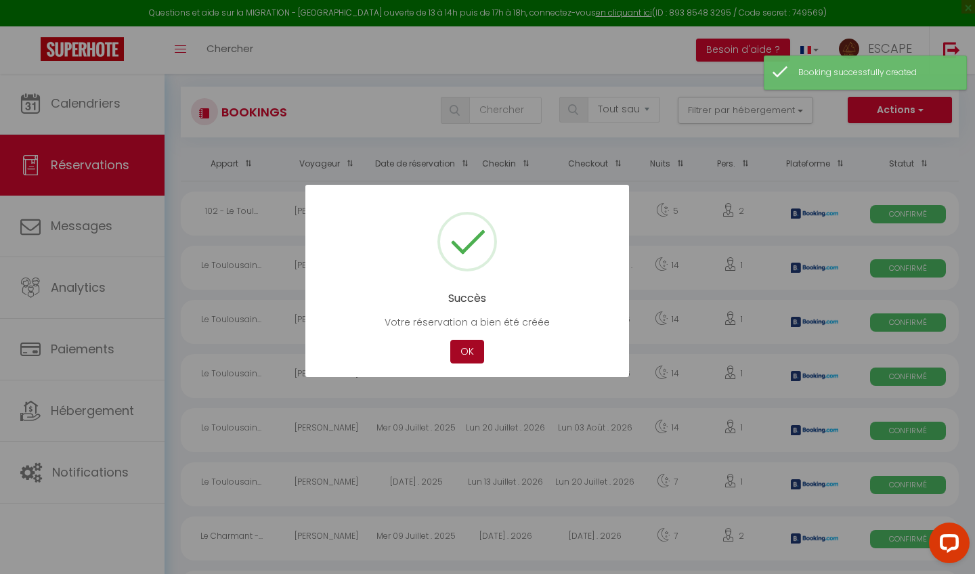
click at [462, 358] on button "OK" at bounding box center [467, 352] width 34 height 24
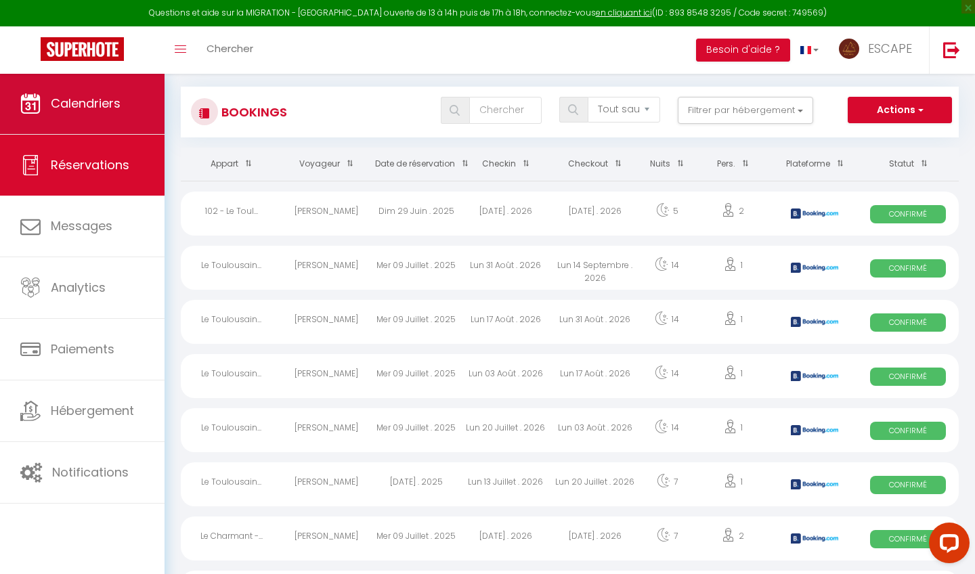
click at [115, 102] on span "Calendriers" at bounding box center [86, 103] width 70 height 17
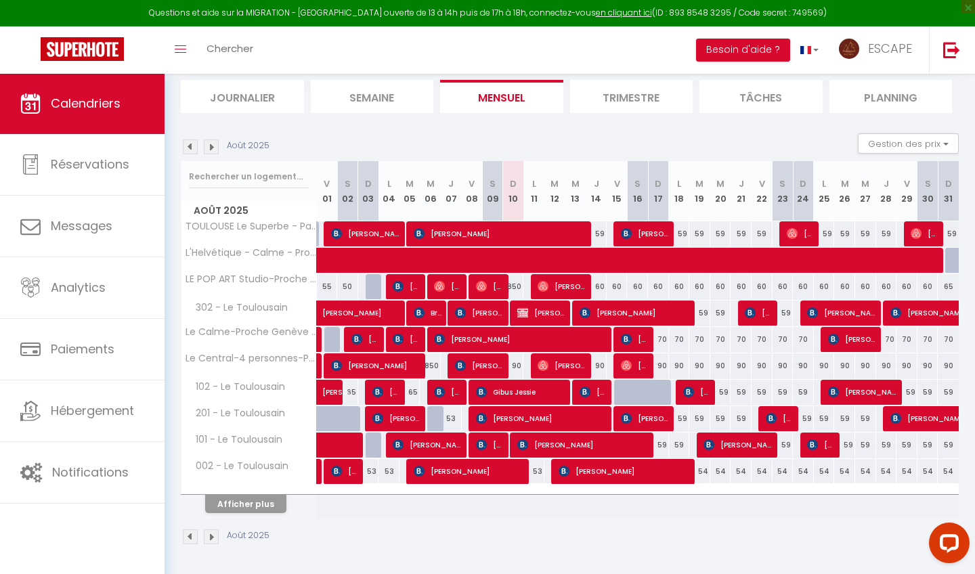
scroll to position [144, 0]
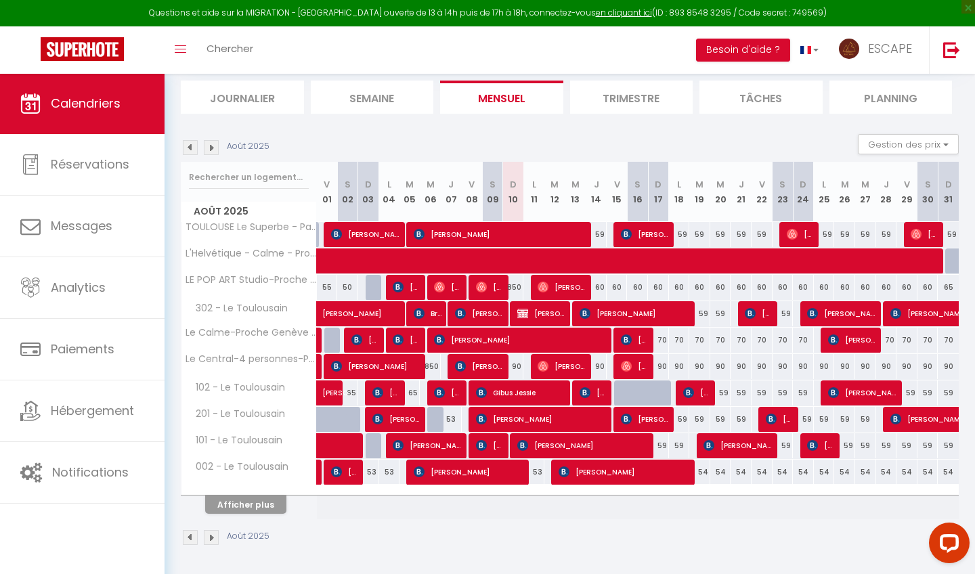
click at [260, 478] on button "Afficher plus" at bounding box center [245, 505] width 81 height 18
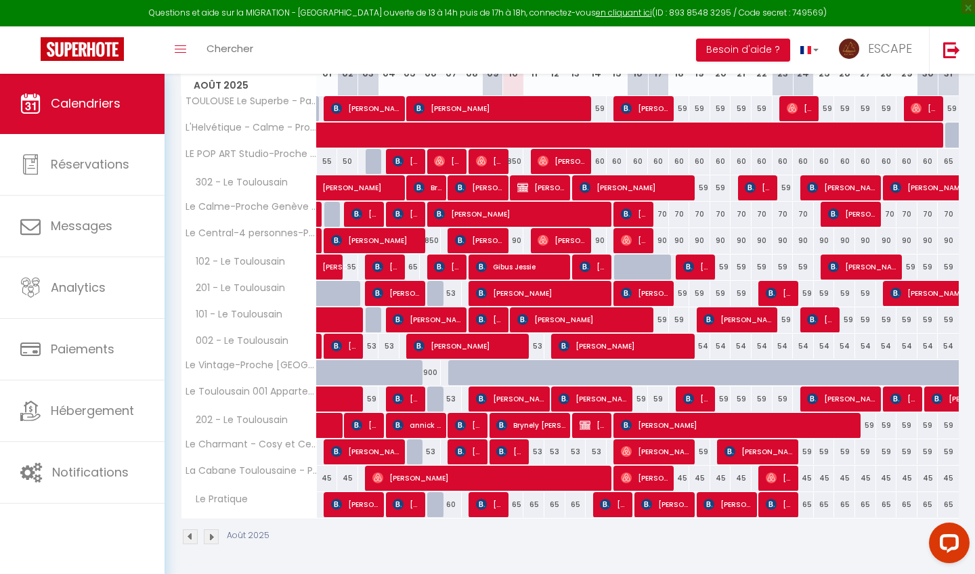
scroll to position [269, 0]
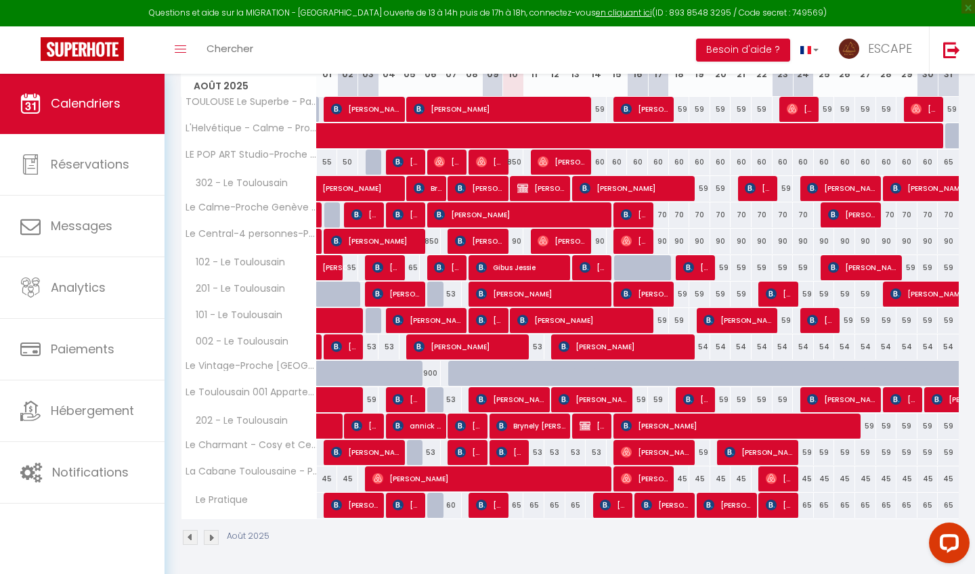
click at [536, 451] on div "53" at bounding box center [534, 452] width 21 height 25
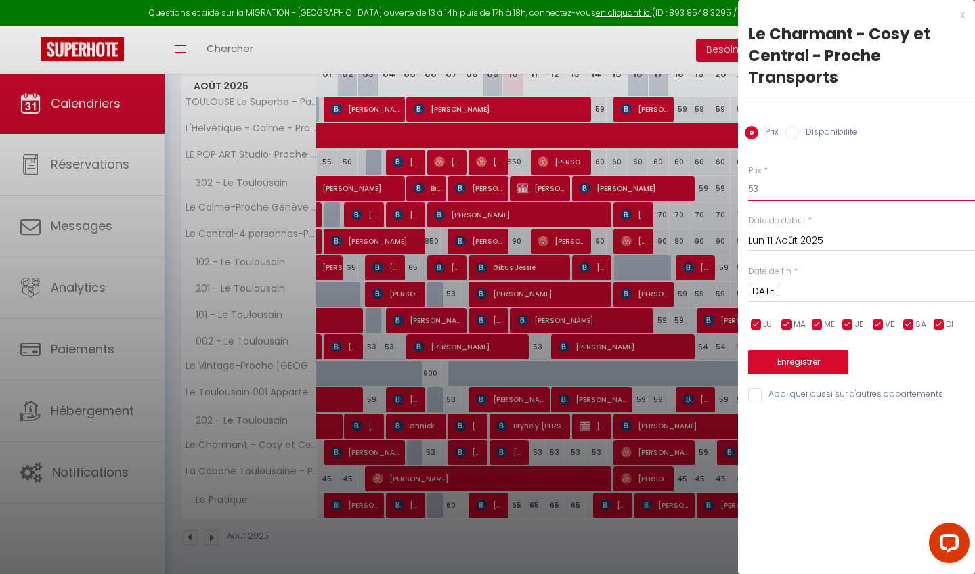
click at [779, 194] on input "53" at bounding box center [862, 189] width 227 height 24
click at [774, 295] on input "[DATE]" at bounding box center [862, 292] width 227 height 18
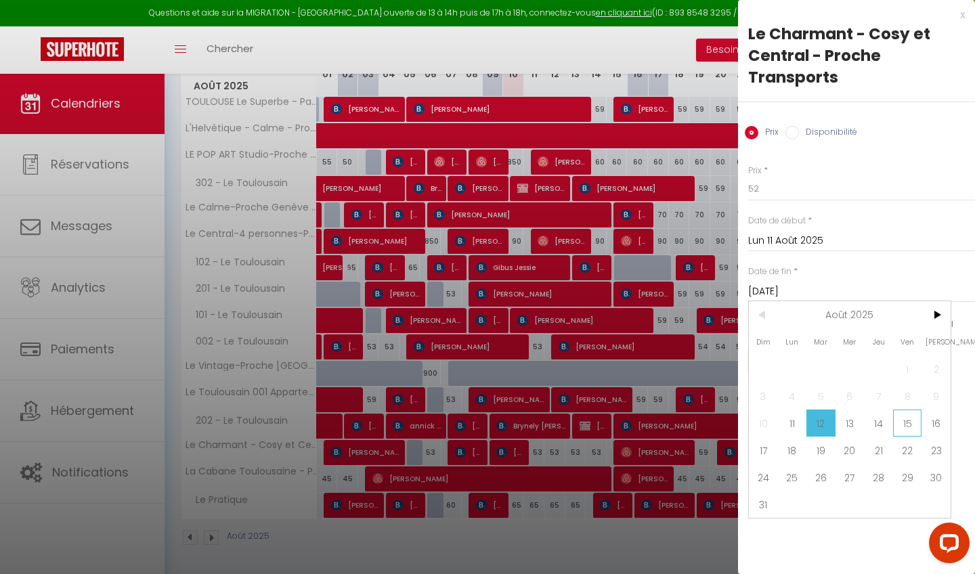
click at [866, 428] on span "15" at bounding box center [908, 423] width 29 height 27
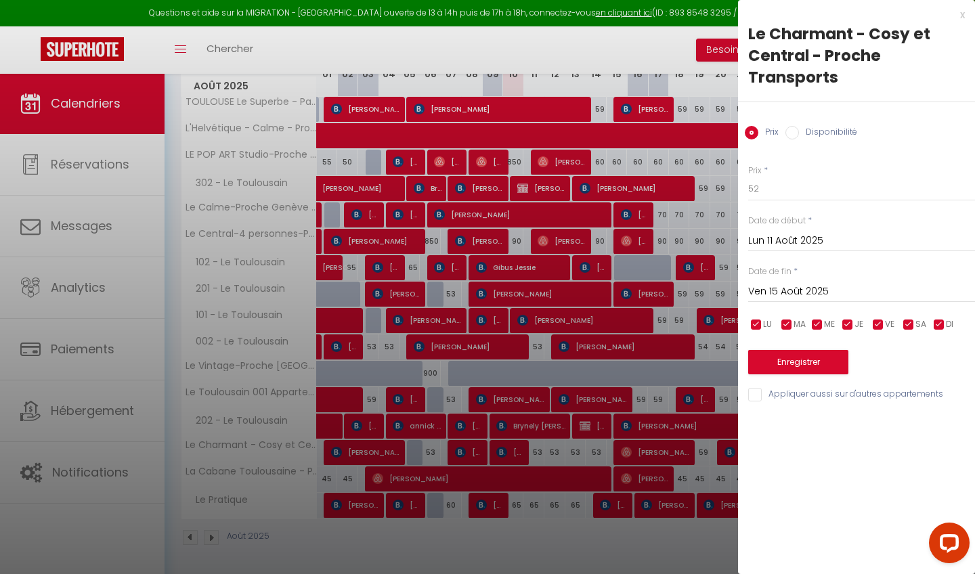
click at [803, 366] on button "Enregistrer" at bounding box center [799, 362] width 100 height 24
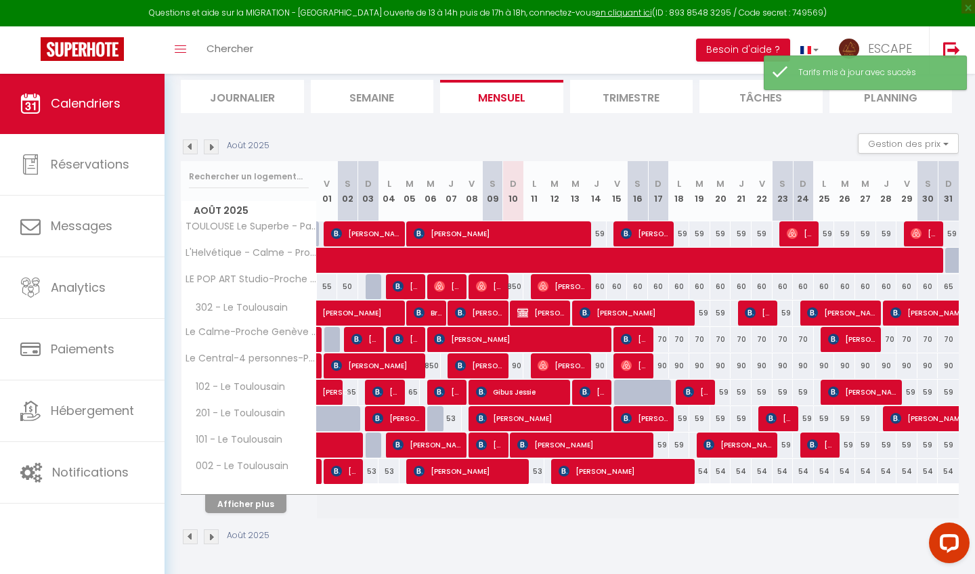
scroll to position [144, 0]
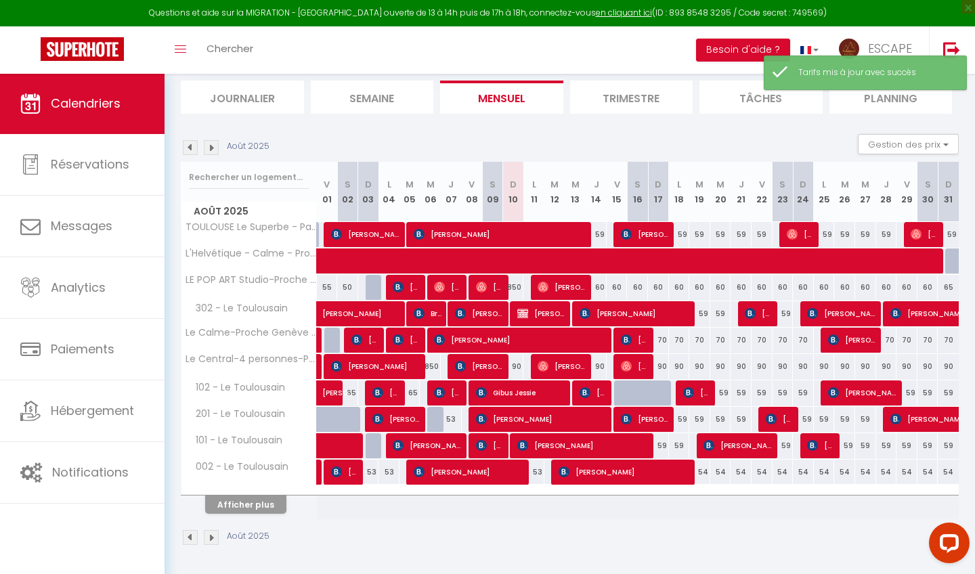
click at [253, 478] on button "Afficher plus" at bounding box center [245, 505] width 81 height 18
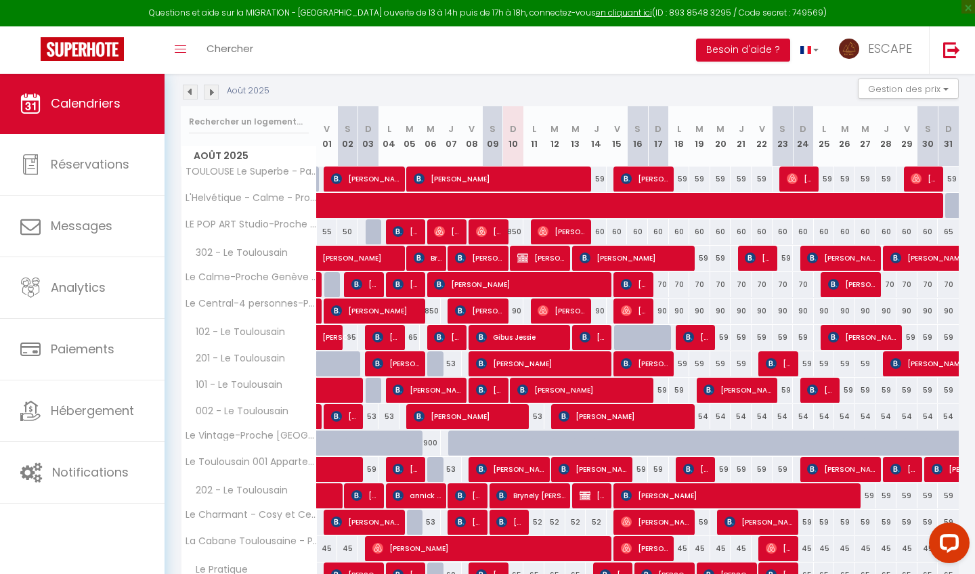
scroll to position [200, 0]
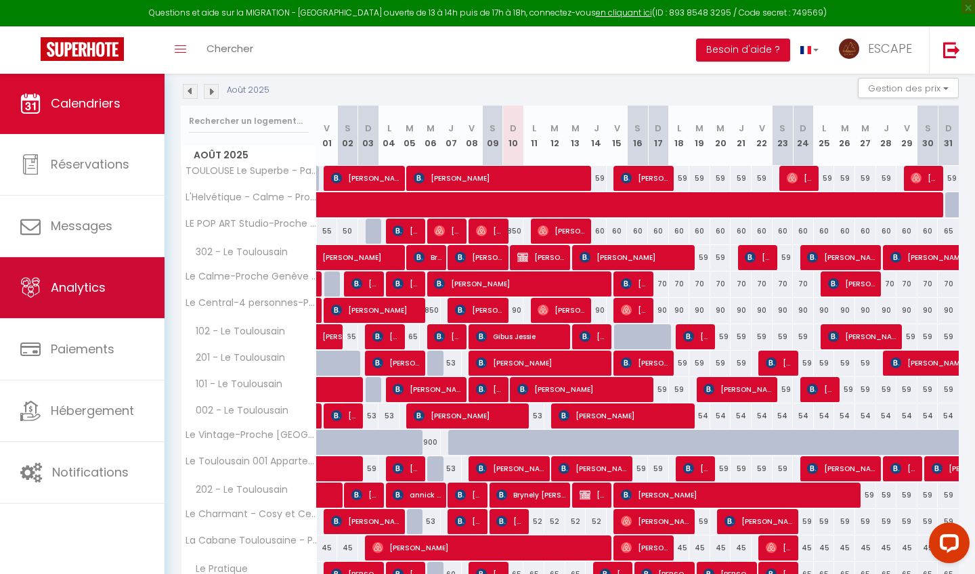
click at [90, 297] on link "Analytics" at bounding box center [82, 287] width 165 height 61
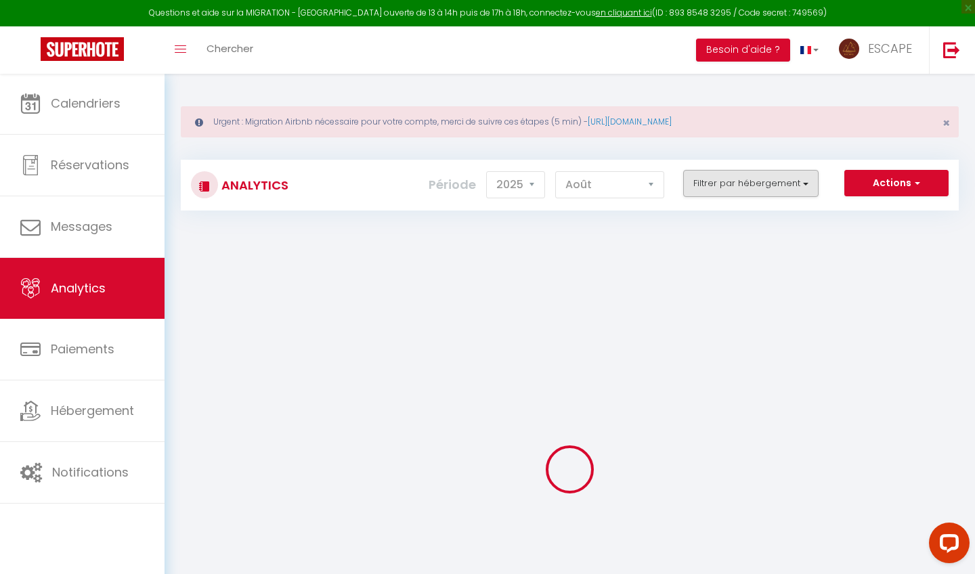
click at [776, 183] on button "Filtrer par hébergement" at bounding box center [751, 183] width 135 height 27
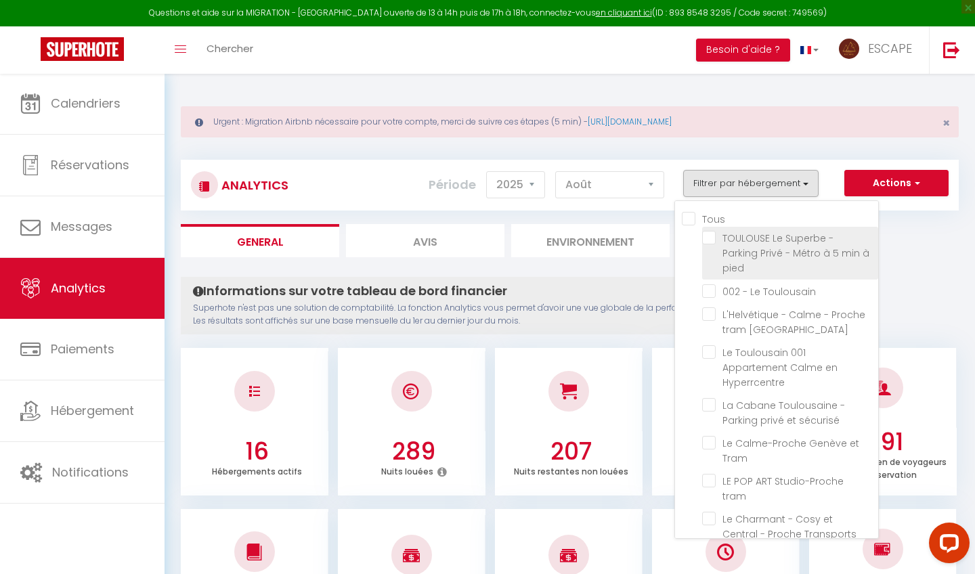
click at [715, 237] on pied "checkbox" at bounding box center [790, 238] width 176 height 14
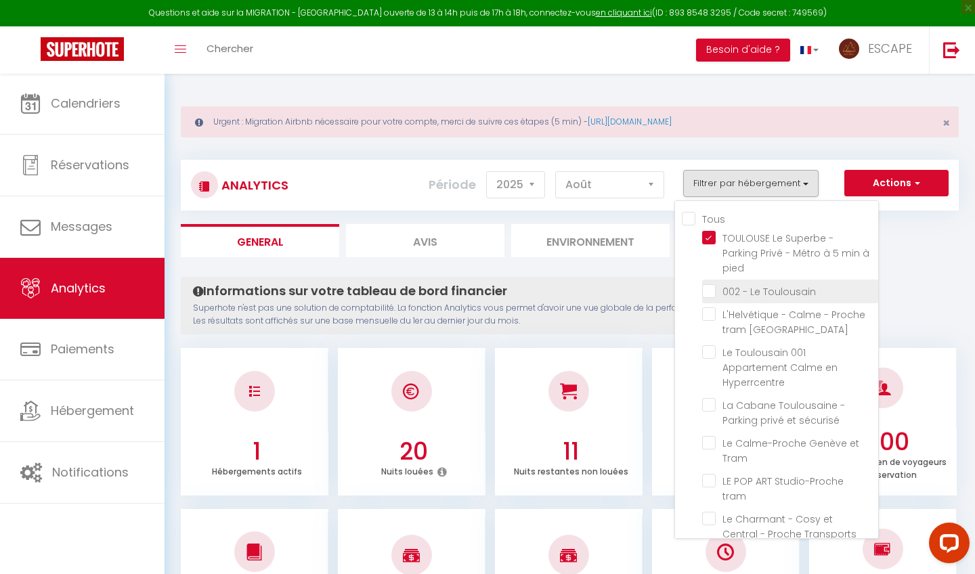
click at [712, 284] on Toulousain "checkbox" at bounding box center [790, 291] width 176 height 14
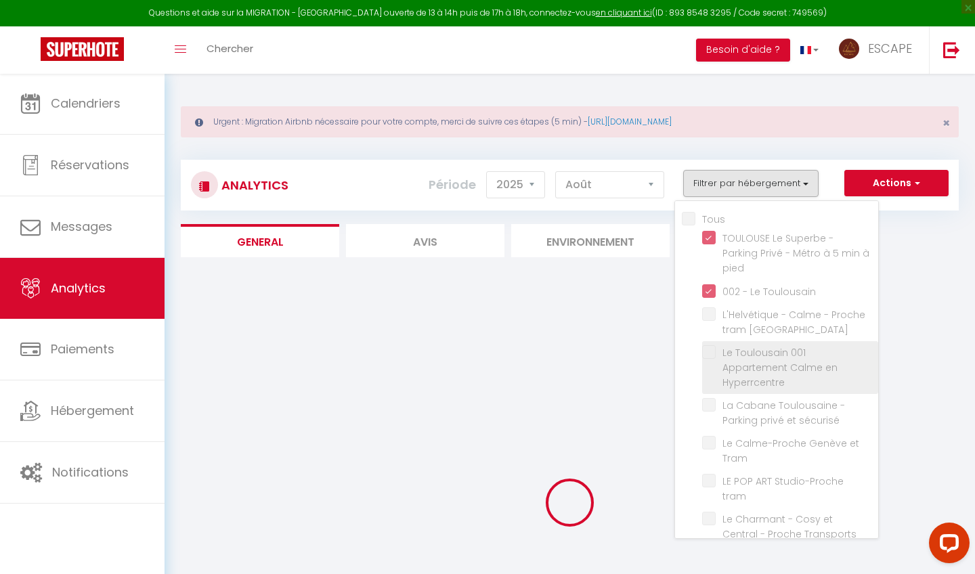
scroll to position [30, 0]
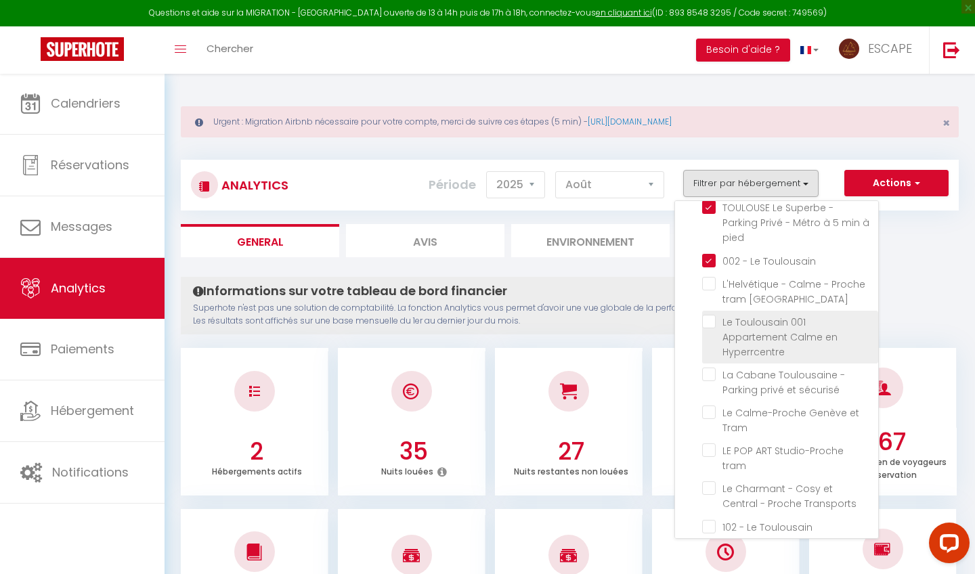
click at [706, 315] on Hyperrcentre "checkbox" at bounding box center [790, 322] width 176 height 14
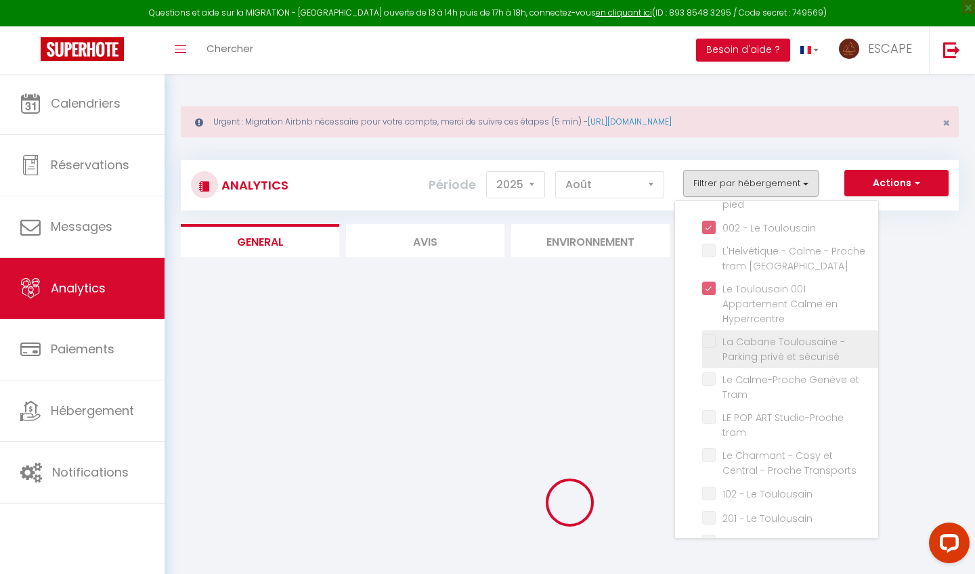
scroll to position [74, 0]
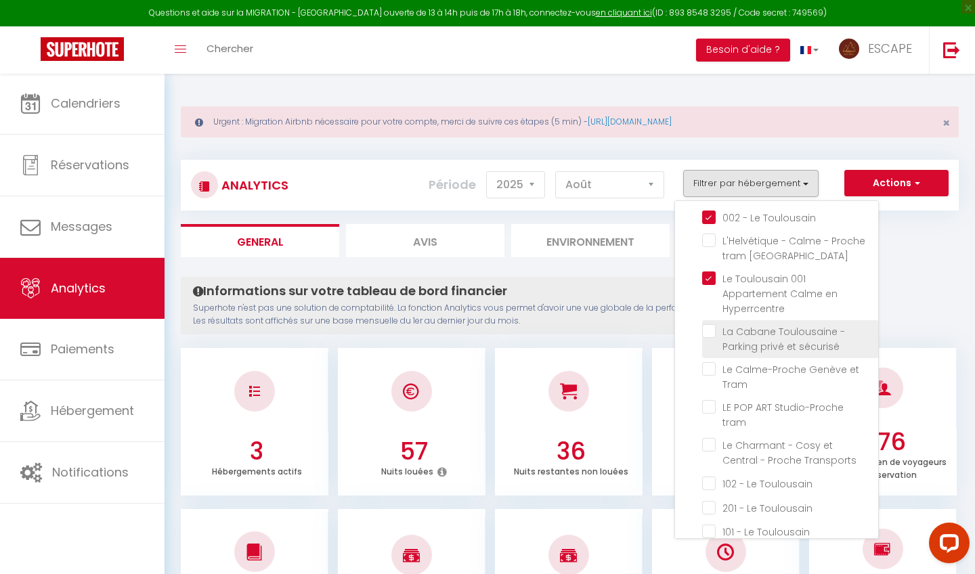
click at [715, 324] on sécurisé "checkbox" at bounding box center [790, 331] width 176 height 14
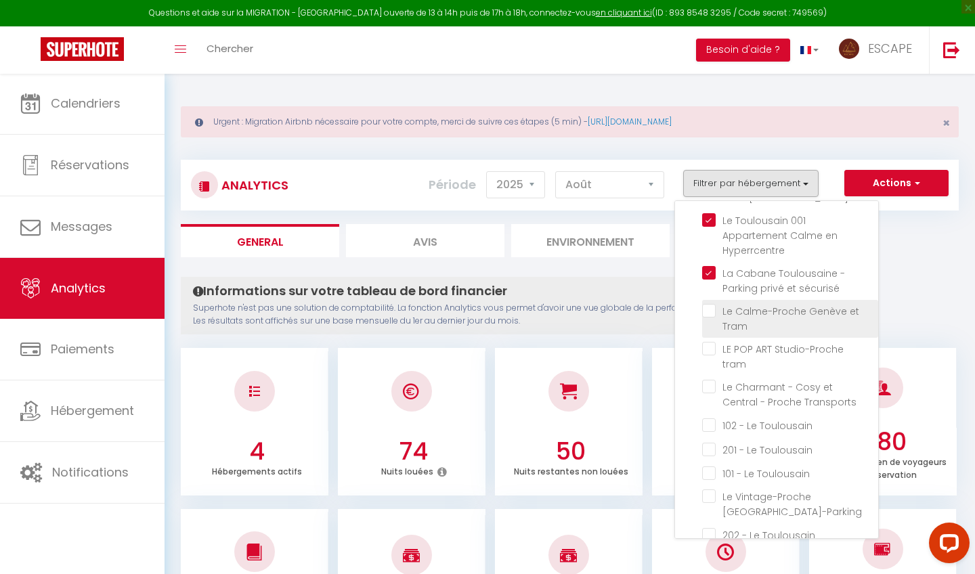
scroll to position [131, 0]
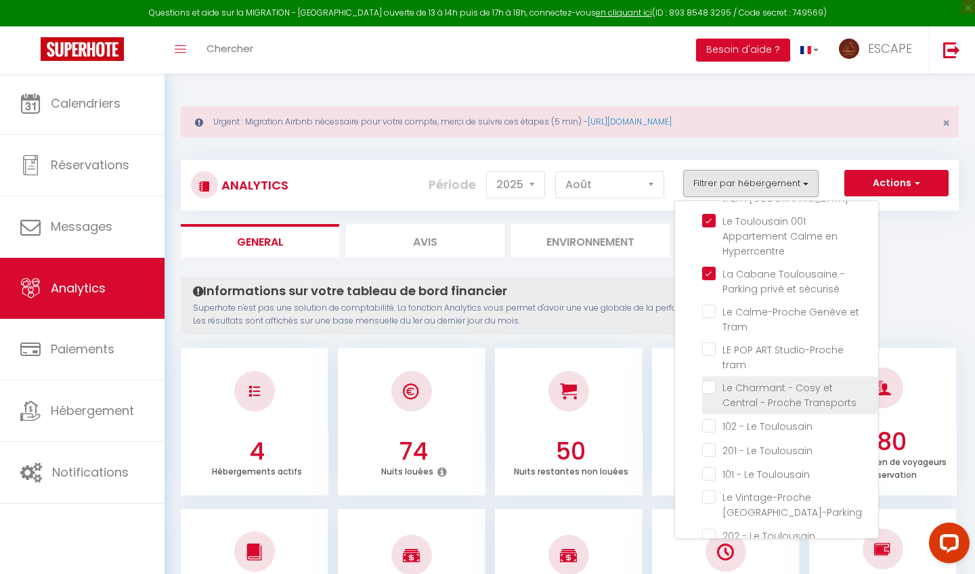
click at [711, 381] on Transports "checkbox" at bounding box center [790, 388] width 176 height 14
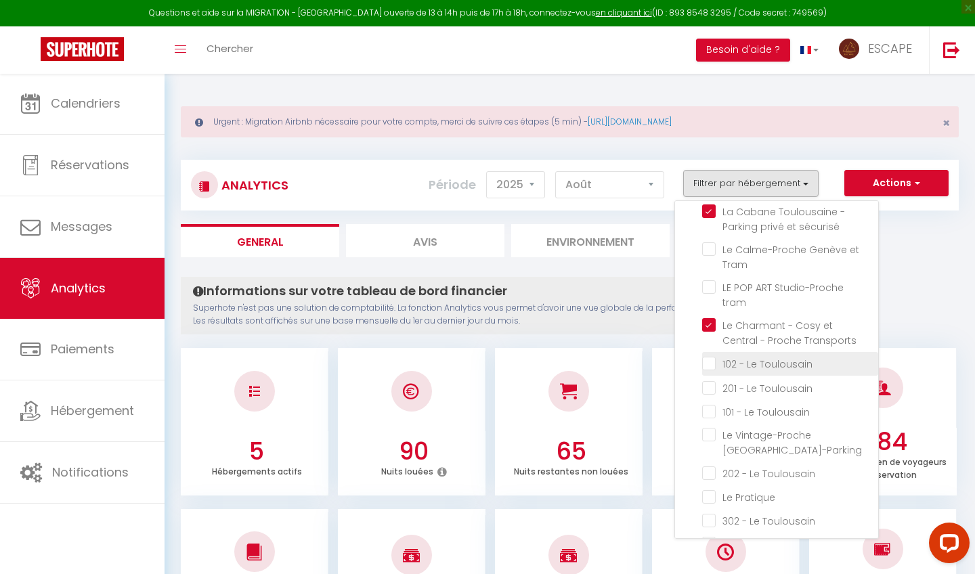
scroll to position [193, 0]
click at [710, 357] on Toulousain "checkbox" at bounding box center [790, 364] width 176 height 14
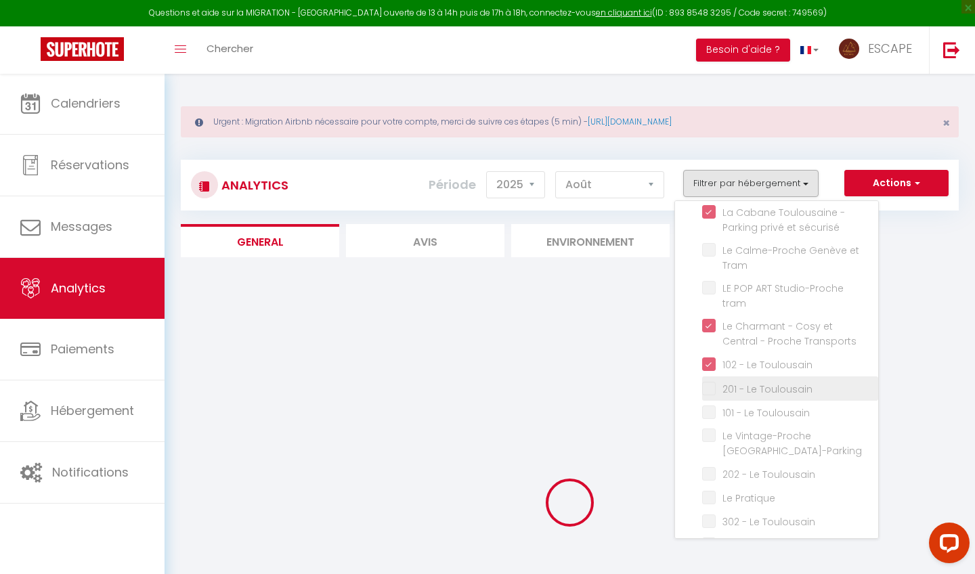
click at [709, 381] on Toulousain "checkbox" at bounding box center [790, 388] width 176 height 14
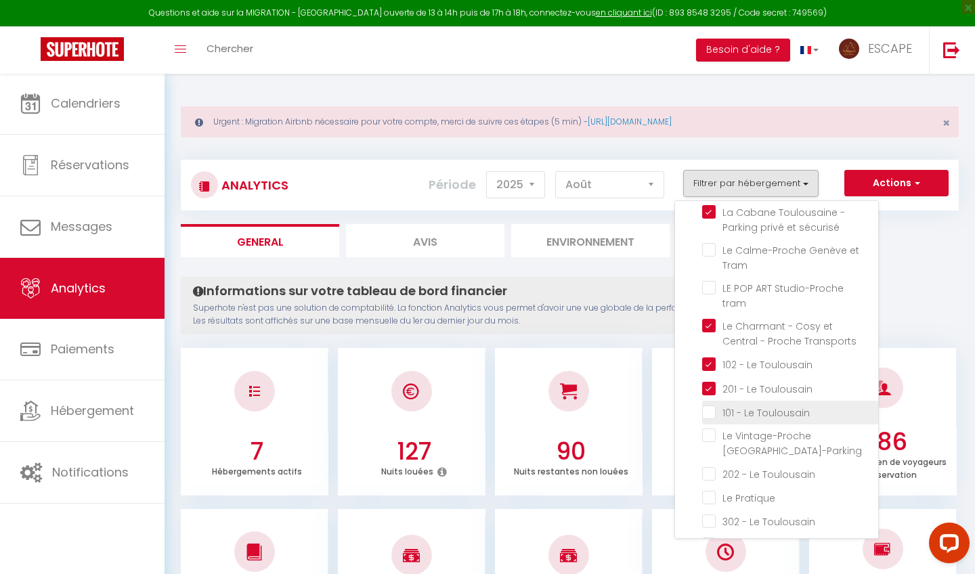
click at [715, 405] on Toulousain "checkbox" at bounding box center [790, 412] width 176 height 14
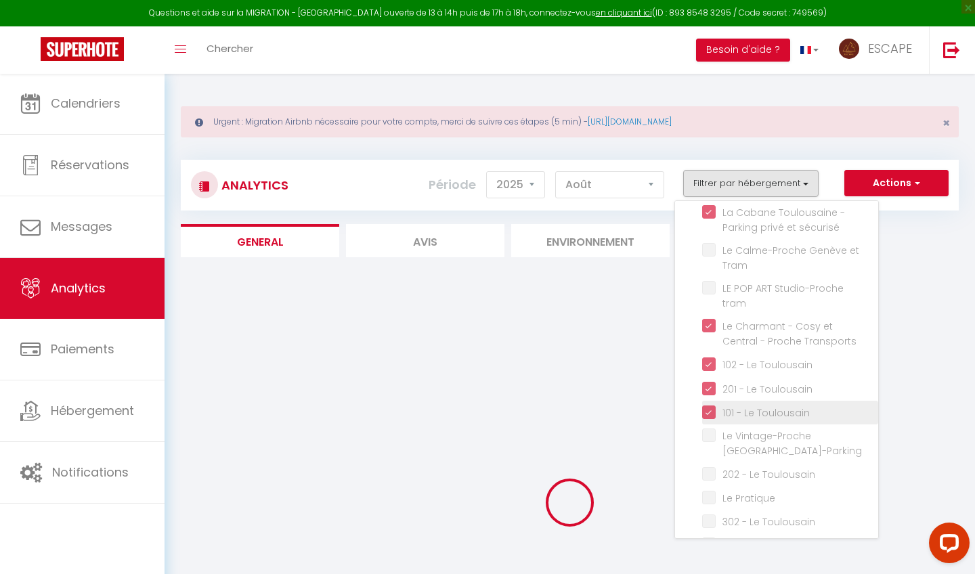
scroll to position [41, 0]
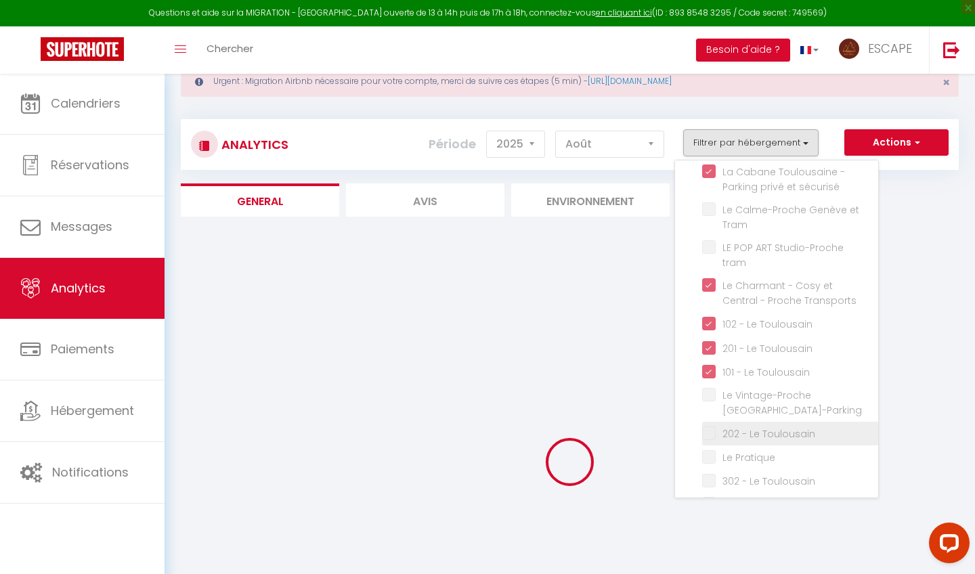
click at [708, 426] on Toulousain "checkbox" at bounding box center [790, 433] width 176 height 14
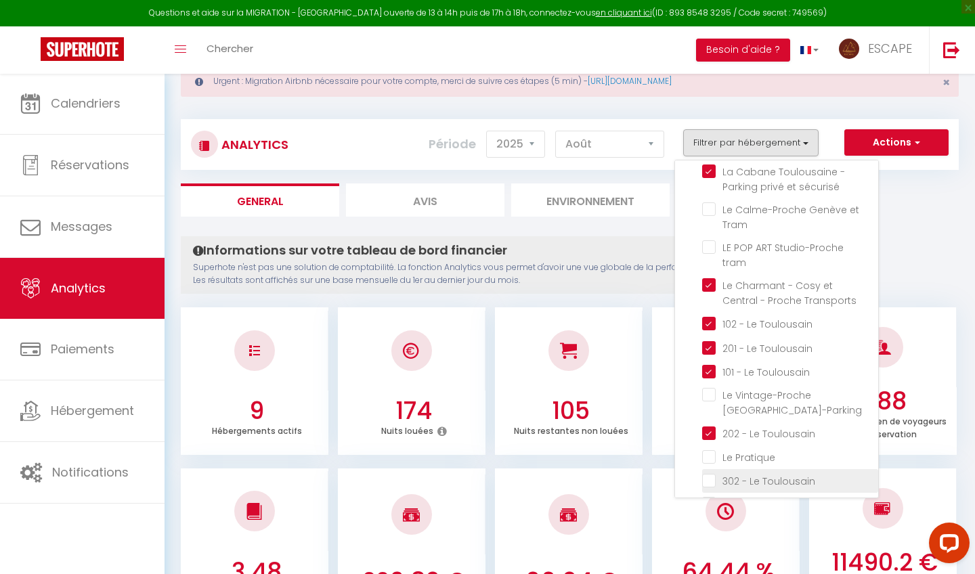
click at [715, 474] on Toulousain "checkbox" at bounding box center [790, 481] width 176 height 14
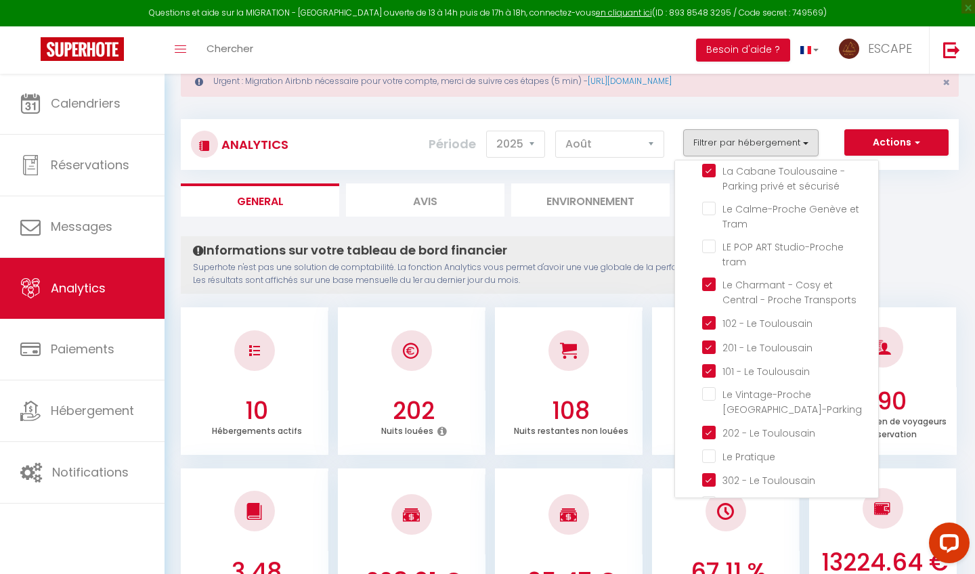
scroll to position [193, 0]
click at [744, 146] on button "Filtrer par hébergement" at bounding box center [751, 142] width 135 height 27
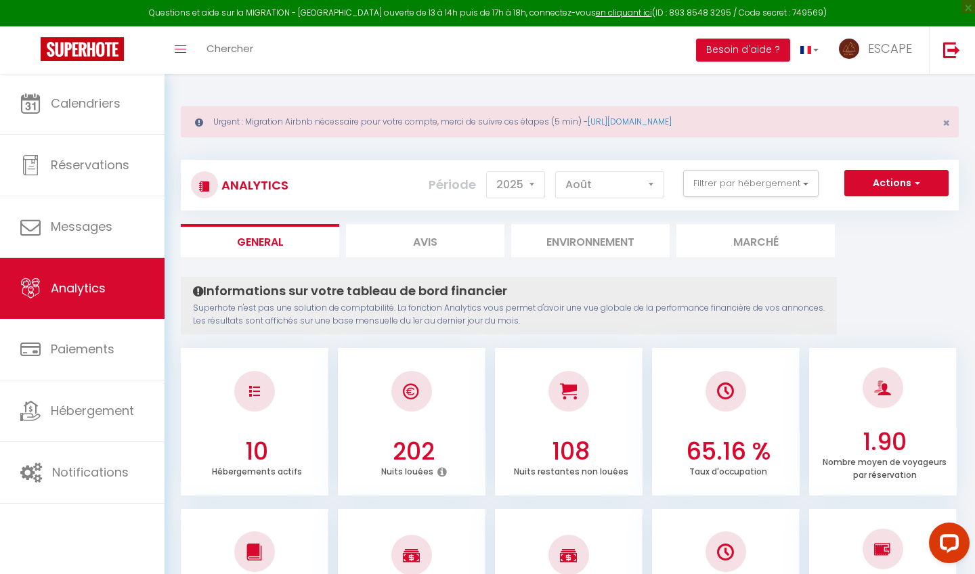
scroll to position [0, 0]
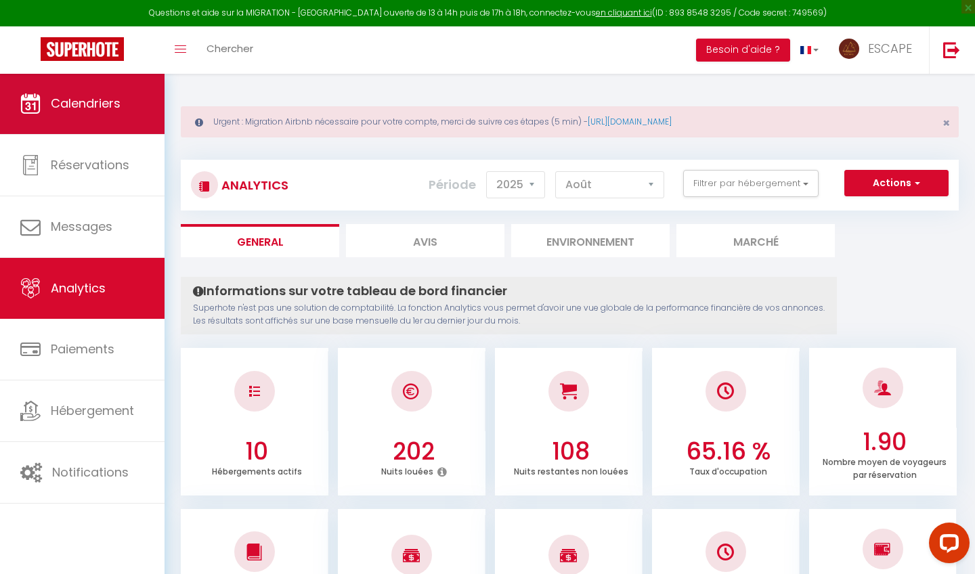
click at [110, 107] on span "Calendriers" at bounding box center [86, 103] width 70 height 17
